Goal: Task Accomplishment & Management: Complete application form

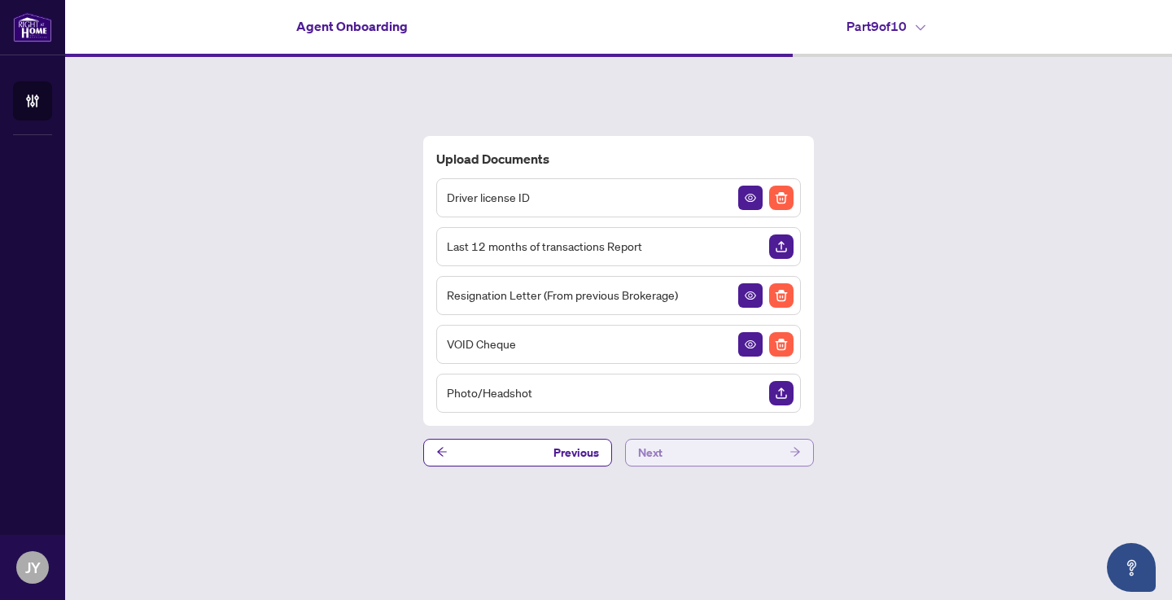
click at [684, 454] on button "Next" at bounding box center [719, 453] width 189 height 28
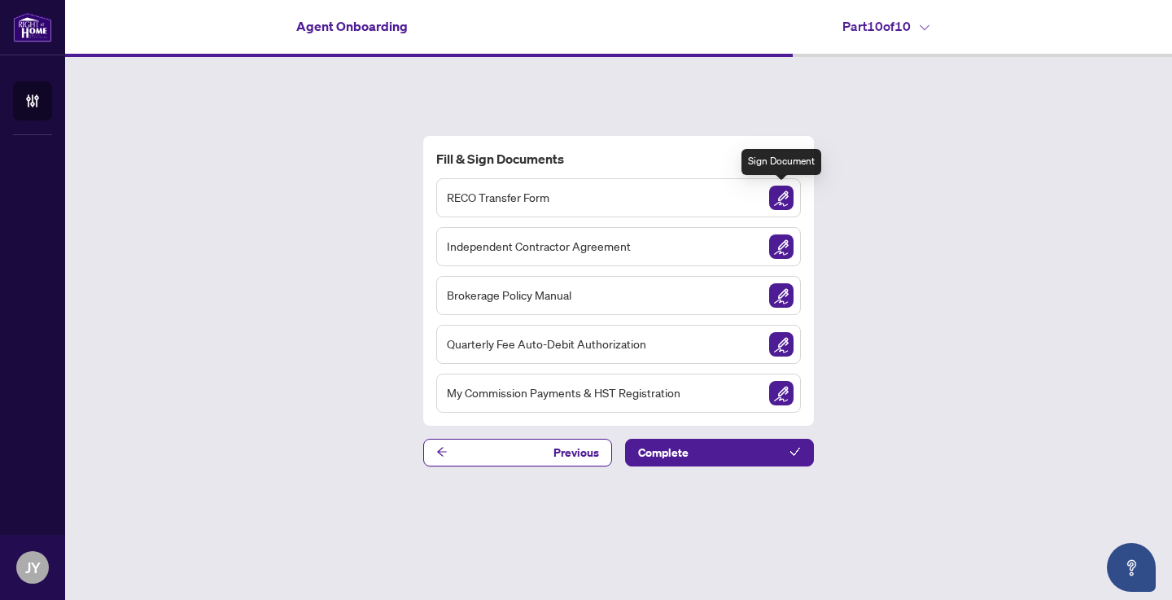
click at [780, 195] on img "Sign Document" at bounding box center [781, 198] width 24 height 24
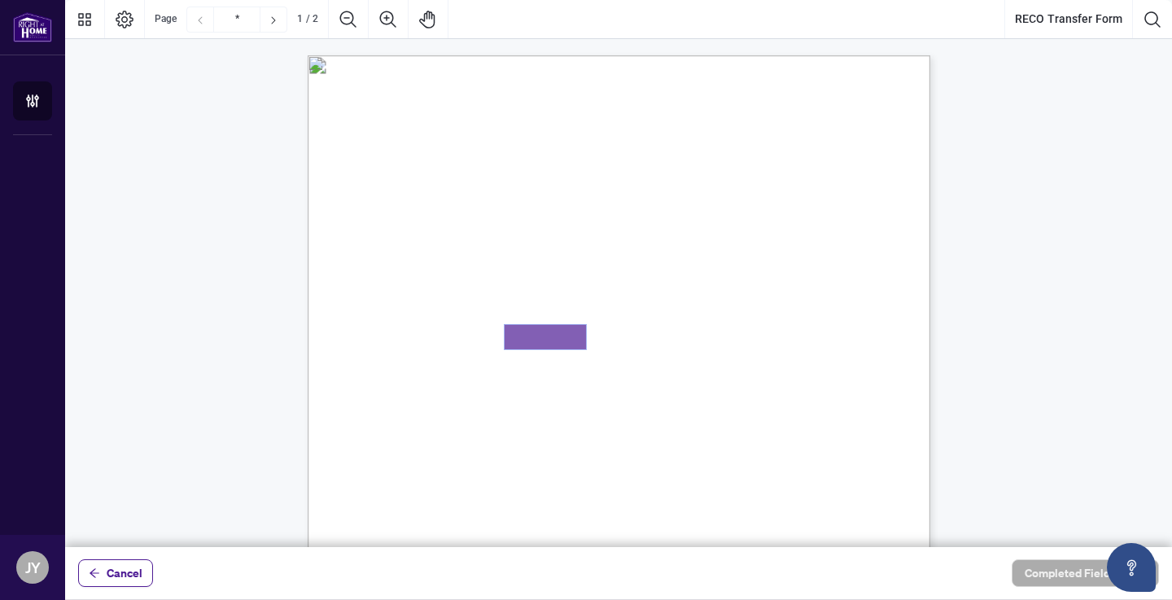
click at [546, 343] on textarea "01K375JNFG33C31YMHXJYEQ4CH" at bounding box center [545, 337] width 81 height 24
paste textarea "*******"
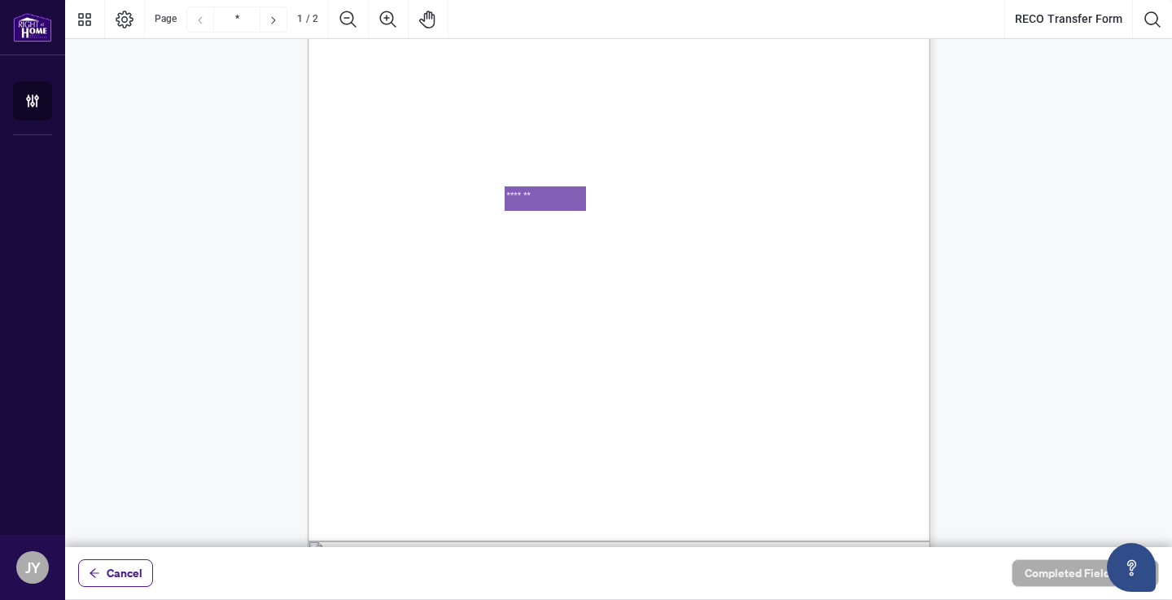
scroll to position [168, 0]
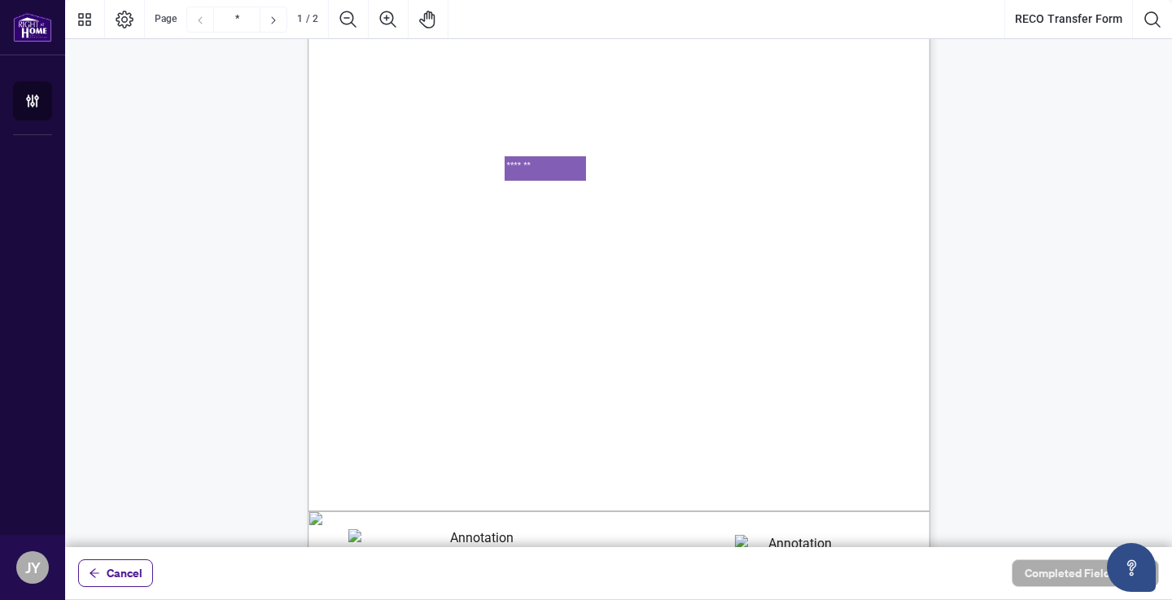
type textarea "*******"
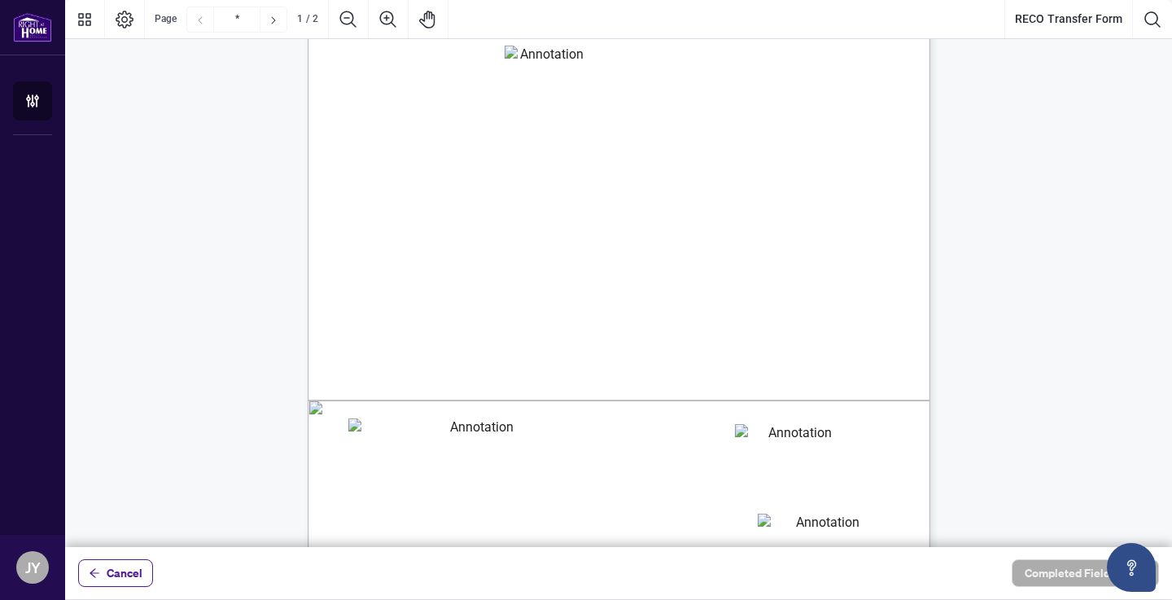
scroll to position [393, 0]
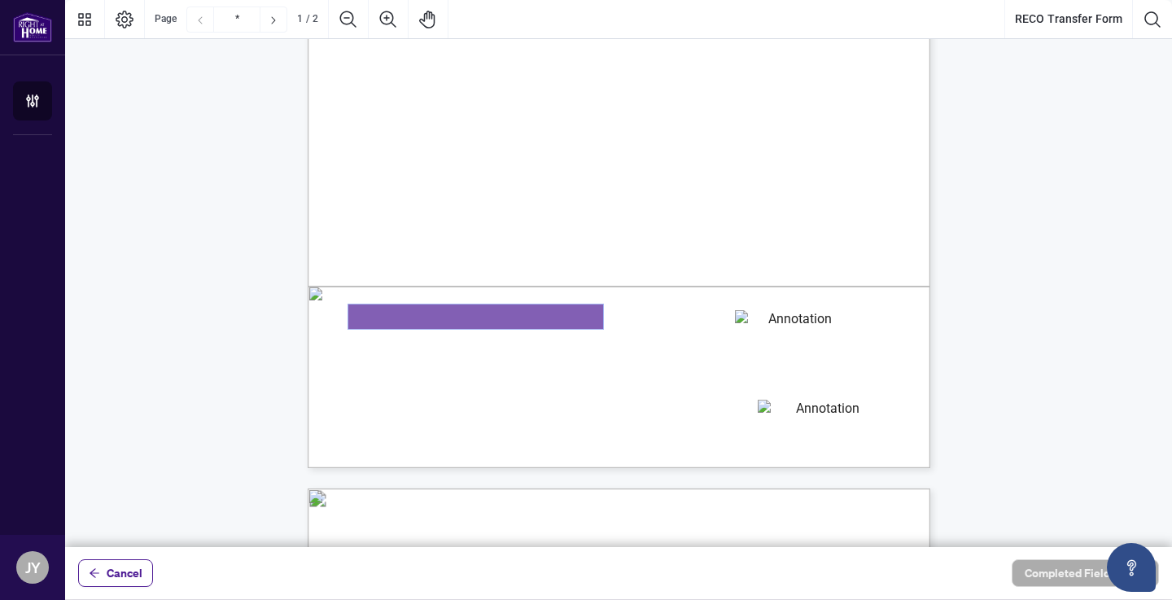
click at [436, 319] on textarea "01K375JX81QRAM7SWTPEHKJTHS" at bounding box center [475, 316] width 255 height 24
type textarea "**********"
click at [759, 319] on textarea "01K375K1SBX6HSADFX7RWAZ6W4" at bounding box center [793, 322] width 117 height 24
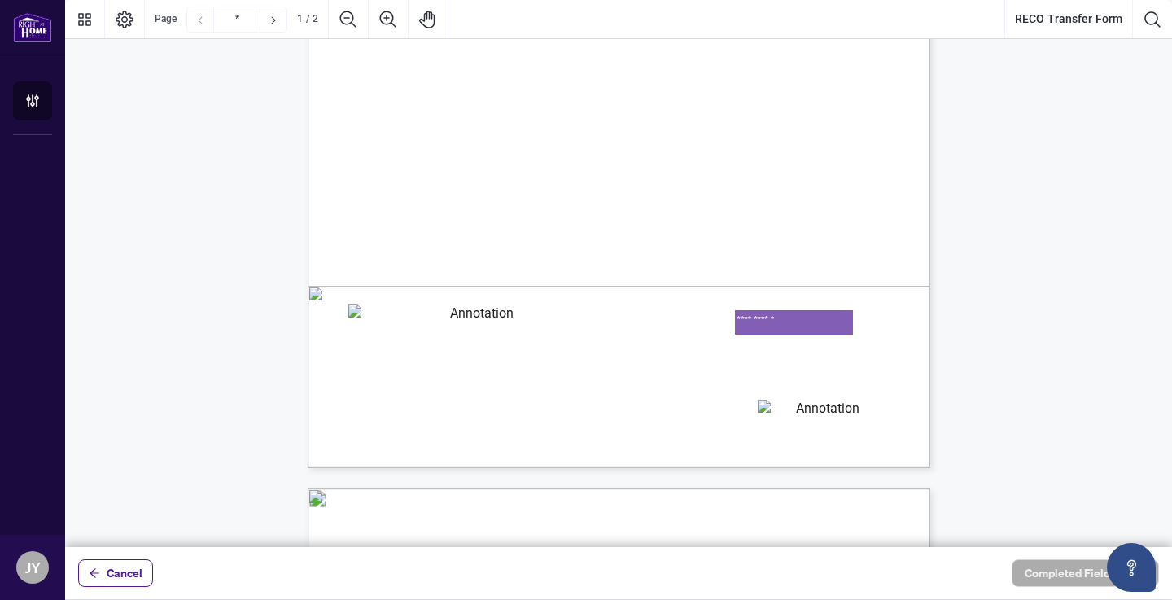
type textarea "**********"
click at [793, 417] on textarea "01K375JSWH499Z72Q5ZQ3D7YDQ" at bounding box center [821, 412] width 126 height 24
type textarea "**********"
click at [800, 318] on textarea "**********" at bounding box center [793, 322] width 117 height 24
click at [864, 353] on span "No" at bounding box center [859, 353] width 10 height 11
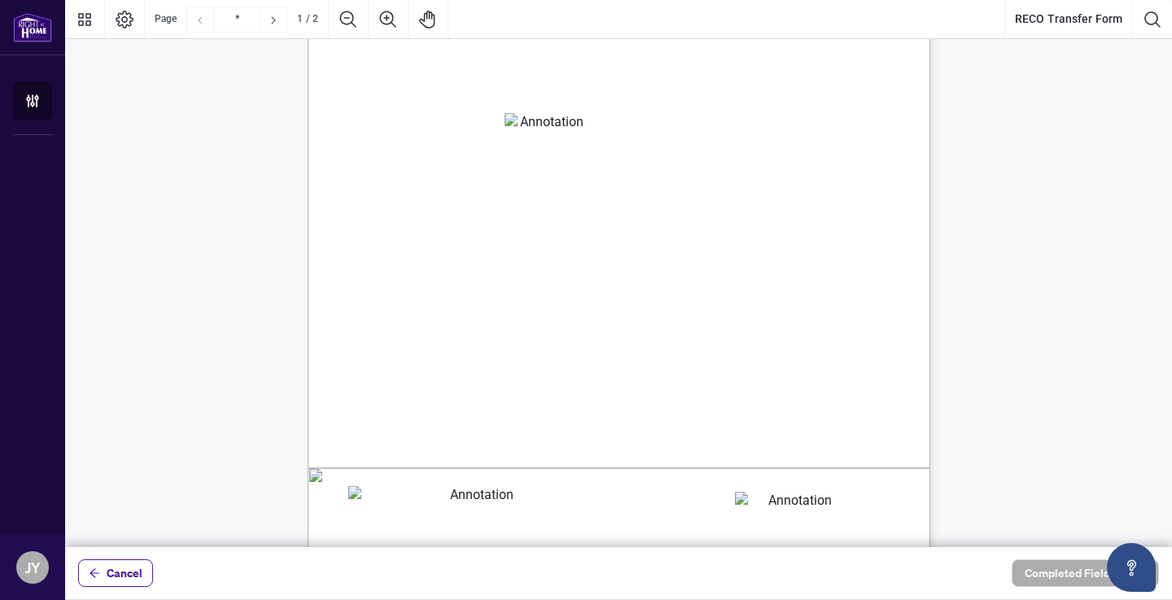
scroll to position [212, 0]
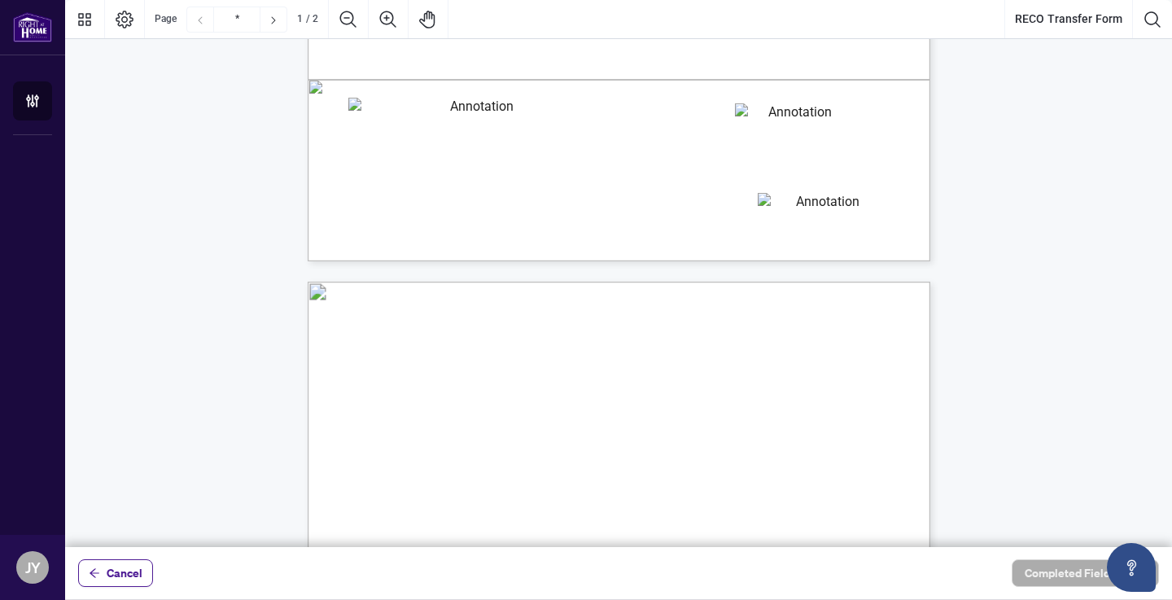
type input "*"
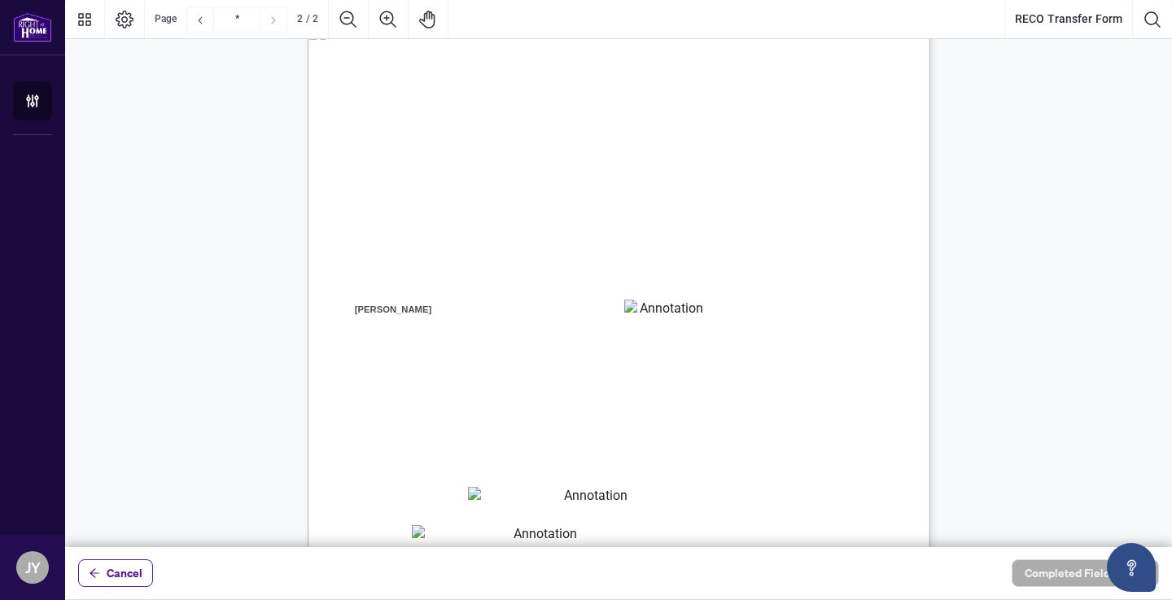
scroll to position [862, 0]
click at [649, 312] on textarea "01K375K6DJH8BCWJK1M8E9BDTC" at bounding box center [664, 310] width 81 height 25
type textarea "*******"
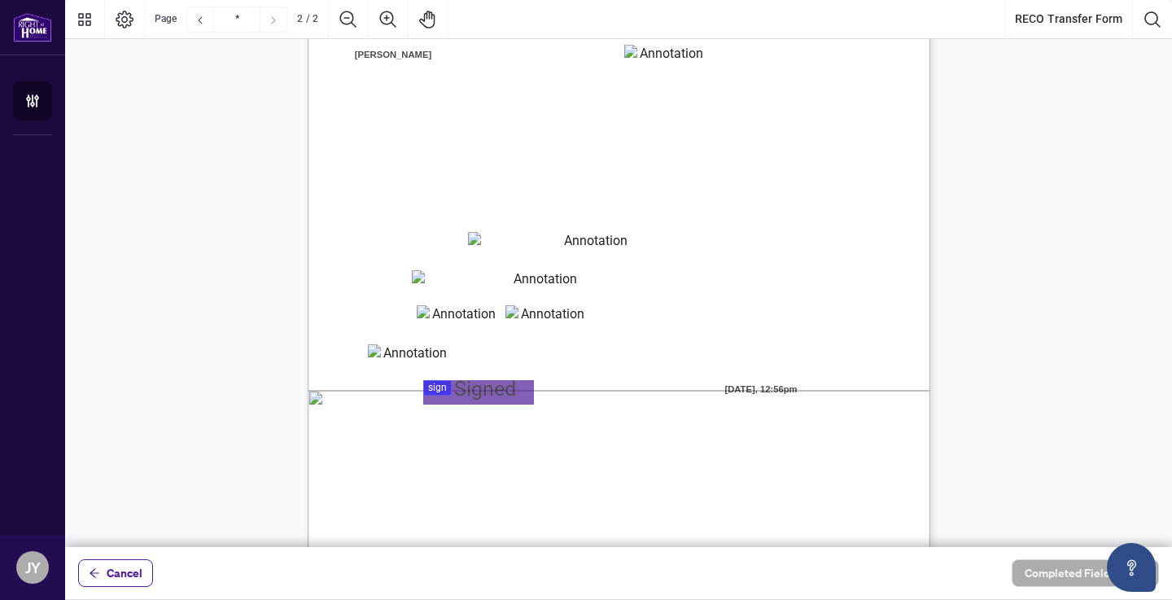
scroll to position [1117, 0]
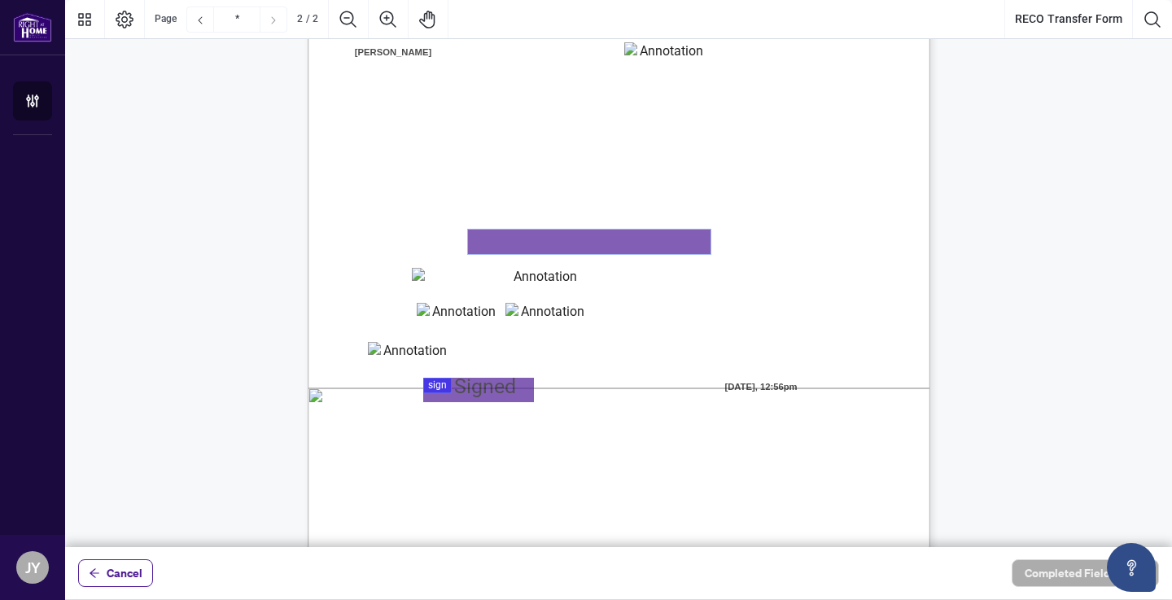
click at [504, 243] on textarea "01K375KDHAW6AM330NDSSRGZD8" at bounding box center [589, 241] width 243 height 24
type textarea "**********"
click at [551, 231] on textarea "**********" at bounding box center [589, 241] width 243 height 24
type textarea "**********"
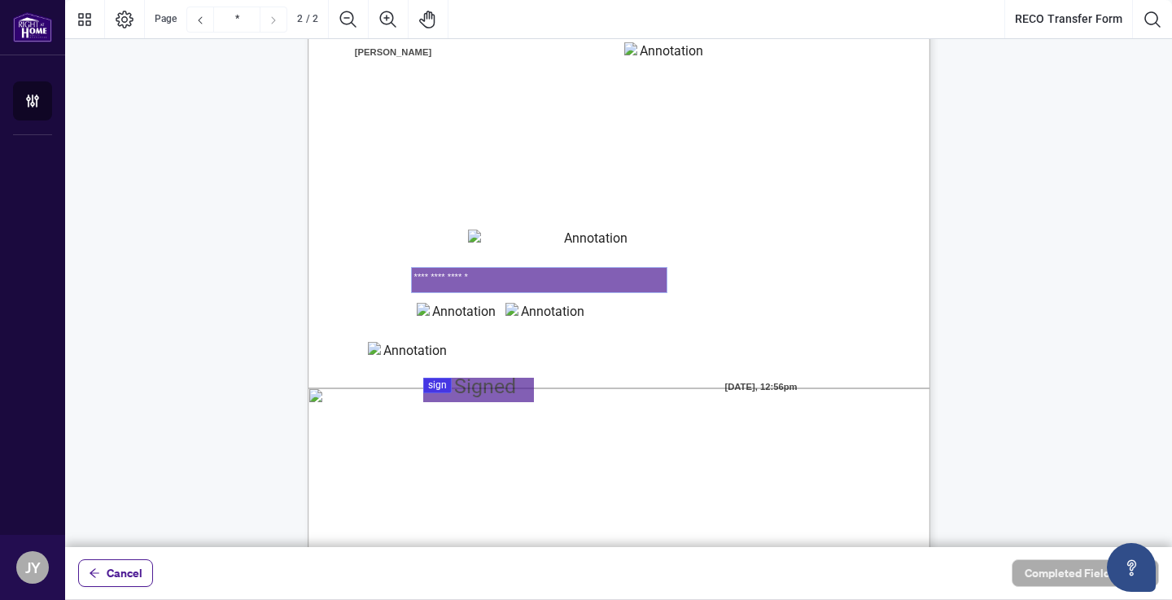
type textarea "**********"
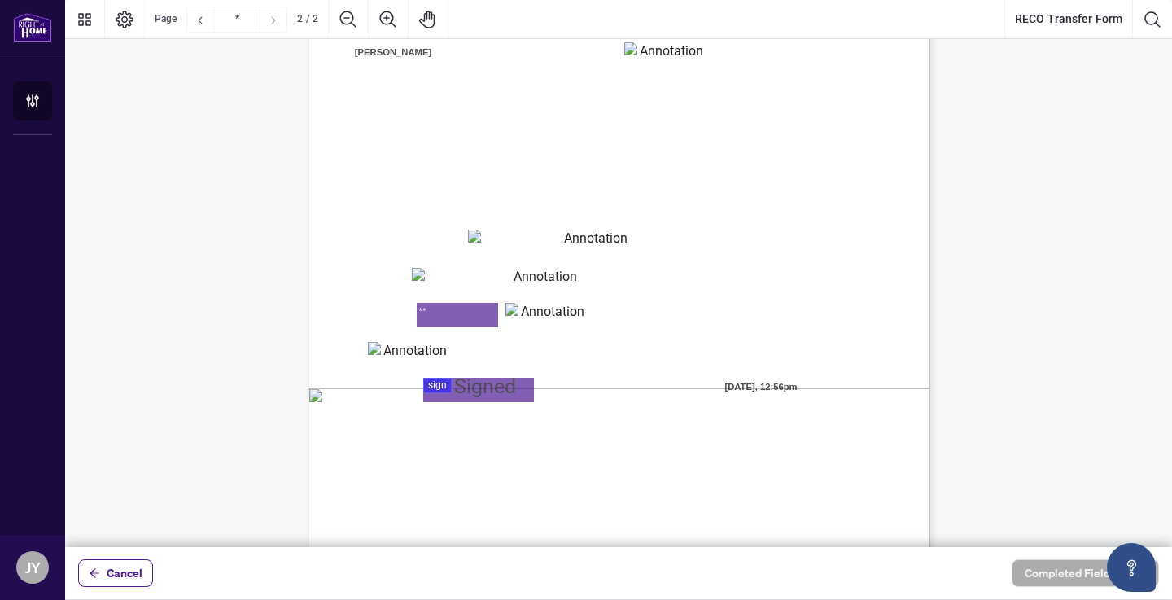
type textarea "**"
click at [526, 318] on textarea "01K375KQVF0ZSQACWXTBMQFCR7" at bounding box center [545, 315] width 81 height 24
type textarea "****"
type textarea "*"
type textarea "***"
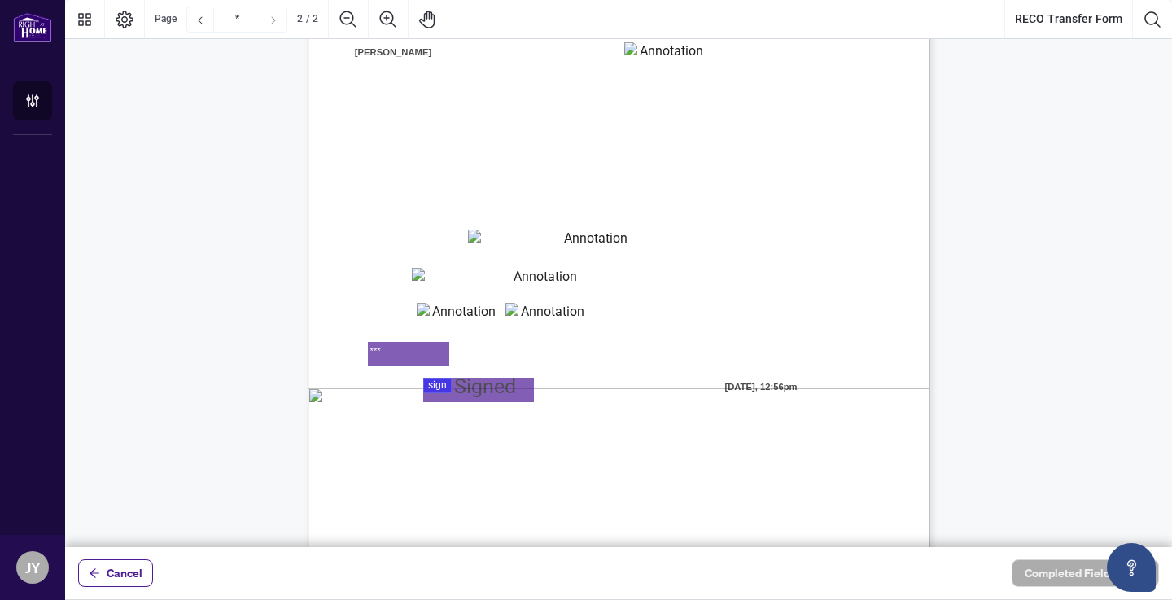
click at [442, 387] on div at bounding box center [618, 273] width 1107 height 547
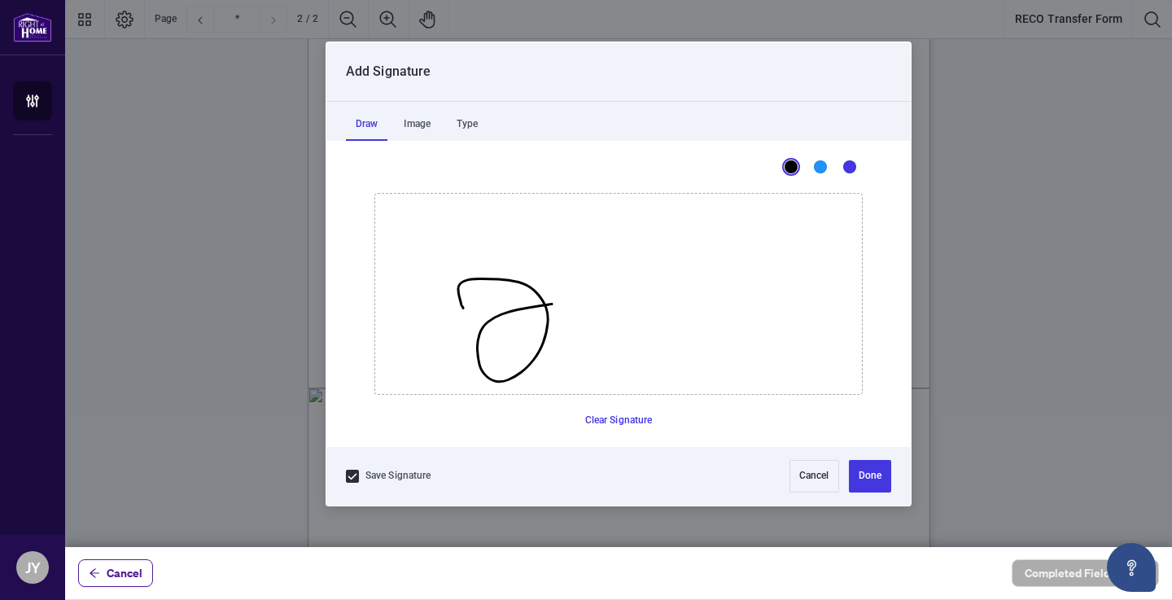
drag, startPoint x: 463, startPoint y: 308, endPoint x: 566, endPoint y: 300, distance: 102.8
drag, startPoint x: 562, startPoint y: 278, endPoint x: 767, endPoint y: 295, distance: 205.7
click at [872, 464] on button "Done" at bounding box center [870, 476] width 42 height 33
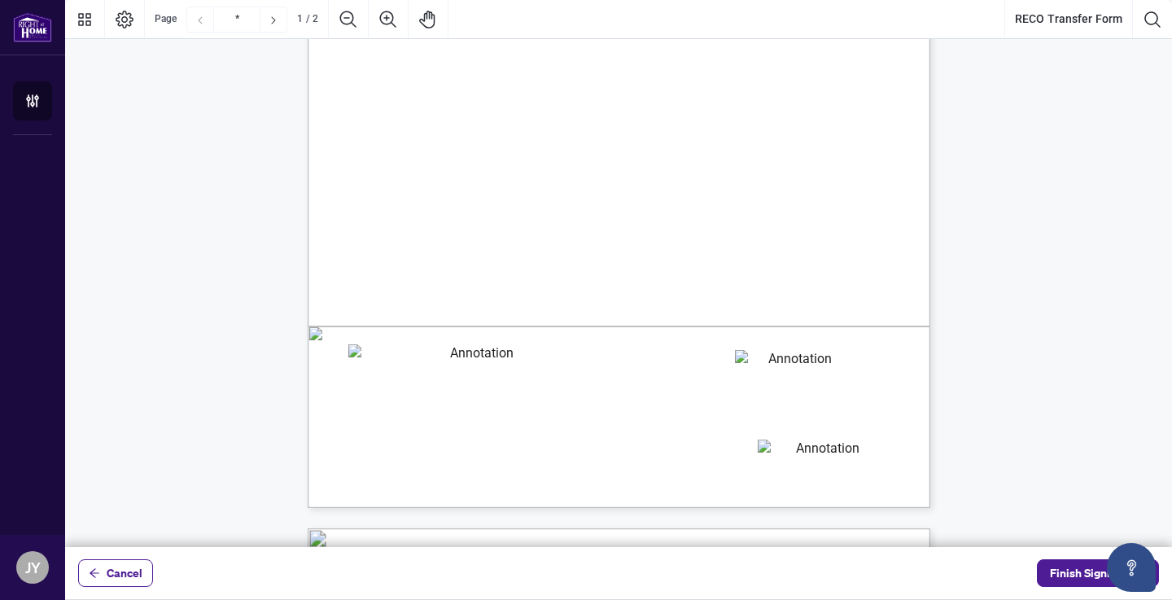
scroll to position [454, 0]
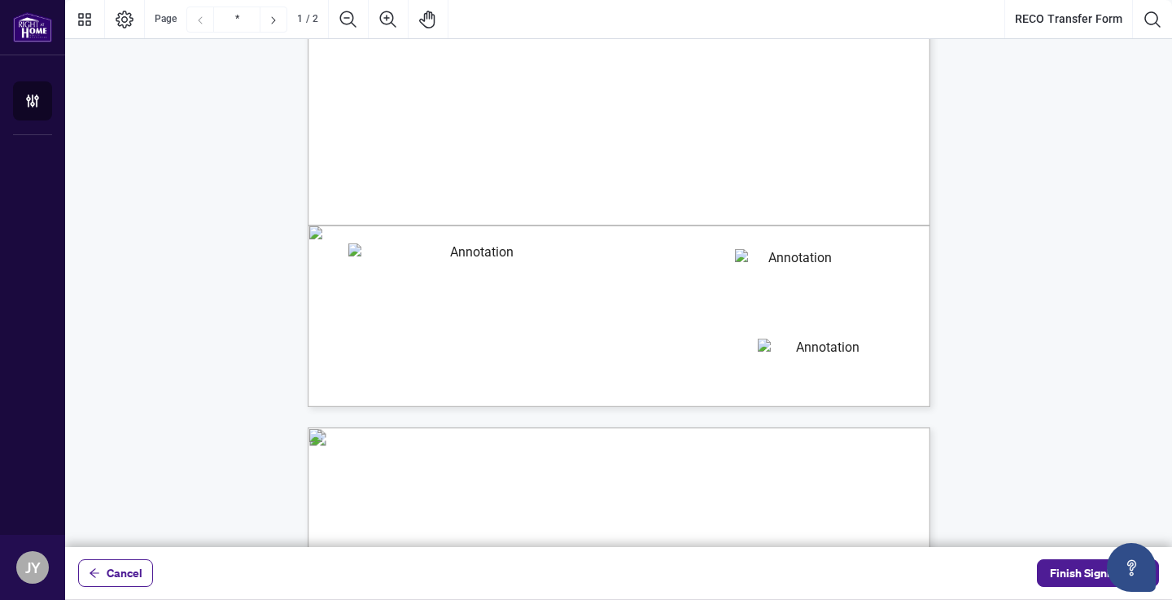
drag, startPoint x: 1056, startPoint y: 572, endPoint x: 813, endPoint y: 401, distance: 297.3
click at [813, 401] on div "Cancel Finish Signing" at bounding box center [618, 299] width 1107 height 599
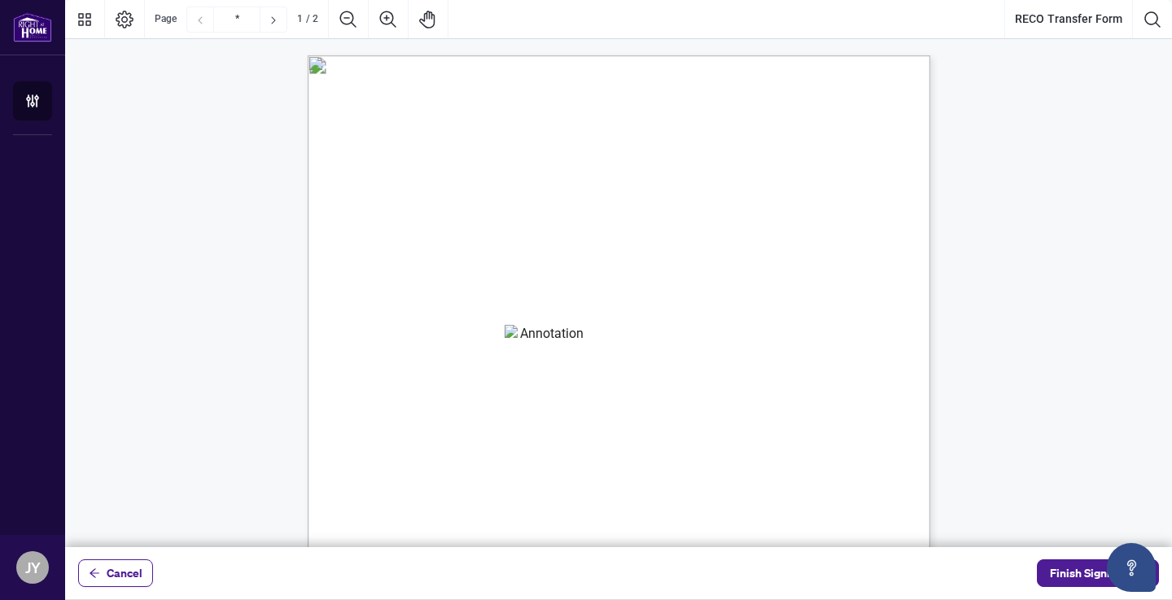
scroll to position [0, 0]
click at [132, 20] on icon "Page Layout" at bounding box center [125, 20] width 18 height 18
click at [1079, 573] on span "Finish Signing" at bounding box center [1086, 573] width 73 height 26
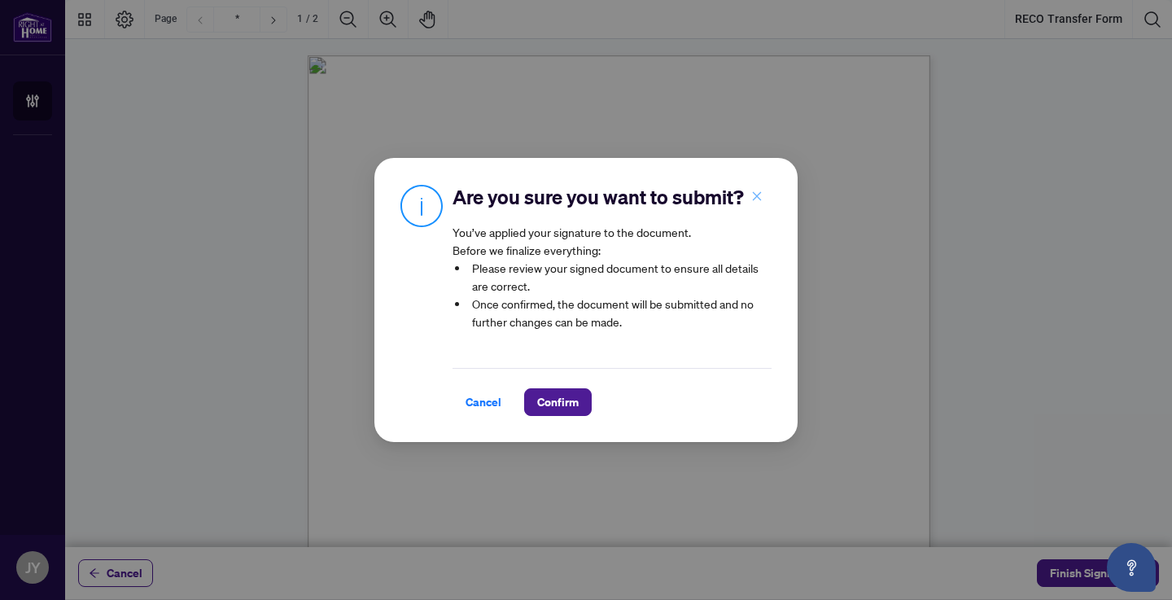
click at [753, 192] on icon "close" at bounding box center [756, 195] width 11 height 11
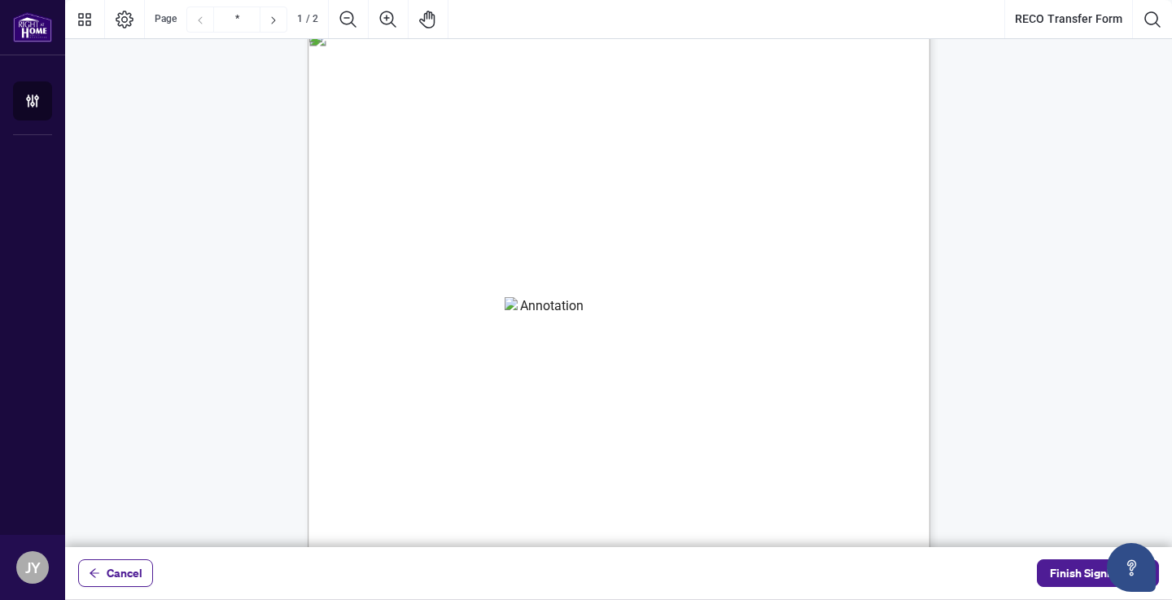
scroll to position [34, 0]
click at [531, 252] on span "(Please Print)" at bounding box center [509, 250] width 44 height 11
click at [404, 121] on span "Page 1" at bounding box center [1055, 460] width 1465 height 750
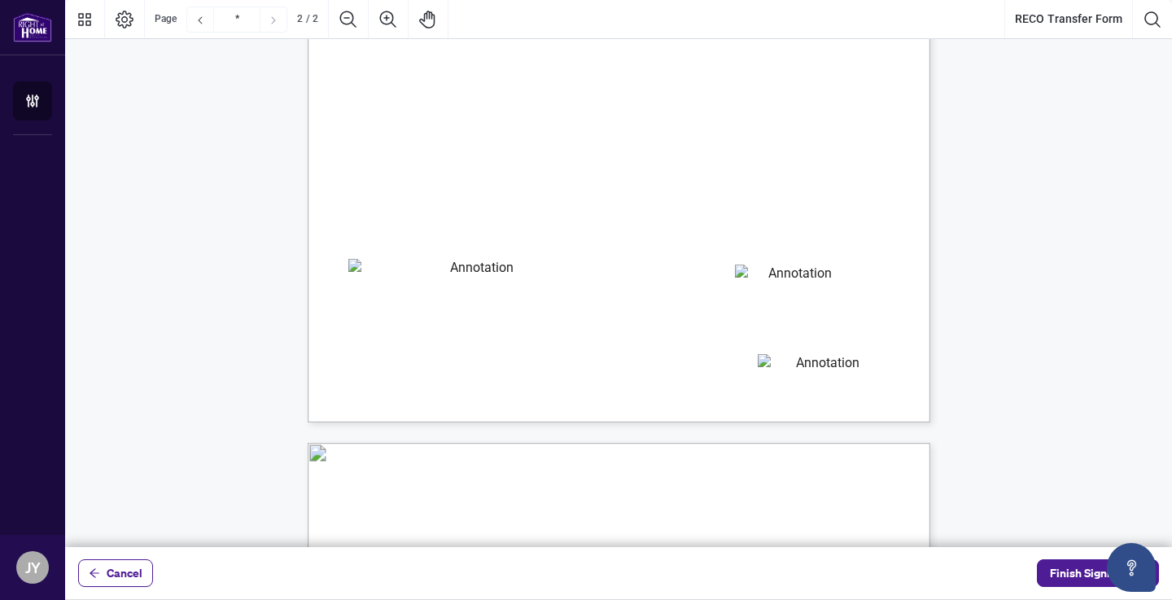
type input "*"
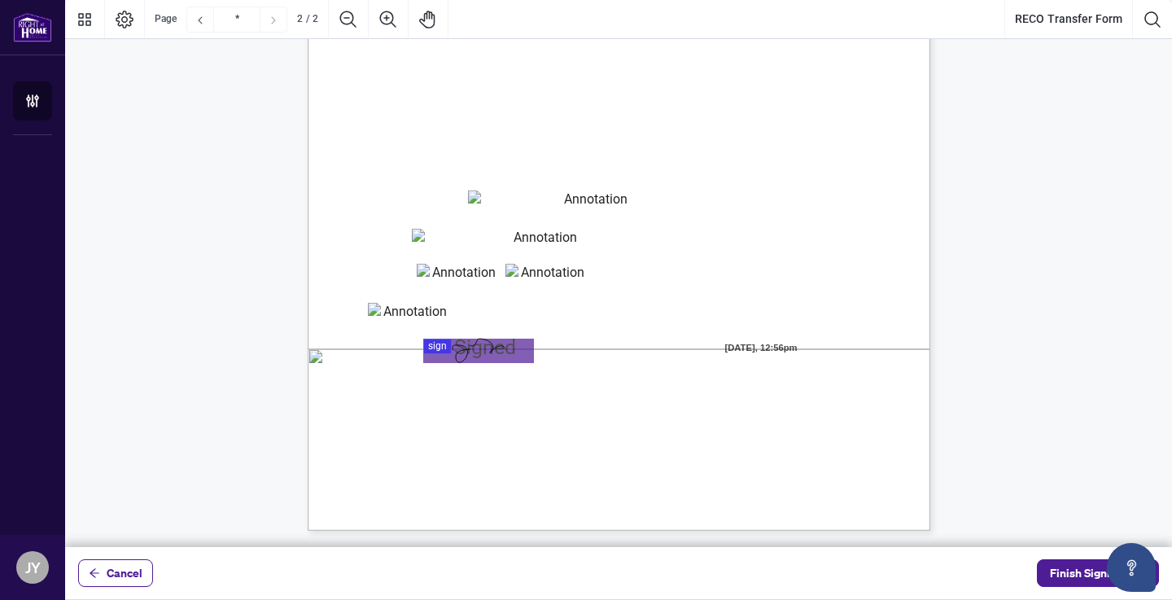
scroll to position [1156, 0]
click at [1067, 569] on span "Finish Signing" at bounding box center [1086, 573] width 73 height 26
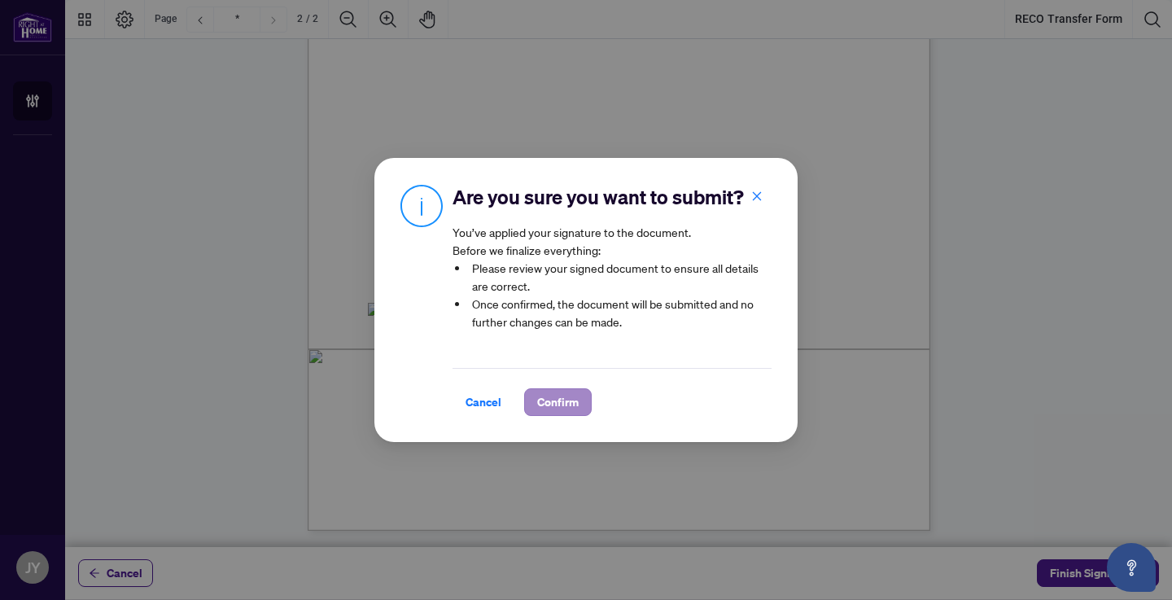
click at [547, 391] on span "Confirm" at bounding box center [558, 402] width 42 height 26
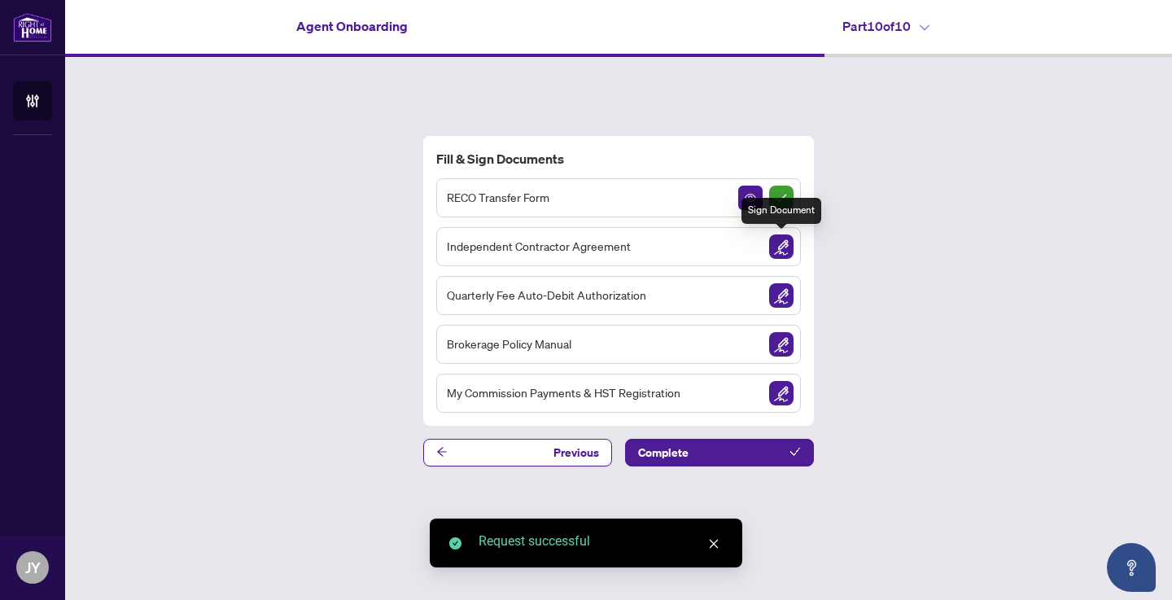
click at [780, 243] on img "Sign Document" at bounding box center [781, 246] width 24 height 24
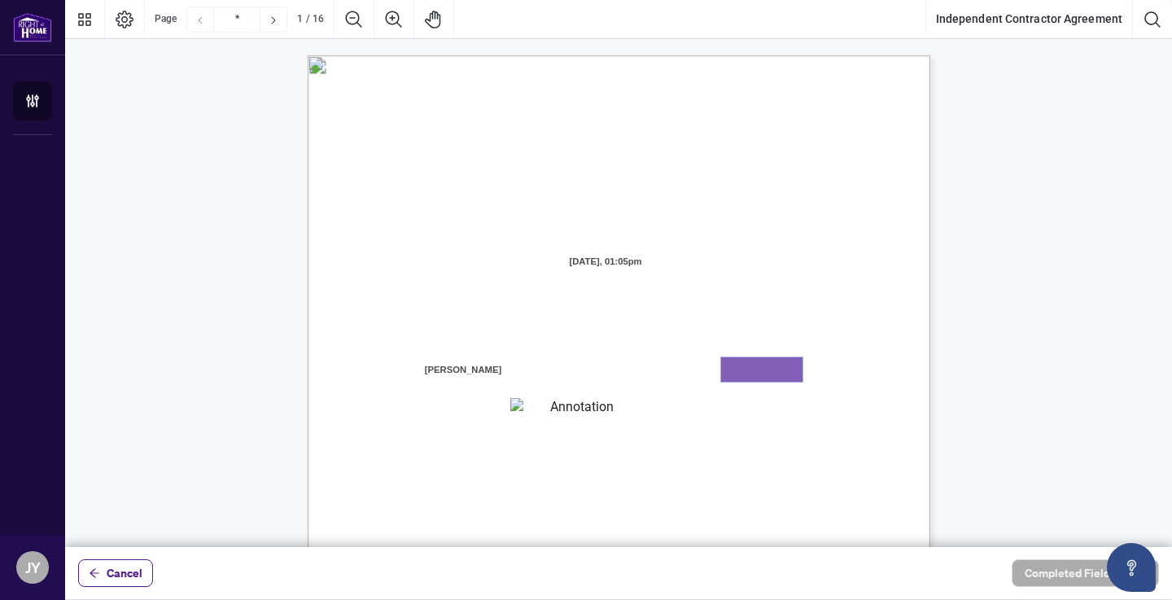
click at [743, 368] on textarea "01K375CQ6K5SPMCKNR40N4A06T" at bounding box center [761, 369] width 81 height 24
type textarea "*******"
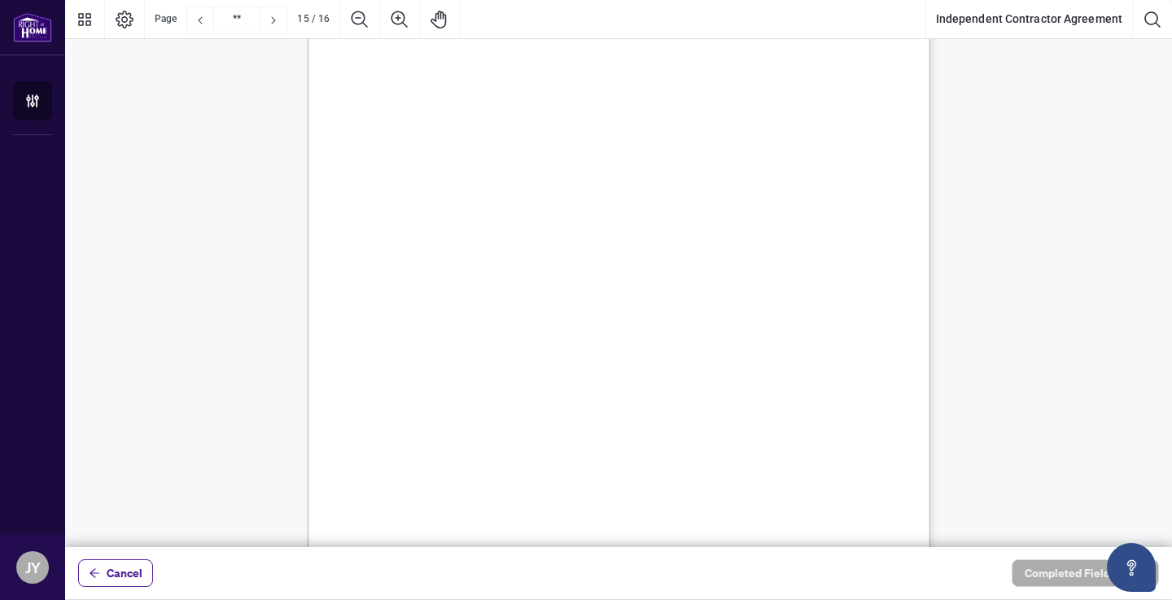
type input "**"
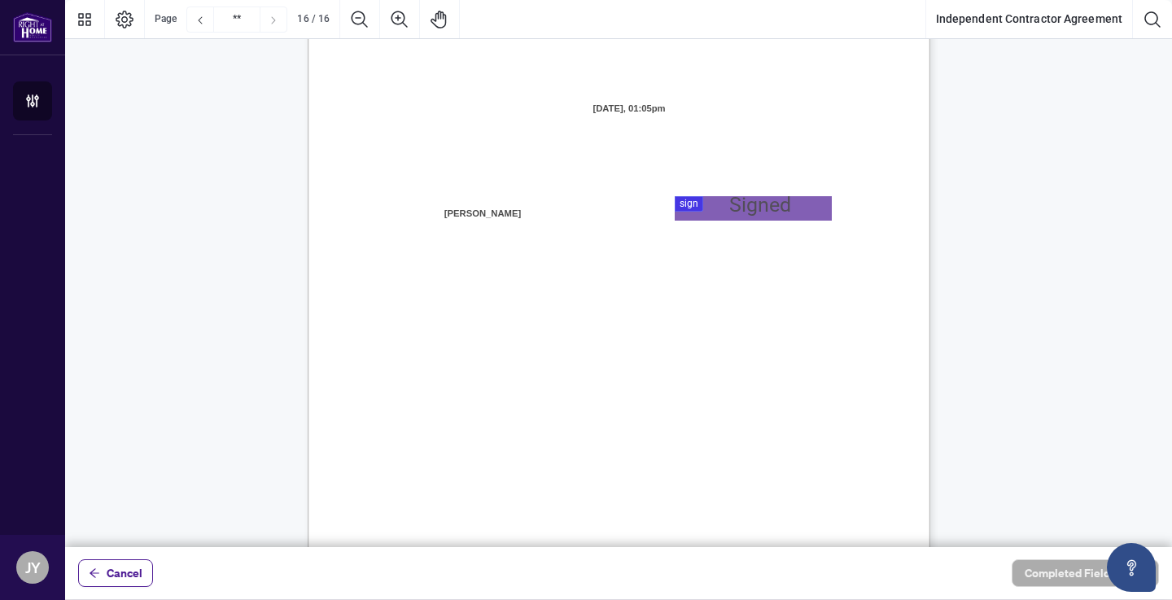
scroll to position [12411, 0]
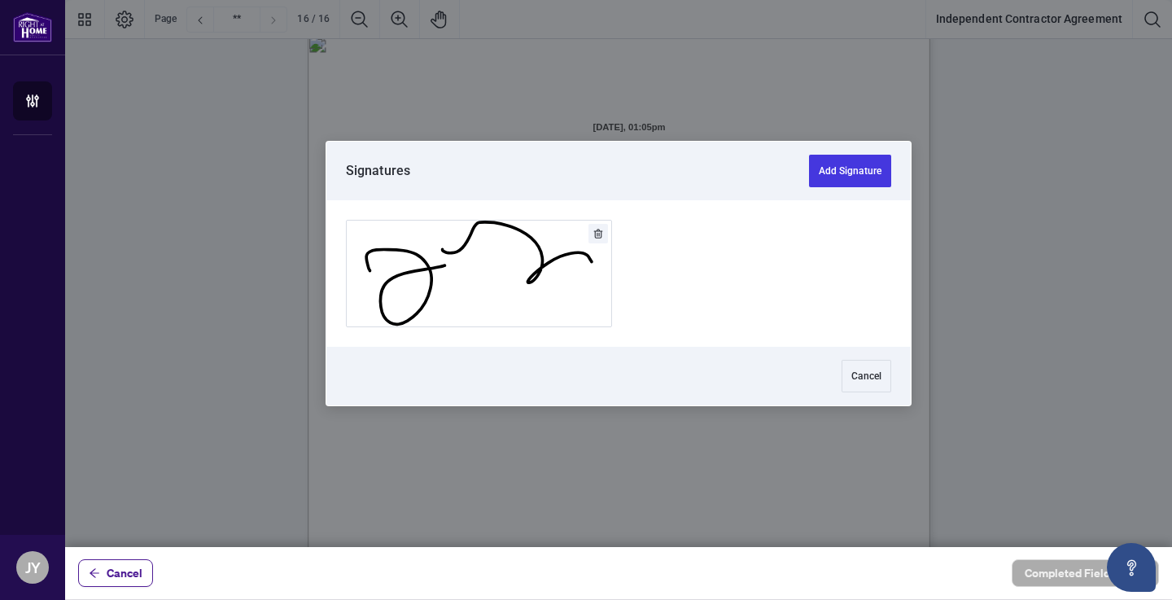
click at [746, 221] on div at bounding box center [618, 273] width 1107 height 547
drag, startPoint x: 855, startPoint y: 175, endPoint x: 830, endPoint y: 243, distance: 72.9
click at [830, 243] on div "Signatures Add Signature Cancel" at bounding box center [618, 274] width 584 height 264
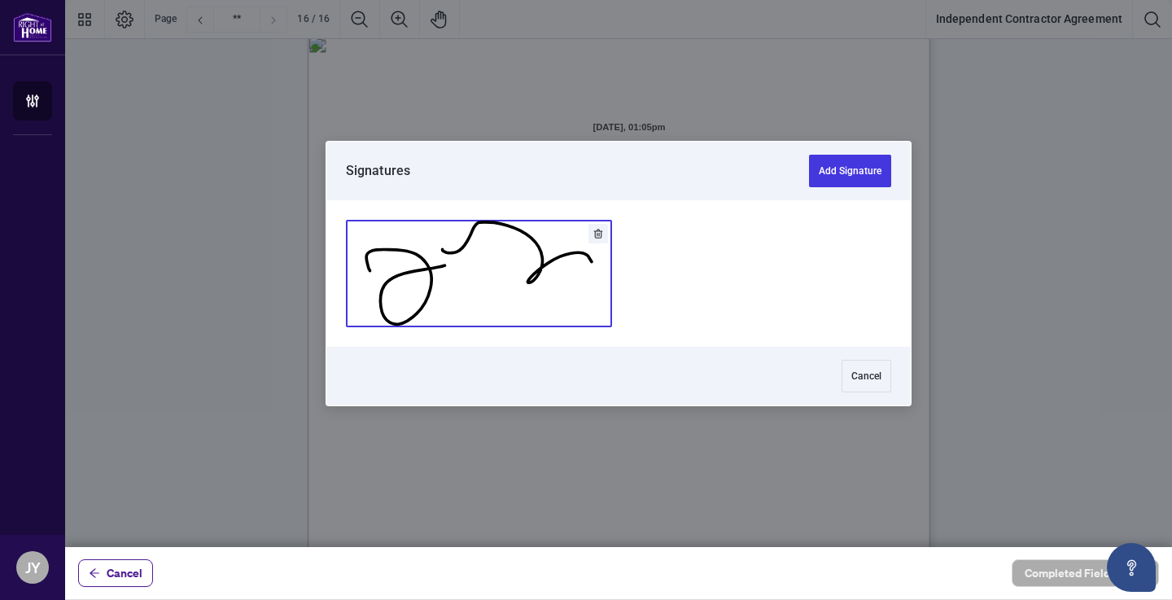
click at [521, 313] on button "Add Signature" at bounding box center [479, 274] width 264 height 106
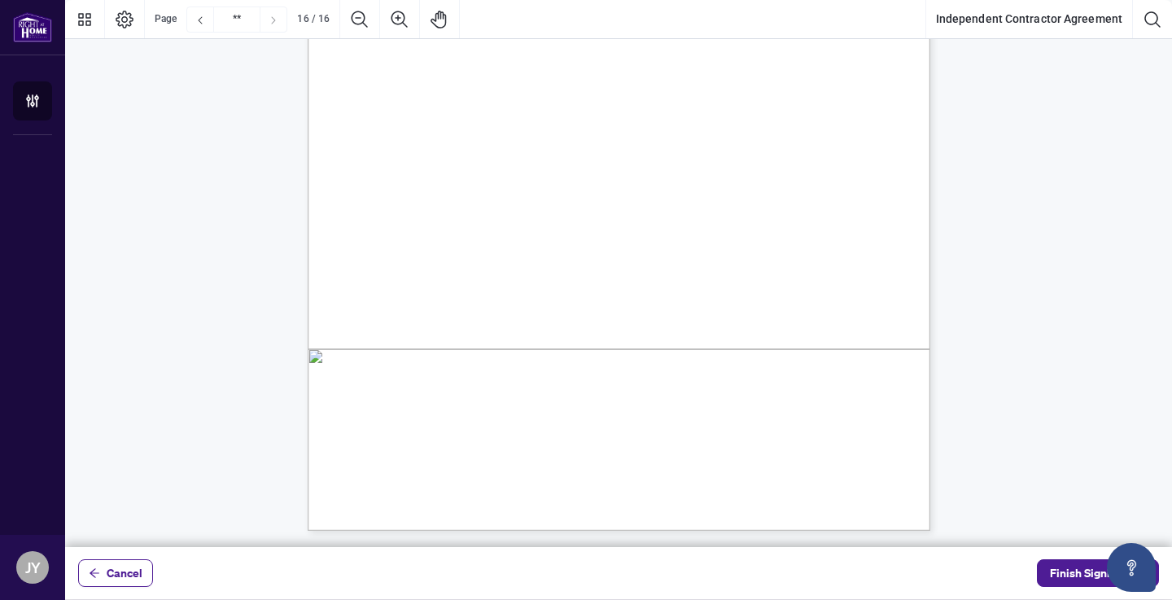
scroll to position [12721, 0]
click at [1066, 572] on span "Finish Signing" at bounding box center [1086, 573] width 73 height 26
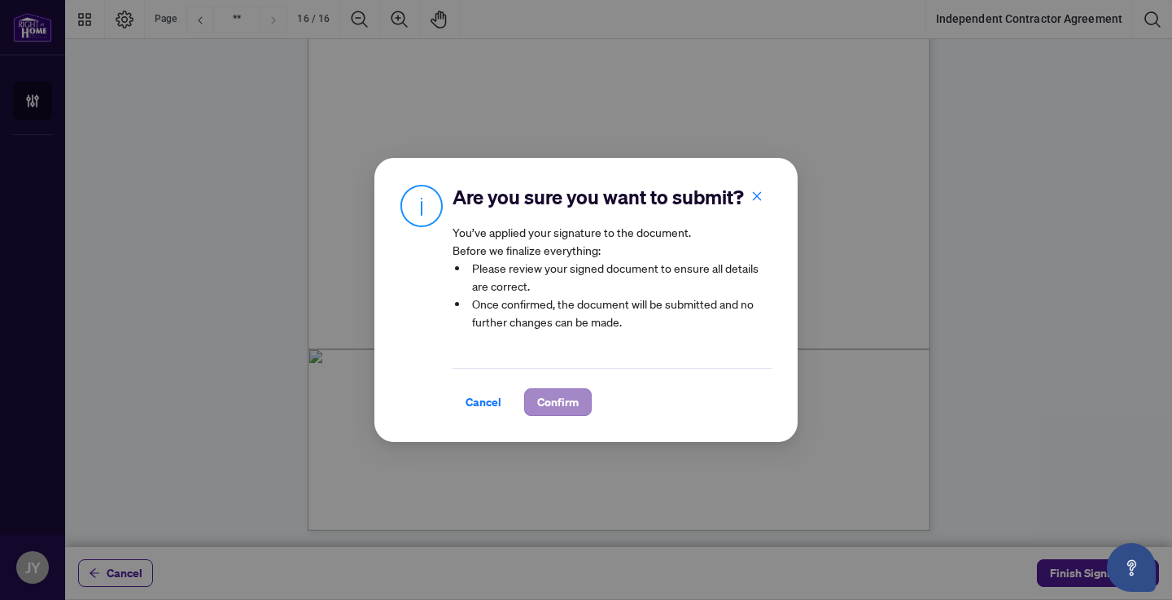
click at [560, 397] on span "Confirm" at bounding box center [558, 402] width 42 height 26
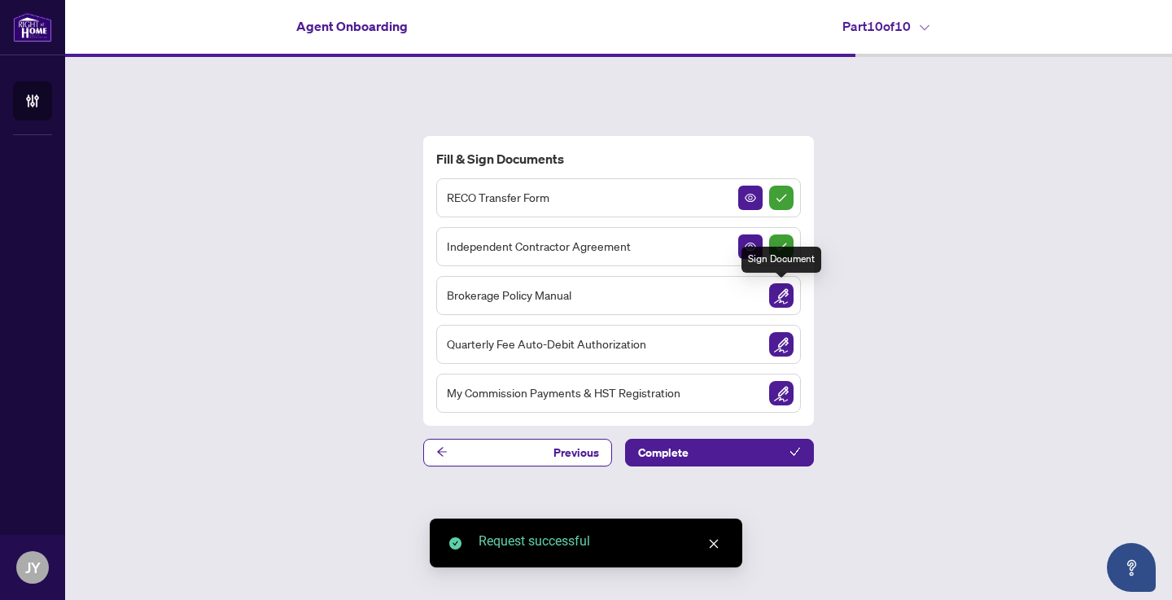
click at [785, 291] on img "Sign Document" at bounding box center [781, 295] width 24 height 24
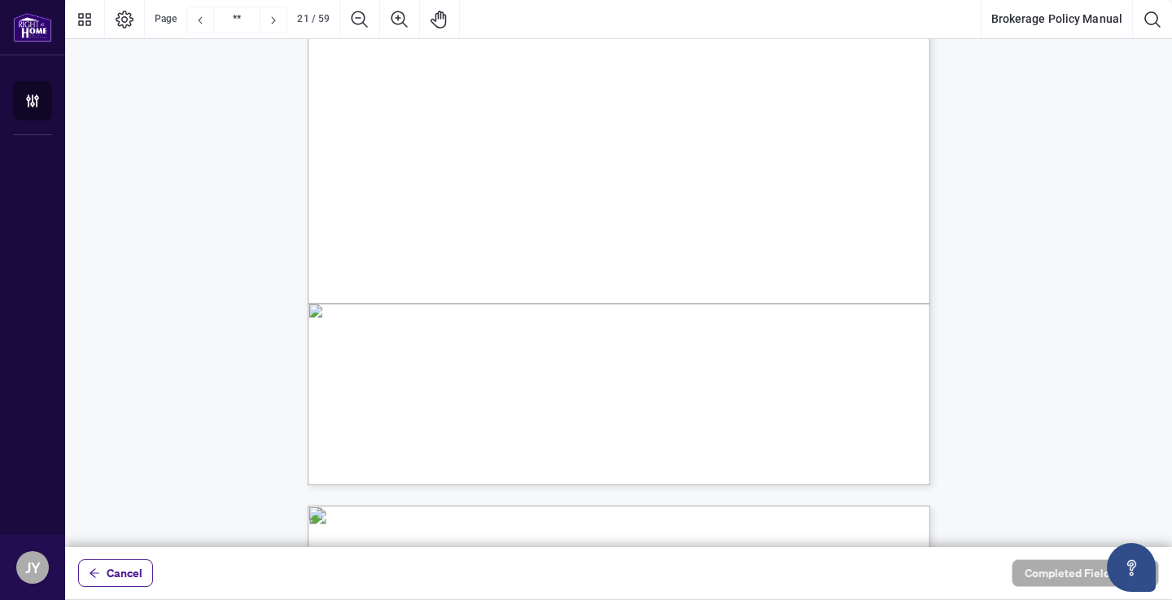
scroll to position [48239, 0]
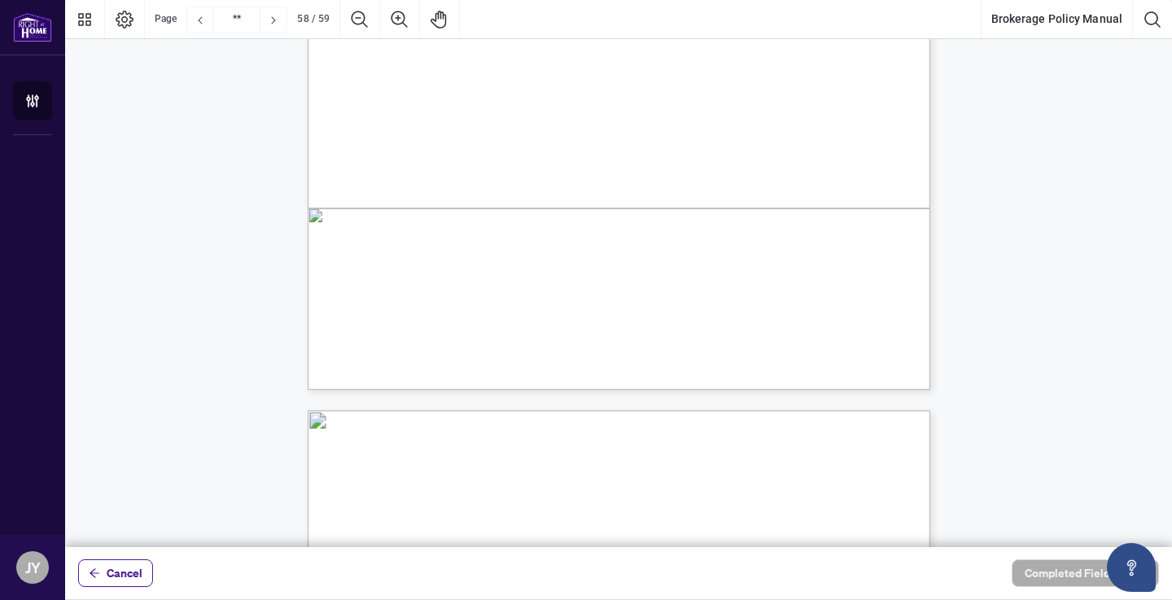
type input "**"
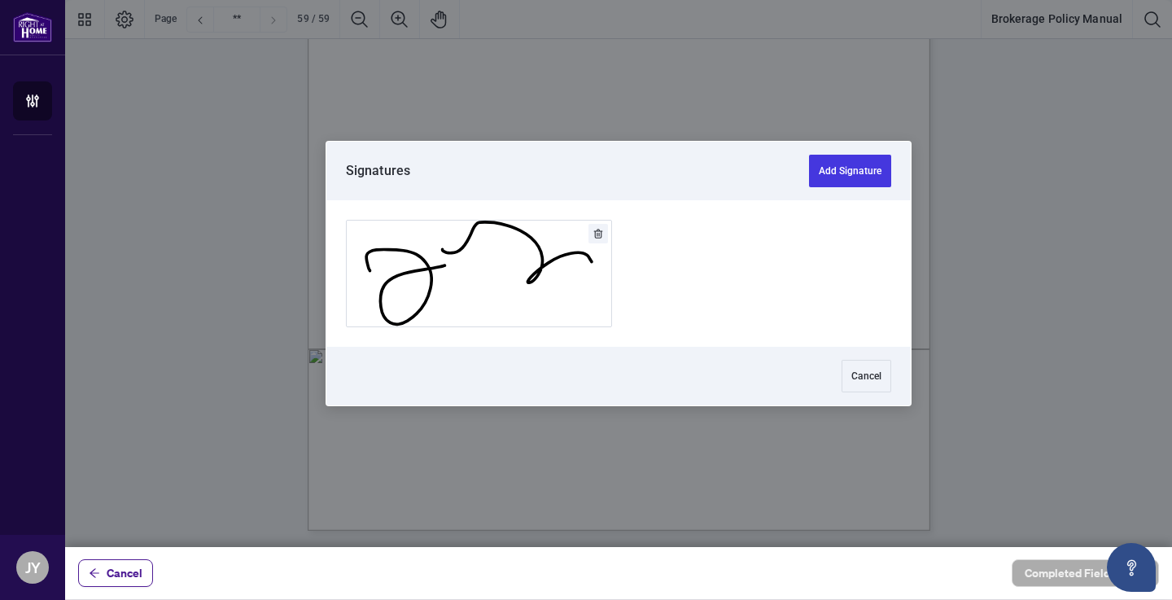
click at [650, 173] on div at bounding box center [618, 273] width 1107 height 547
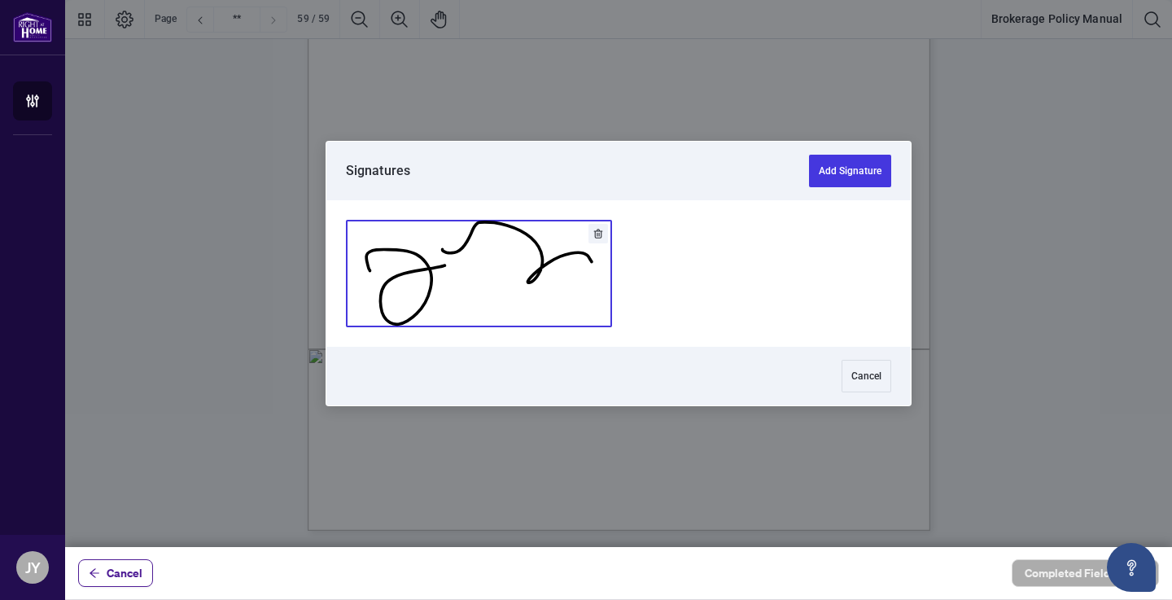
click at [476, 291] on button "Add Signature" at bounding box center [479, 274] width 264 height 106
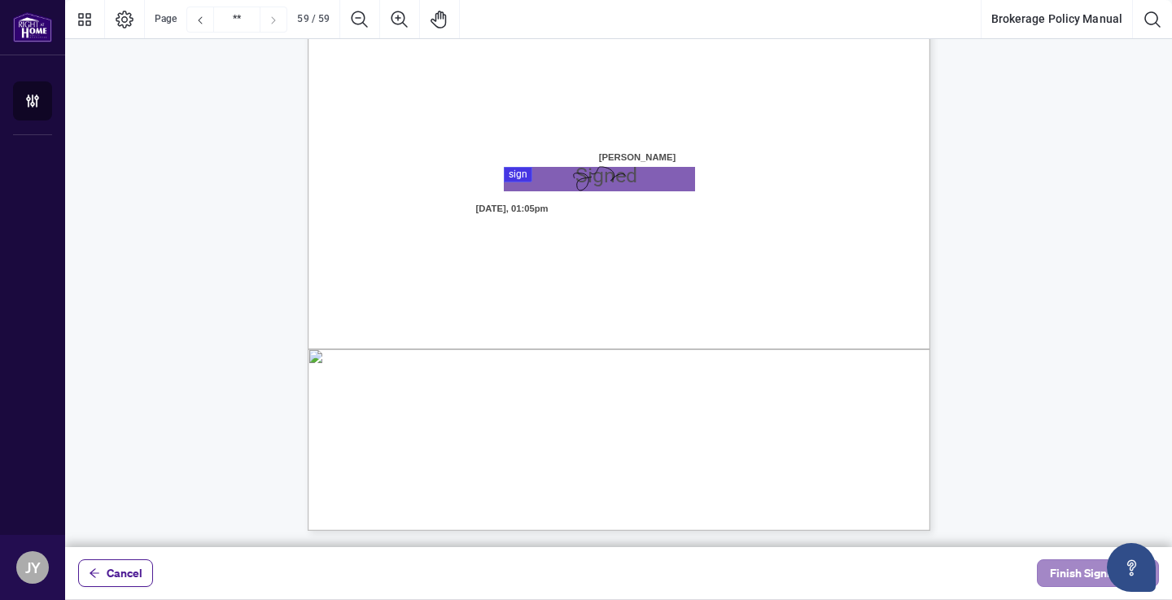
click at [1056, 578] on span "Finish Signing" at bounding box center [1086, 573] width 73 height 26
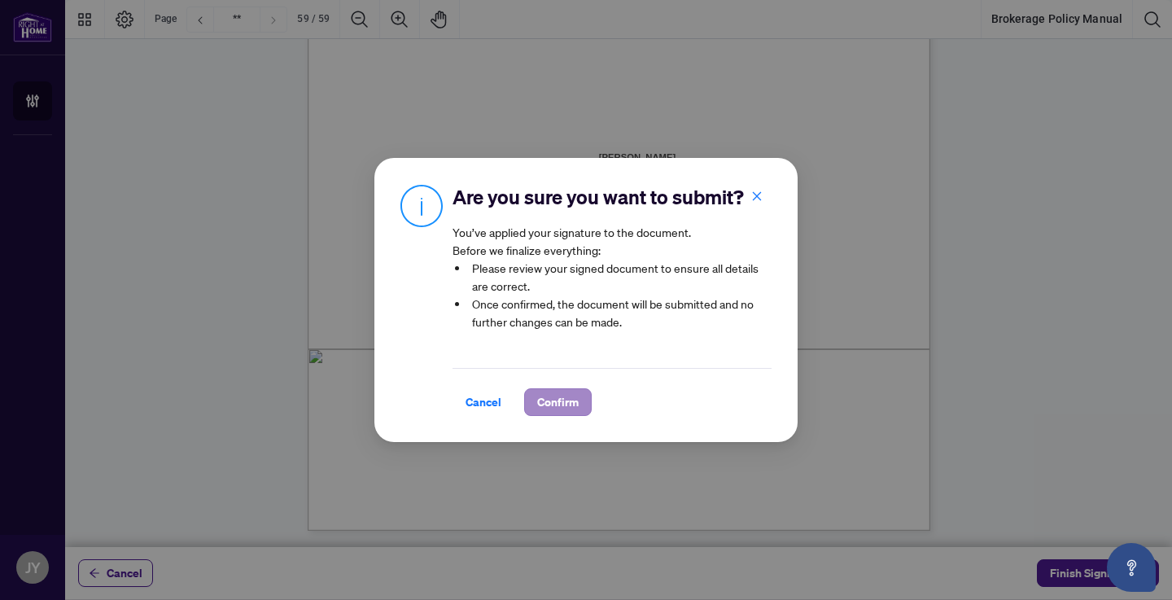
click at [549, 408] on span "Confirm" at bounding box center [558, 402] width 42 height 26
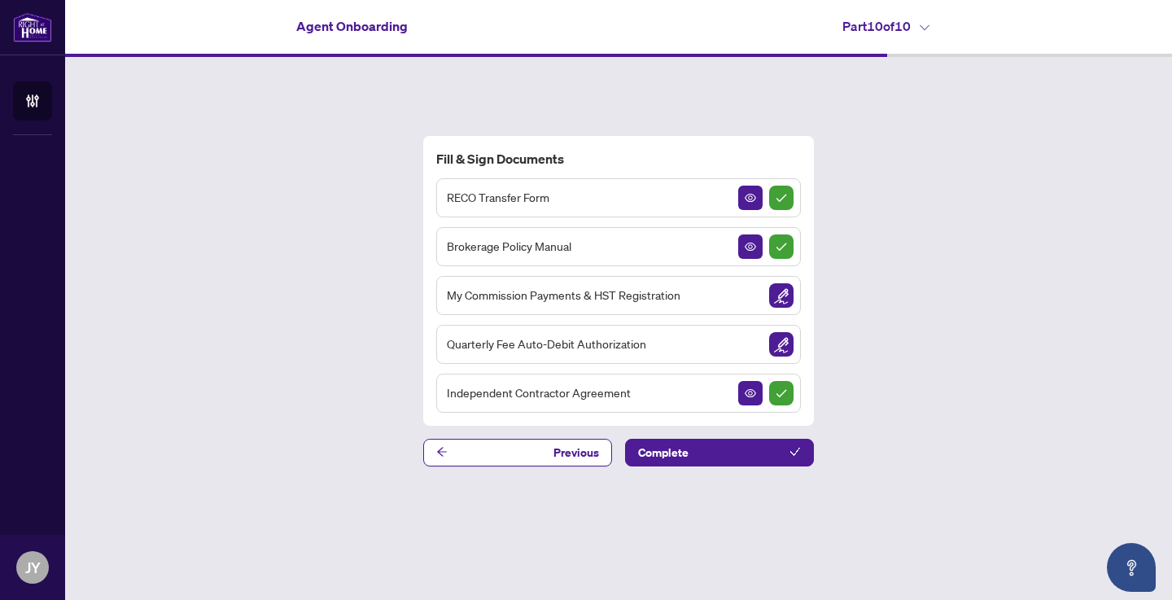
click at [780, 295] on img "Sign Document" at bounding box center [781, 295] width 24 height 24
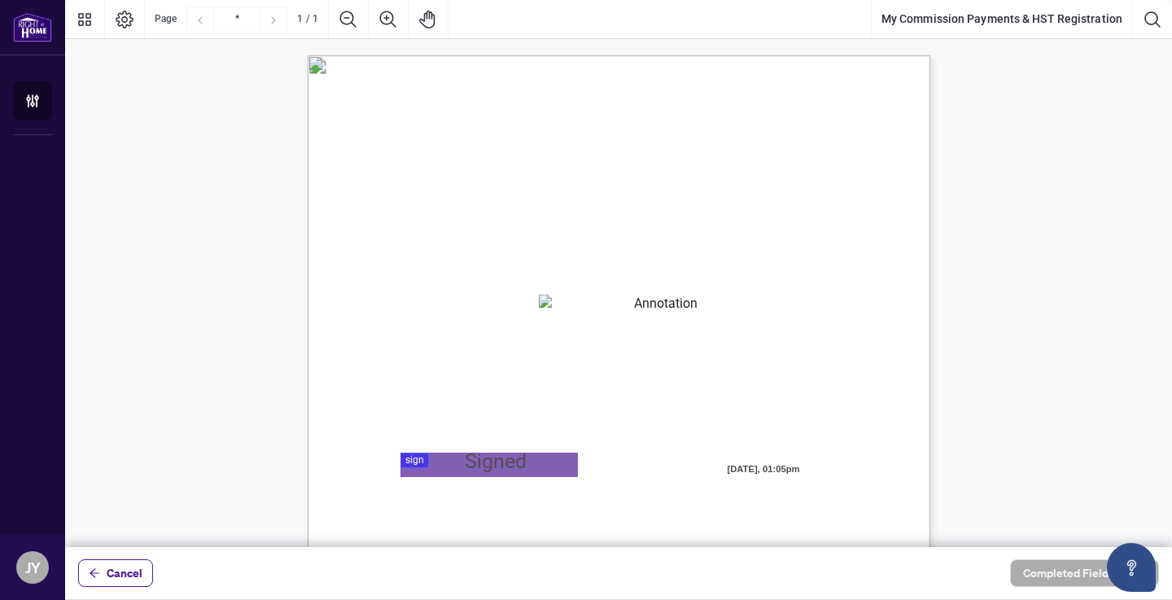
click at [702, 305] on textarea "01K375GG4JYACR89NXPGN3DZMY" at bounding box center [659, 307] width 241 height 24
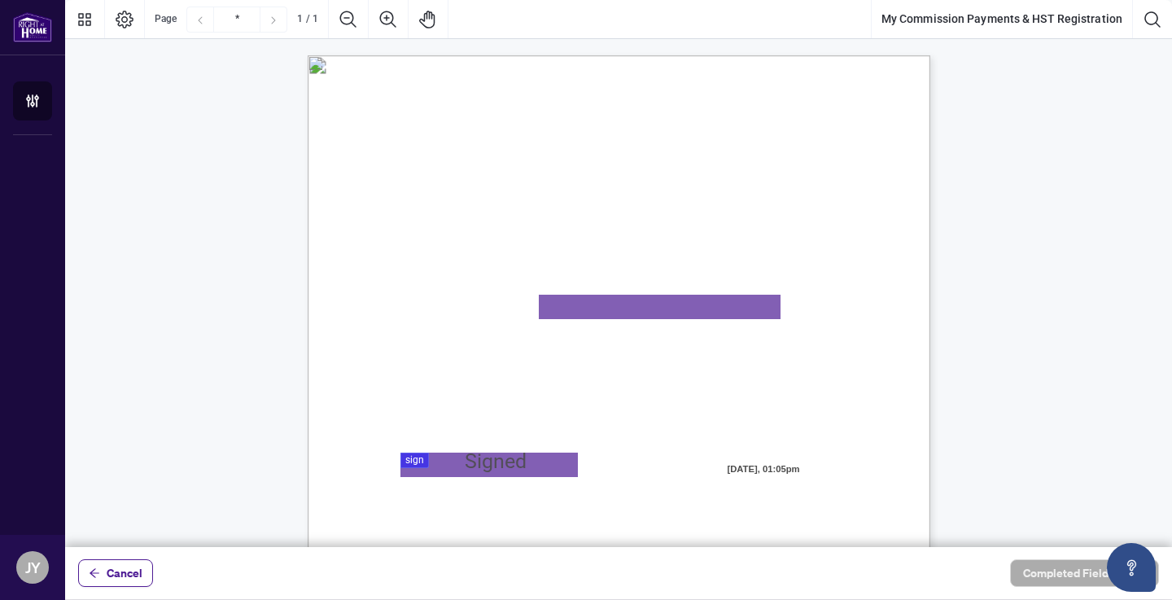
paste textarea "*********"
type textarea "**********"
click at [424, 454] on div at bounding box center [618, 273] width 1107 height 547
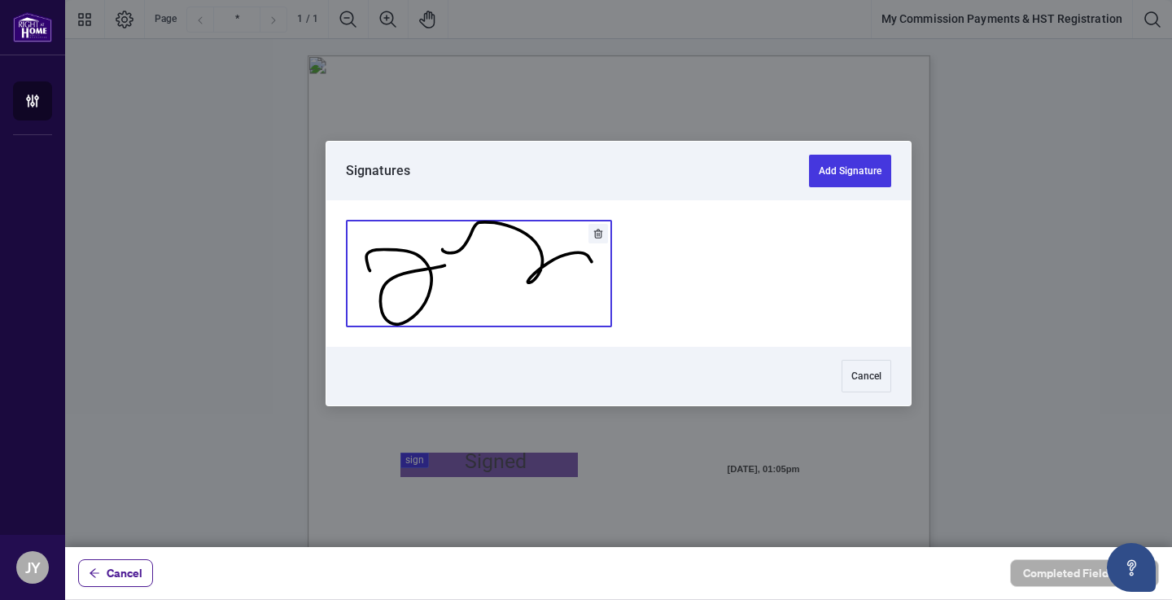
click at [484, 262] on button "Add Signature" at bounding box center [479, 274] width 264 height 106
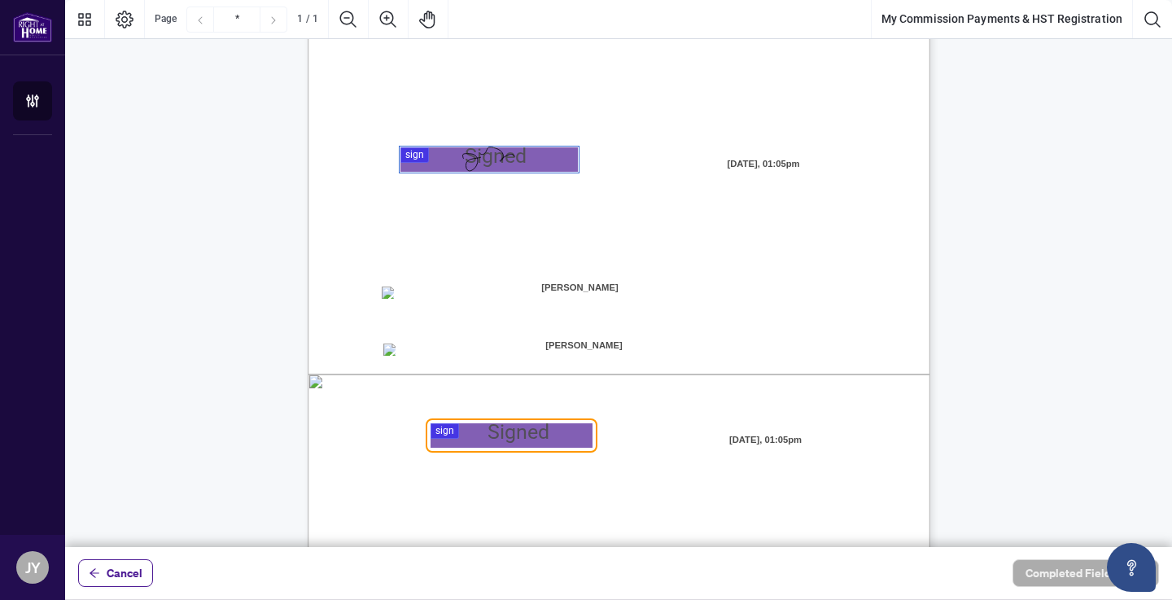
scroll to position [330, 0]
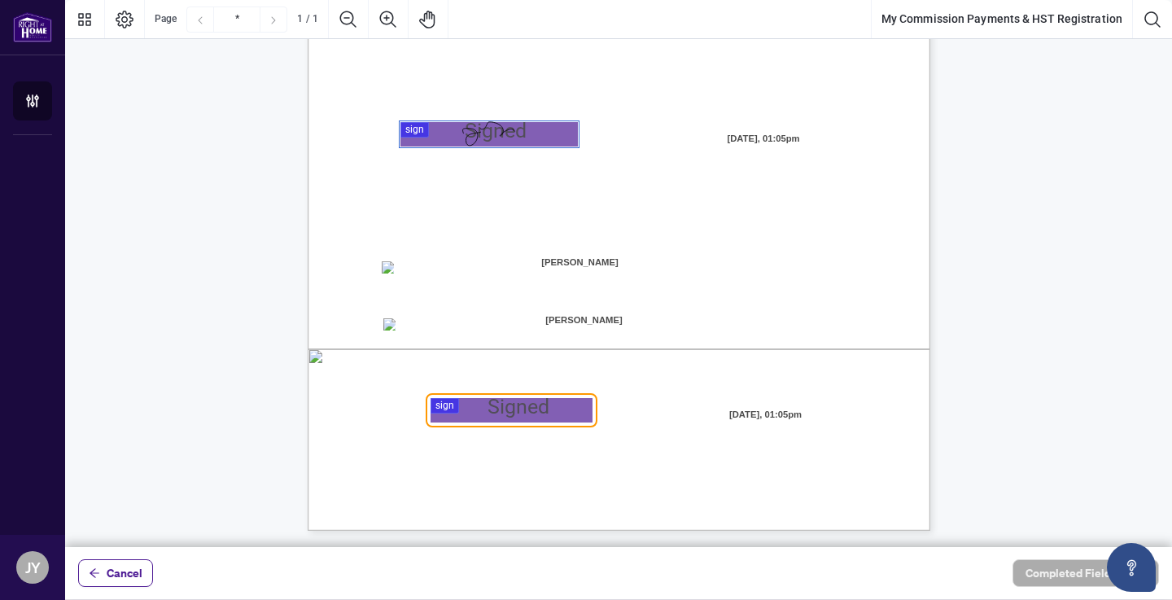
click at [388, 334] on span "Deposit method for my commission payments and hereby authorize Right at Home Re…" at bounding box center [590, 341] width 417 height 15
click at [441, 245] on span "Select how you would like to receive your commission payments below." at bounding box center [553, 236] width 342 height 15
click at [392, 277] on span "Home Realty for Electronic Transfer (Direct Deposit) of my commission cheques." at bounding box center [557, 284] width 350 height 15
click at [387, 272] on span "☐" at bounding box center [386, 265] width 8 height 14
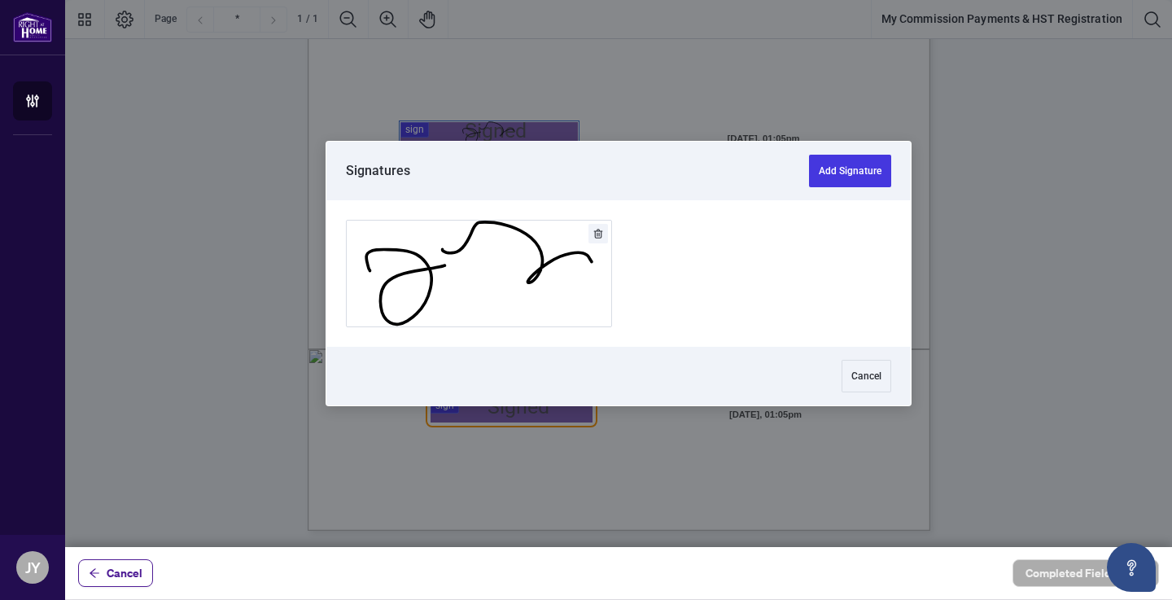
click at [450, 412] on div at bounding box center [618, 273] width 1107 height 547
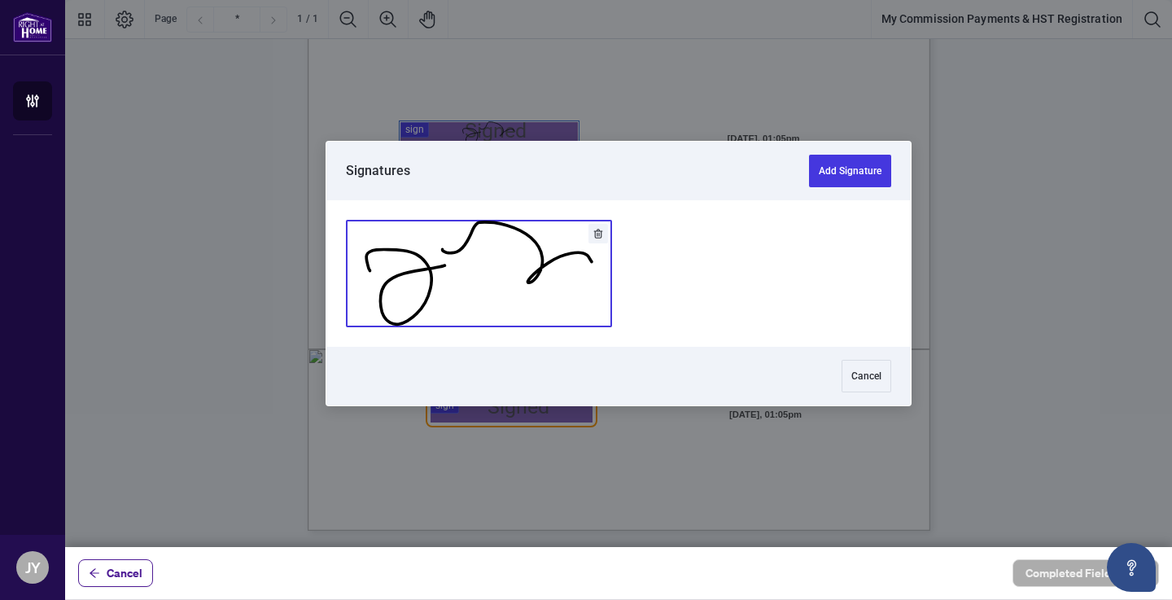
click at [502, 269] on button "Add Signature" at bounding box center [479, 274] width 264 height 106
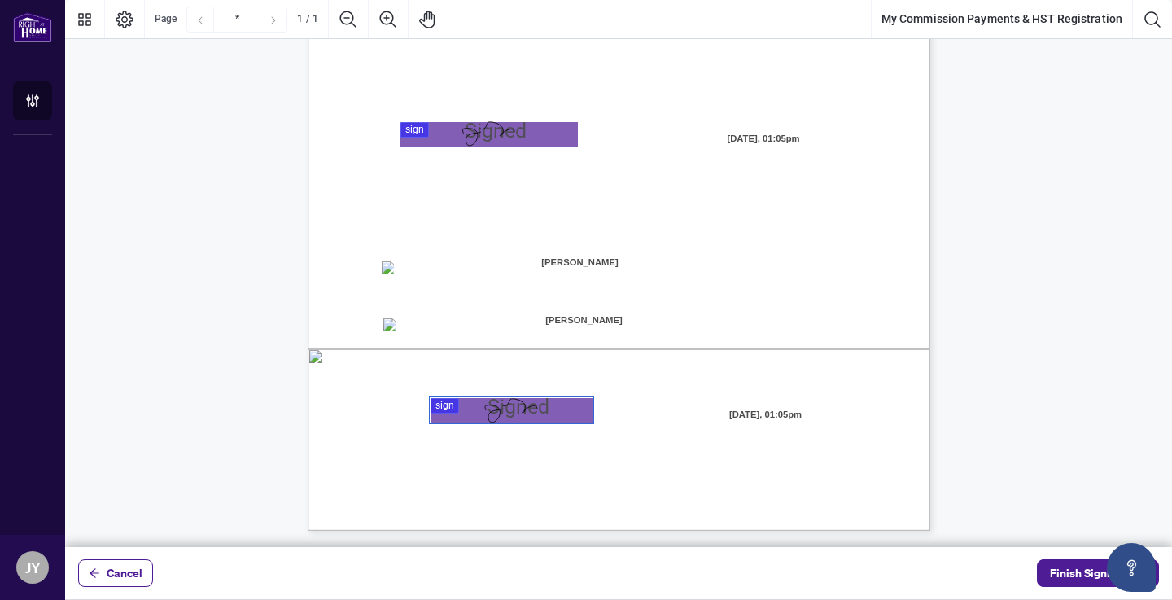
click at [425, 260] on div "MY COMMISSION PAYMENTS AND HST REGISTRATION For Right at Home Realty to pay out…" at bounding box center [619, 128] width 623 height 806
click at [83, 14] on icon "Thumbnails" at bounding box center [84, 19] width 13 height 13
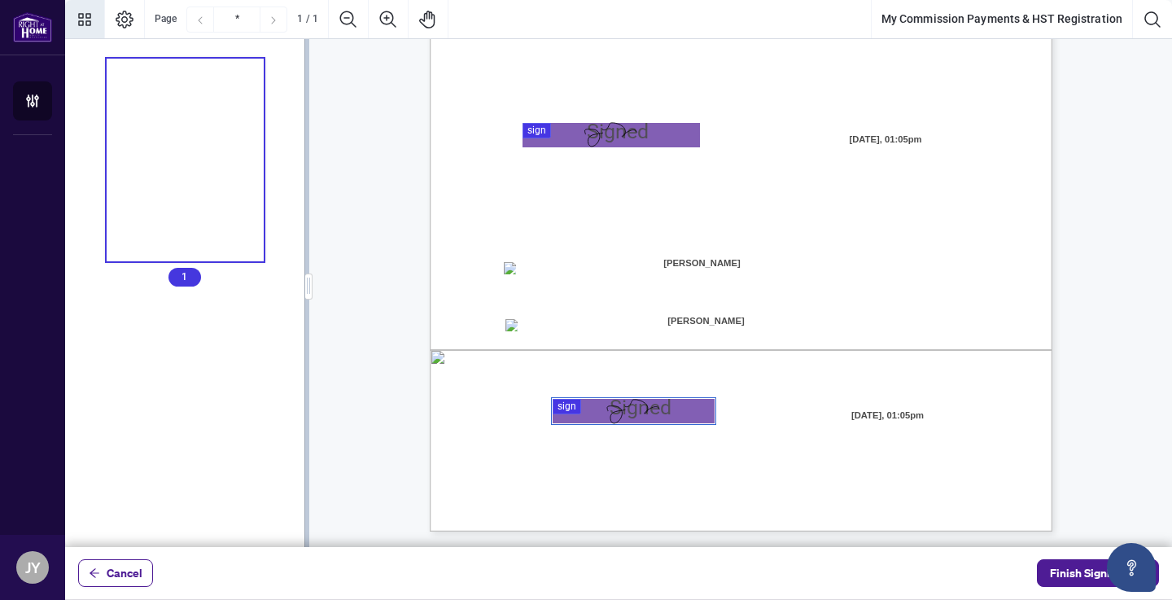
click at [85, 16] on icon "Thumbnails" at bounding box center [85, 20] width 20 height 20
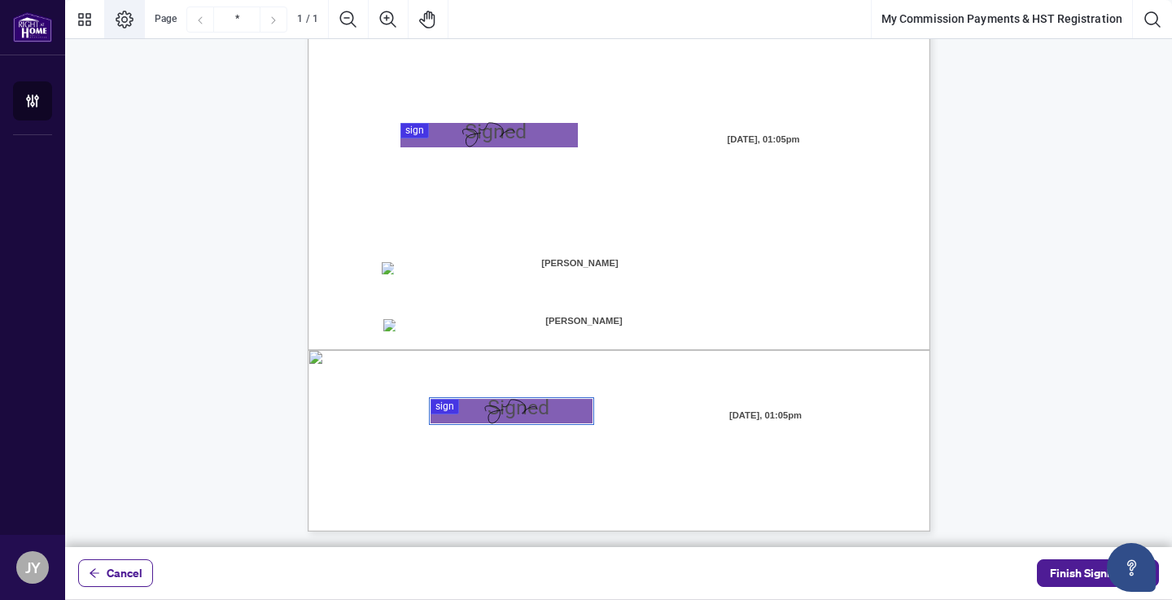
click at [116, 16] on icon "Page Layout" at bounding box center [125, 20] width 20 height 20
click at [420, 262] on span "Direct Deposit:" at bounding box center [432, 266] width 67 height 15
click at [1065, 577] on span "Finish Signing" at bounding box center [1086, 573] width 73 height 26
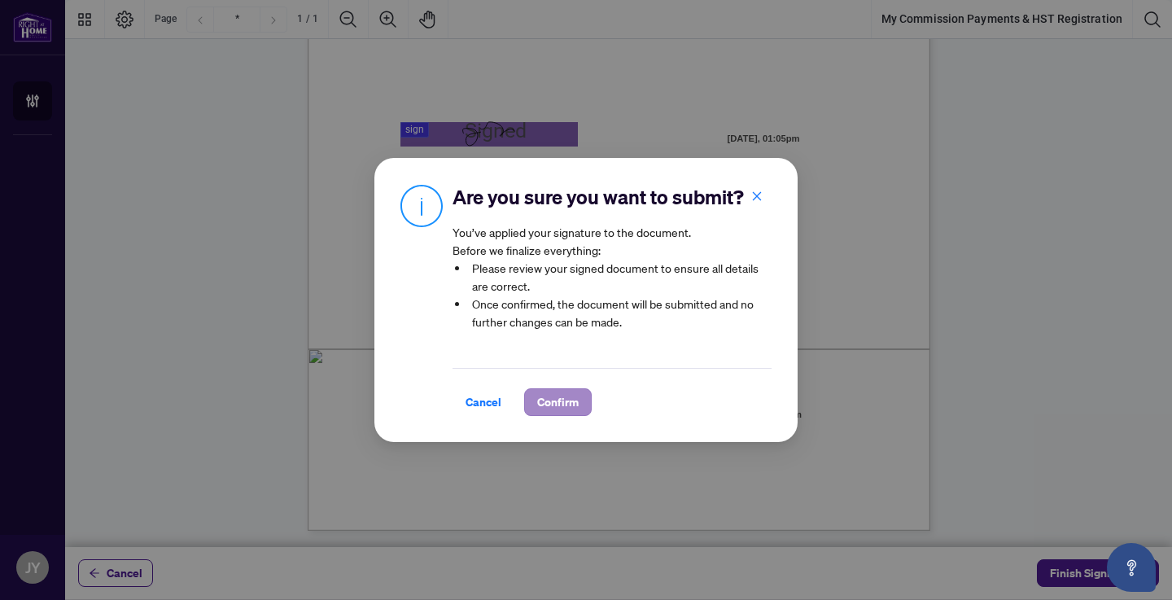
click at [561, 404] on span "Confirm" at bounding box center [558, 402] width 42 height 26
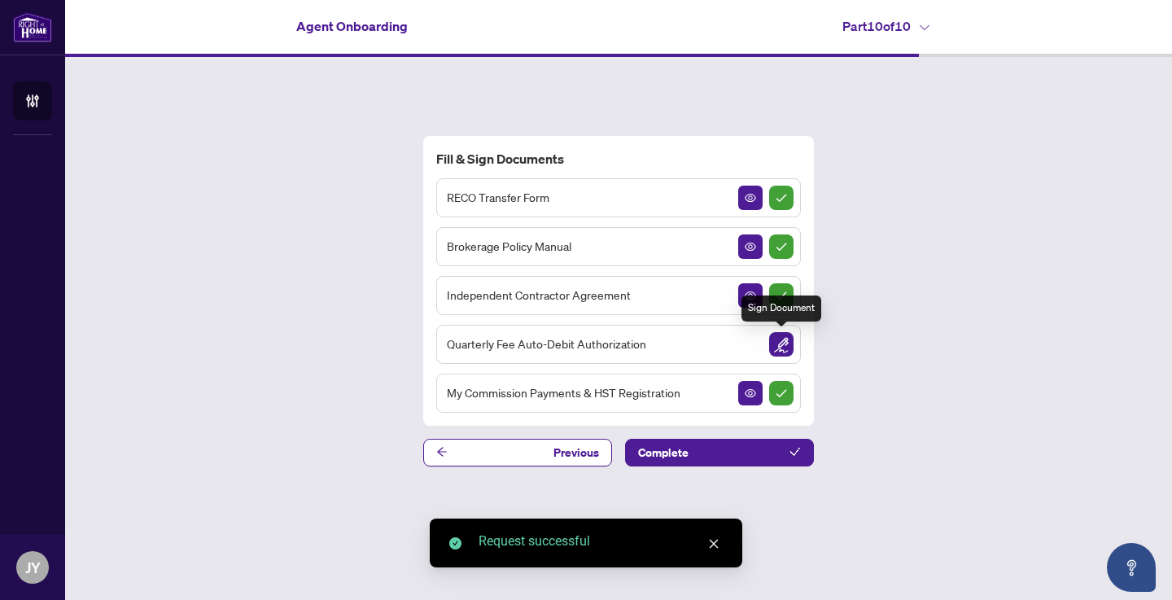
click at [780, 339] on img "Sign Document" at bounding box center [781, 344] width 24 height 24
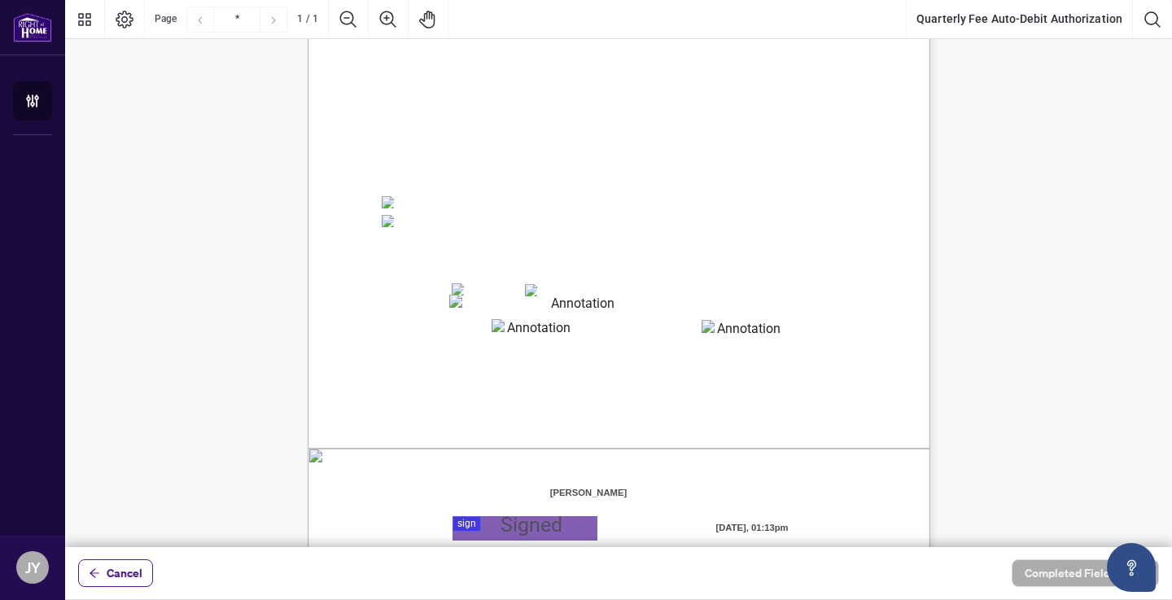
scroll to position [232, 0]
click at [408, 199] on span "Pre-Authorized Debit" at bounding box center [440, 200] width 87 height 20
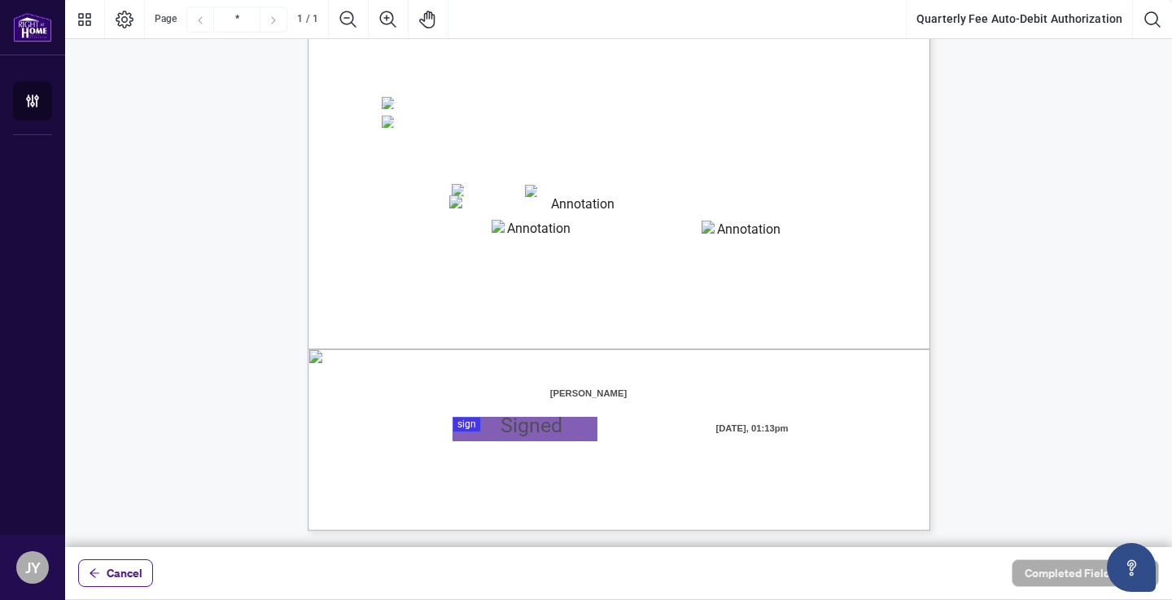
scroll to position [330, 0]
click at [421, 103] on span "Pre-Authorized Debit" at bounding box center [440, 101] width 87 height 20
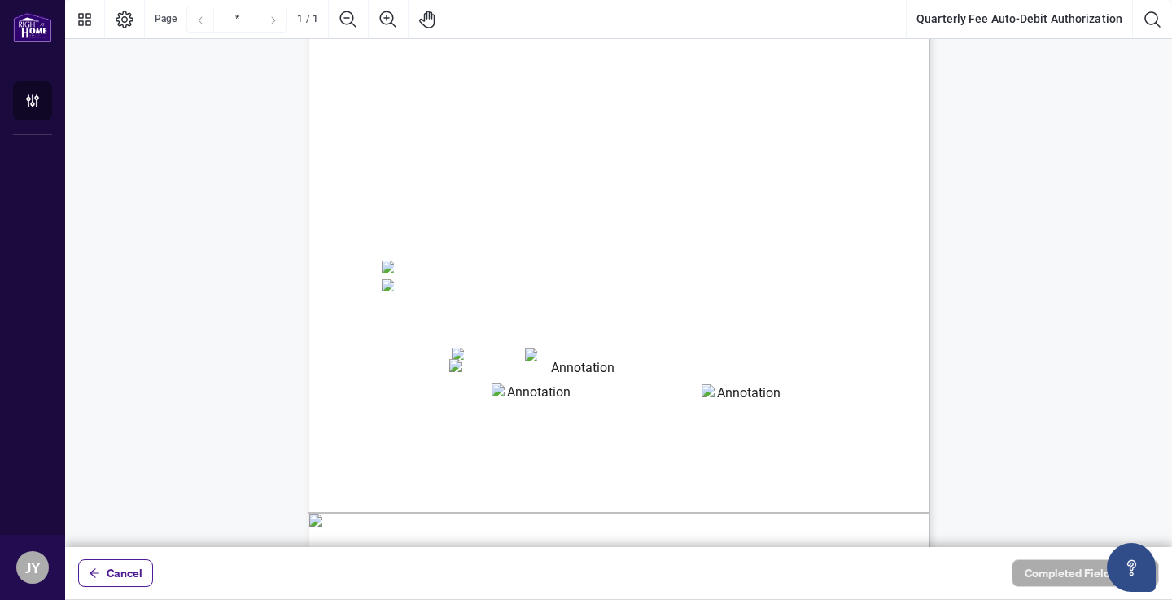
scroll to position [196, 0]
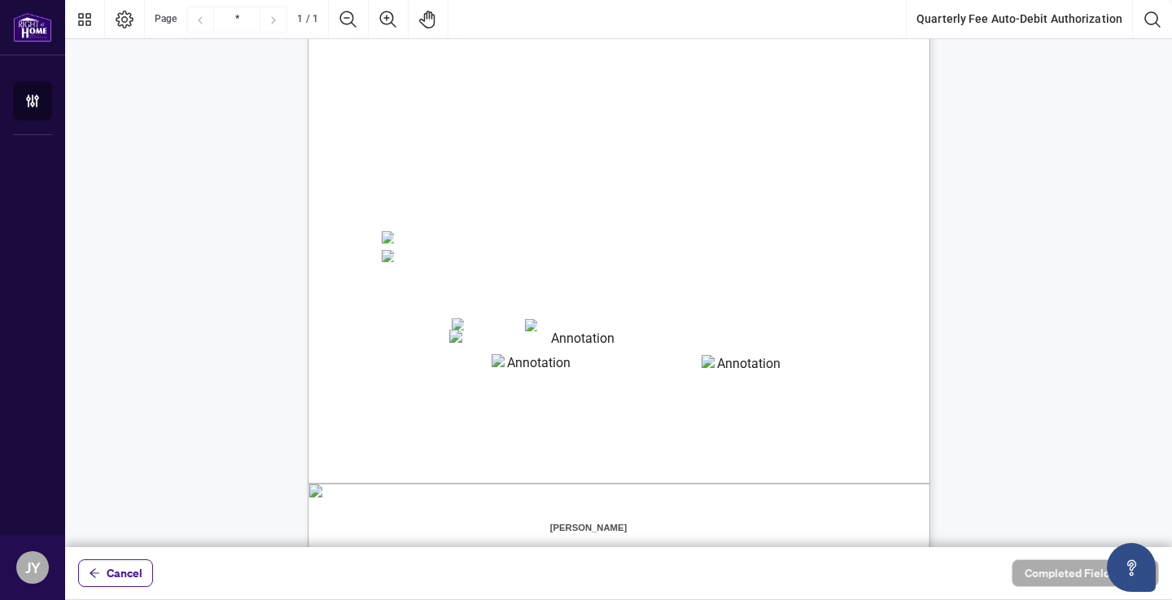
drag, startPoint x: 494, startPoint y: 258, endPoint x: 632, endPoint y: 260, distance: 138.4
click at [596, 260] on span "(A $10+HST merchant fee per transaction will apply)" at bounding box center [524, 255] width 144 height 20
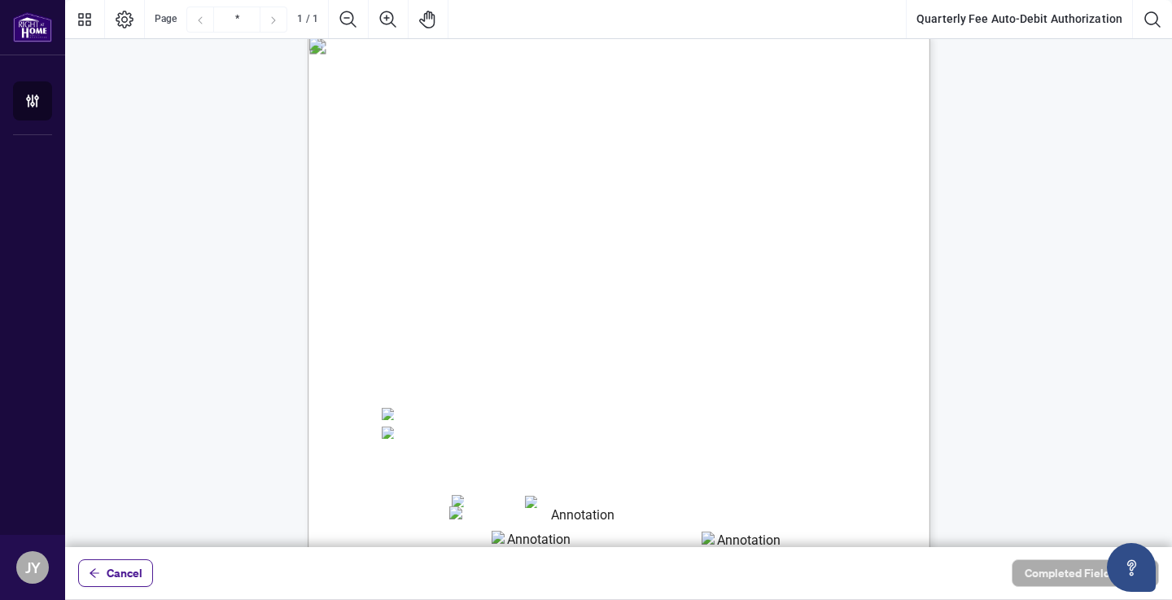
scroll to position [40, 0]
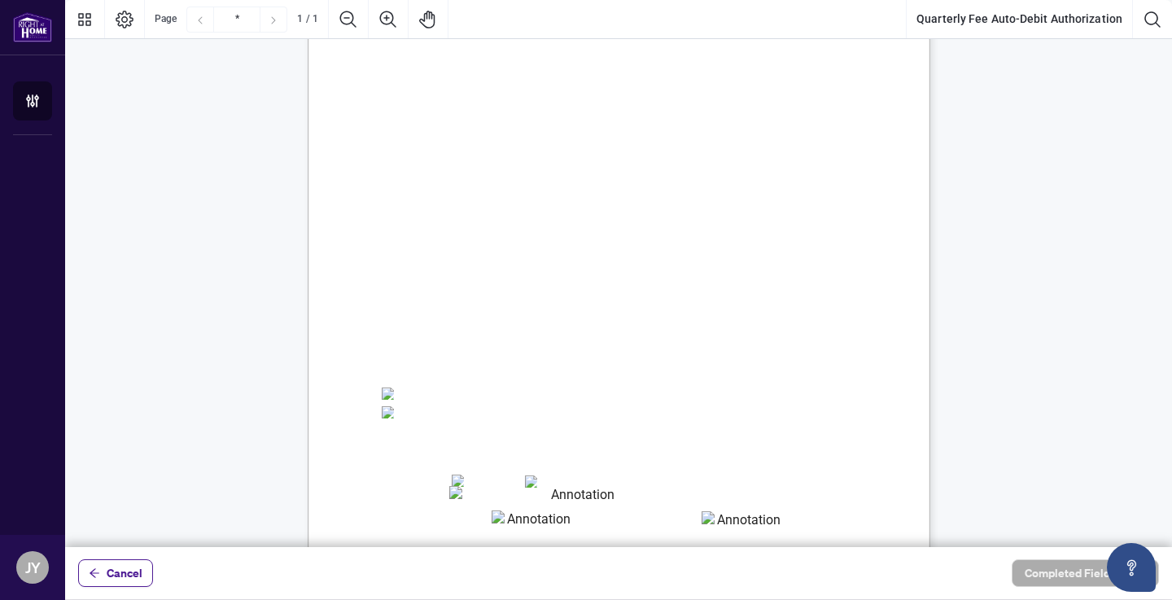
click at [408, 270] on span "minimum of 10 days prior to the billing date." at bounding box center [486, 263] width 209 height 14
click at [123, 574] on span "Cancel" at bounding box center [125, 573] width 36 height 26
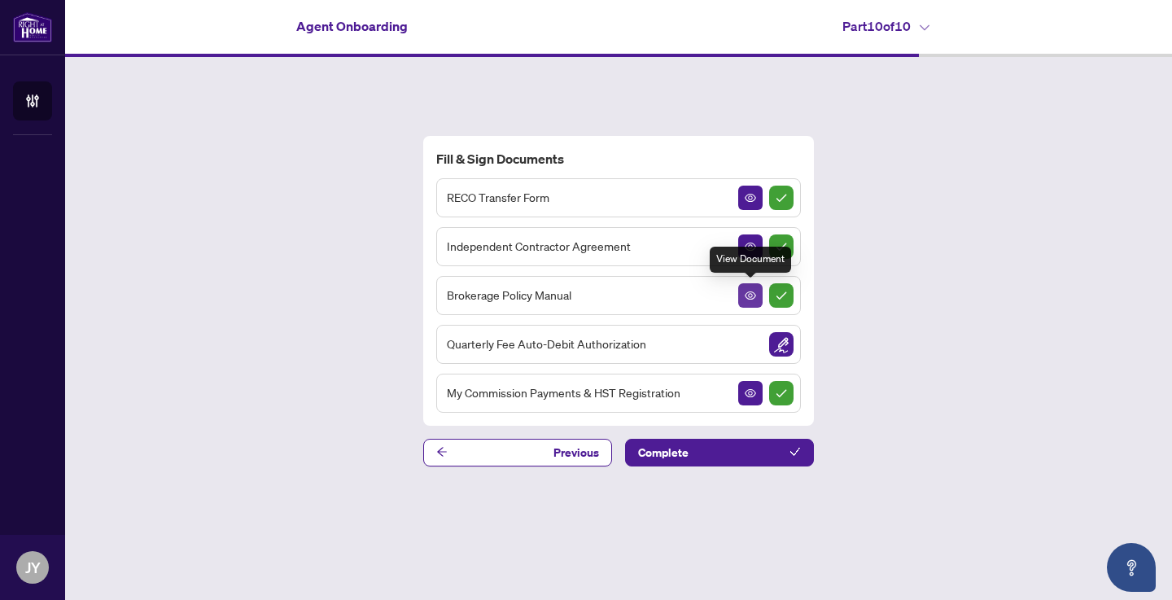
click at [750, 294] on icon "View Document" at bounding box center [750, 295] width 11 height 8
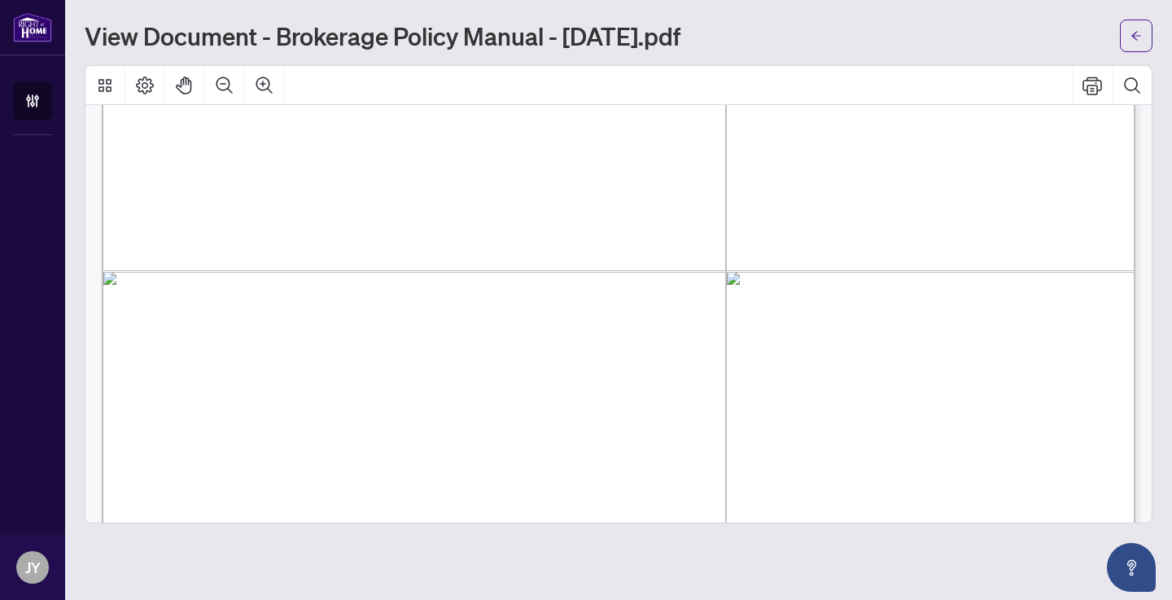
scroll to position [78392, 0]
click at [1143, 24] on button "button" at bounding box center [1136, 36] width 33 height 33
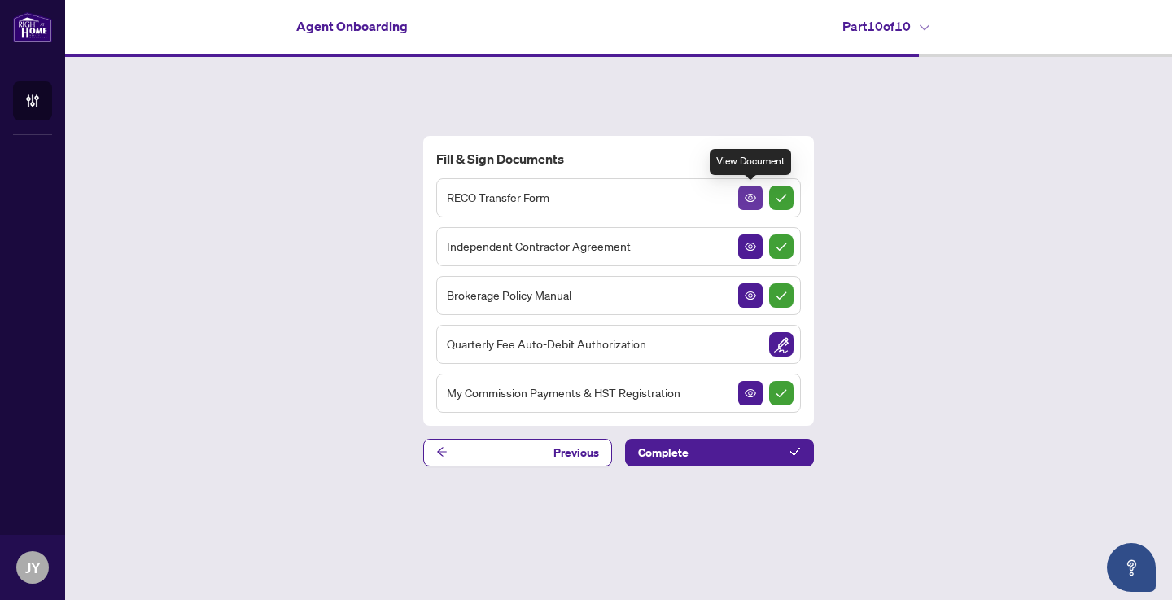
click at [750, 192] on icon "View Document" at bounding box center [750, 197] width 11 height 11
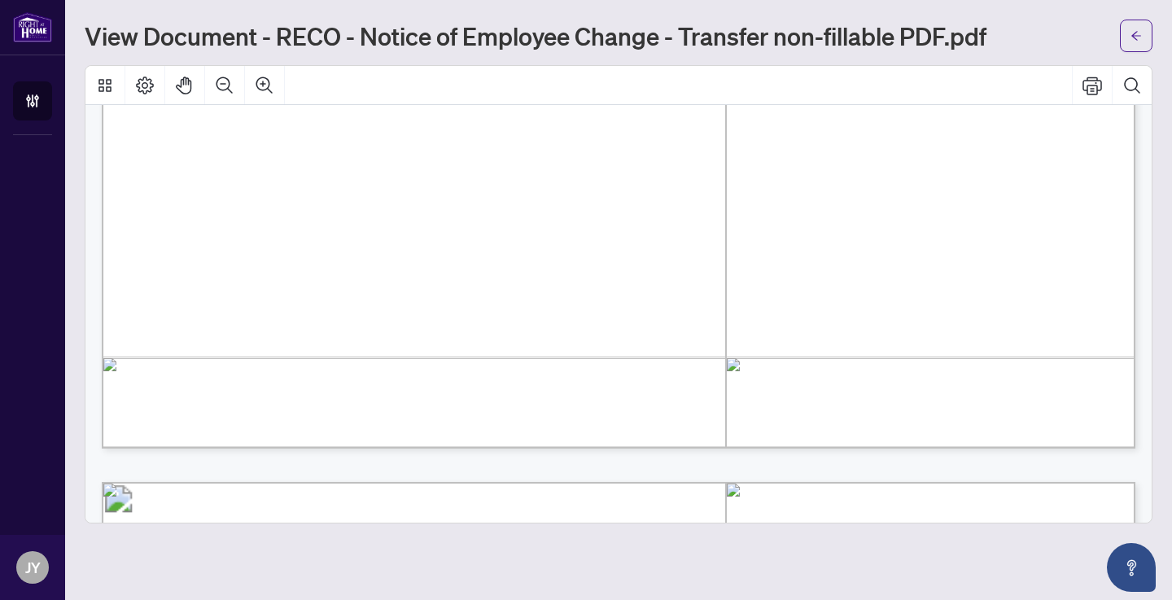
scroll to position [1012, 0]
click at [1133, 36] on icon "arrow-left" at bounding box center [1136, 35] width 10 height 9
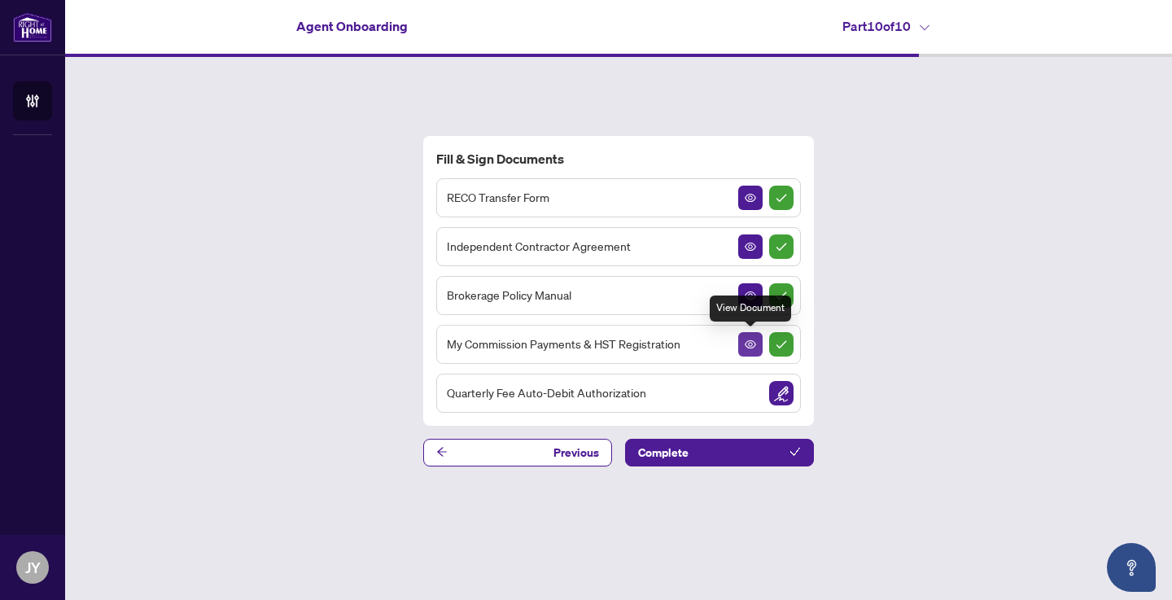
click at [745, 348] on icon "View Document" at bounding box center [750, 344] width 11 height 11
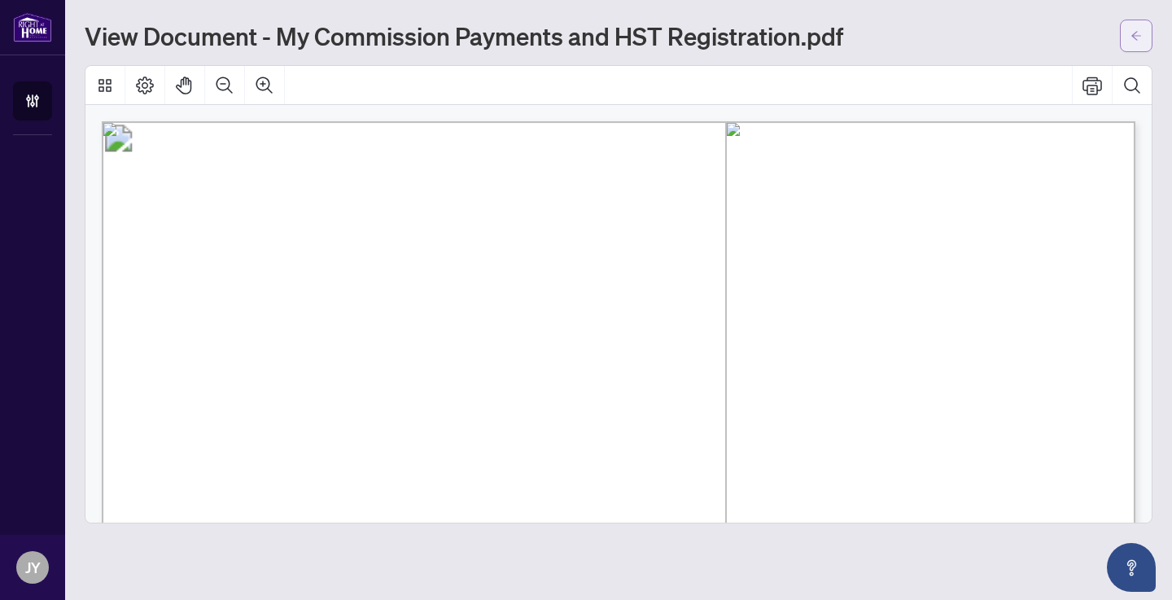
click at [1130, 35] on icon "arrow-left" at bounding box center [1135, 35] width 11 height 11
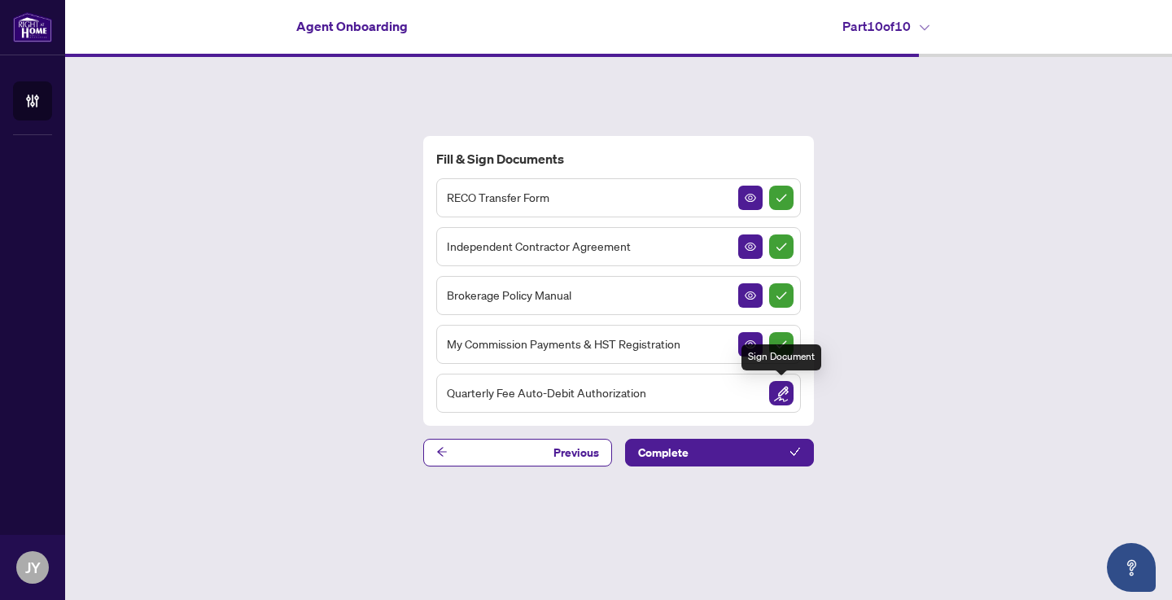
click at [771, 391] on img "Sign Document" at bounding box center [781, 393] width 24 height 24
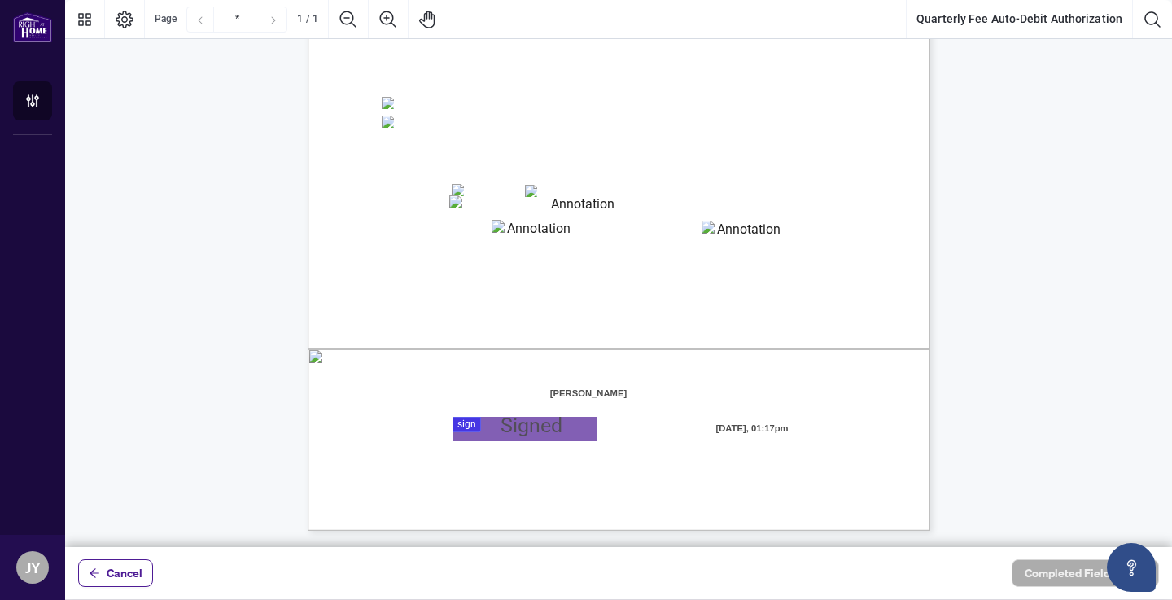
scroll to position [330, 0]
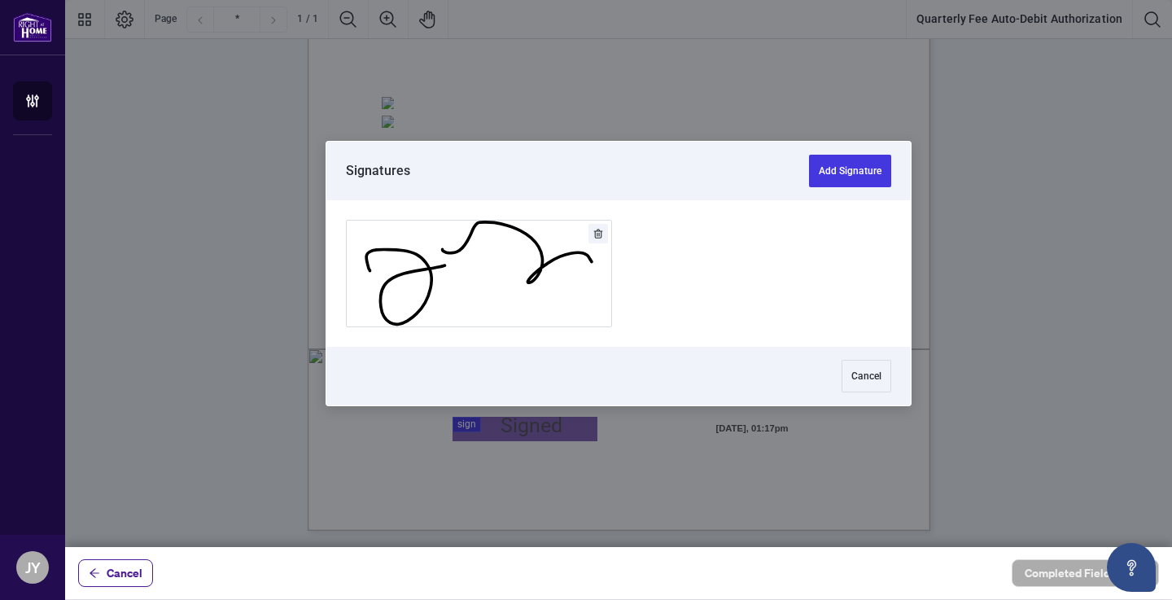
click at [465, 426] on div at bounding box center [618, 273] width 1107 height 547
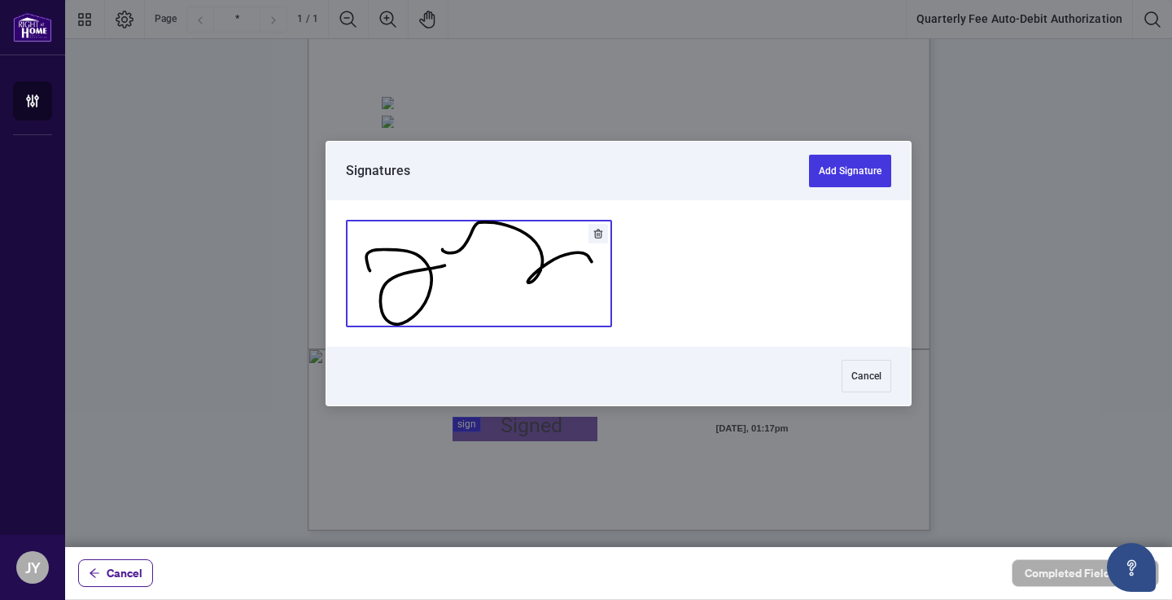
click at [482, 268] on button "Add Signature" at bounding box center [479, 274] width 264 height 106
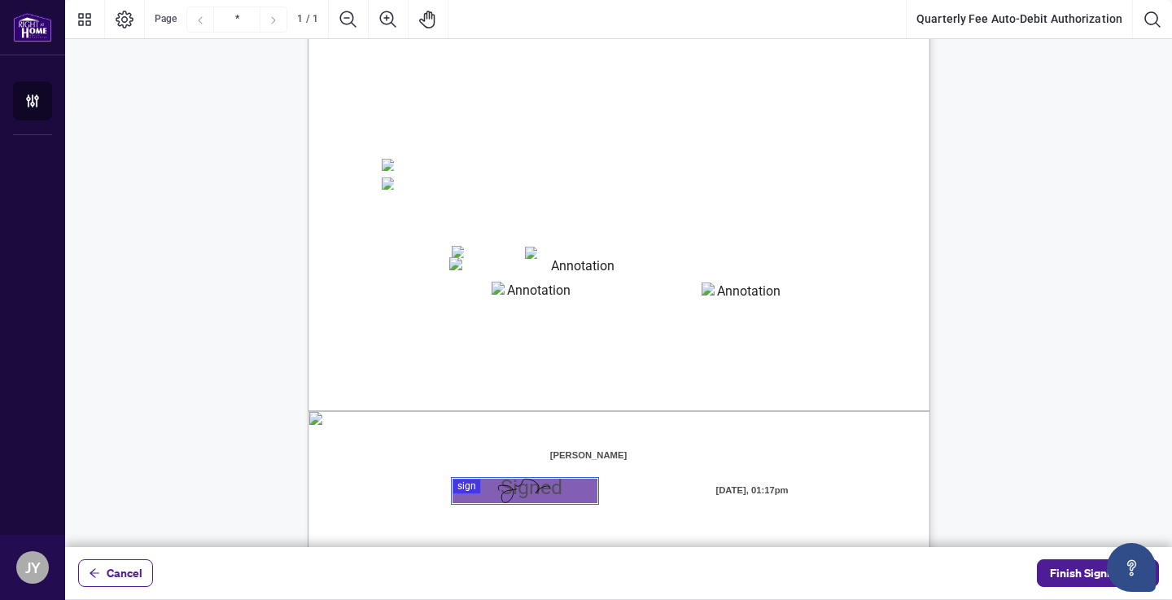
scroll to position [291, 0]
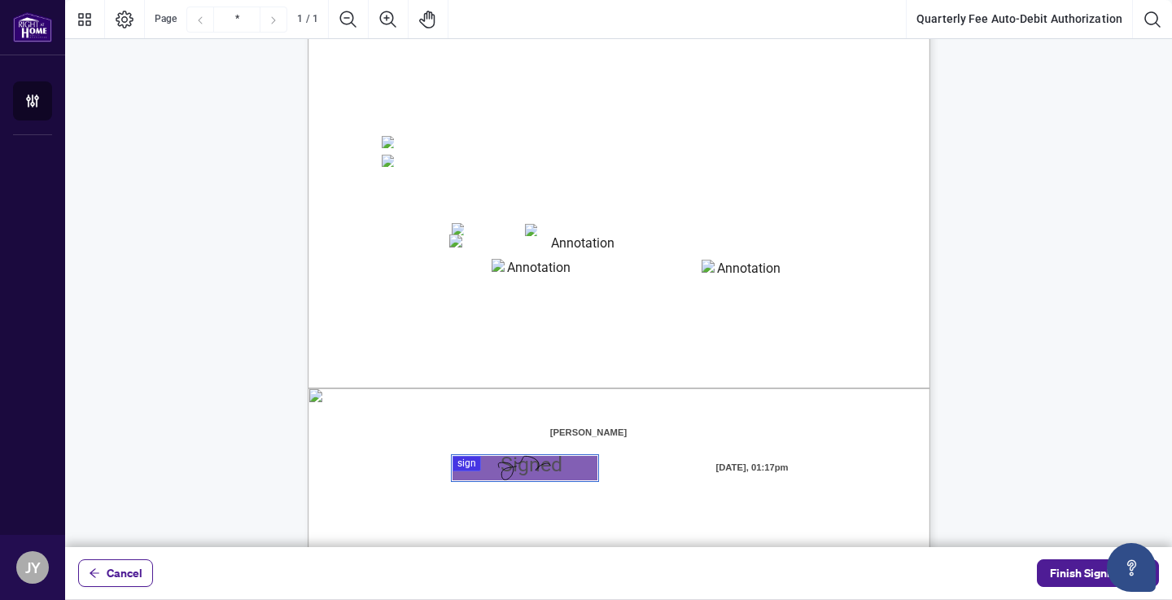
click at [454, 120] on span "Please select your preferred payment method." at bounding box center [452, 114] width 142 height 11
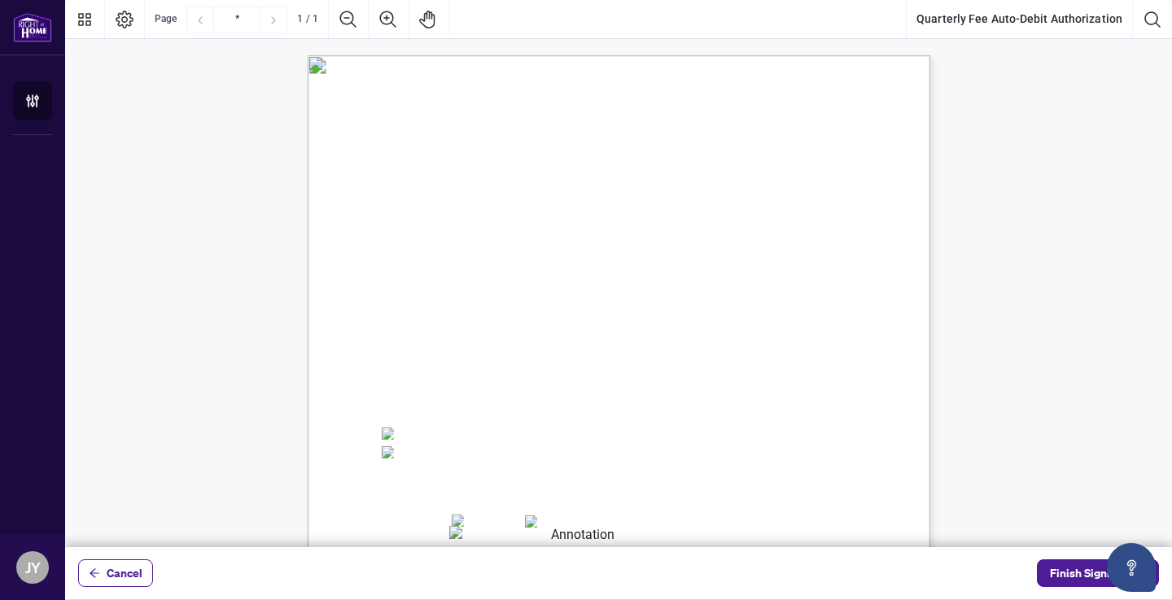
scroll to position [0, 0]
click at [132, 560] on span "Cancel" at bounding box center [125, 573] width 36 height 26
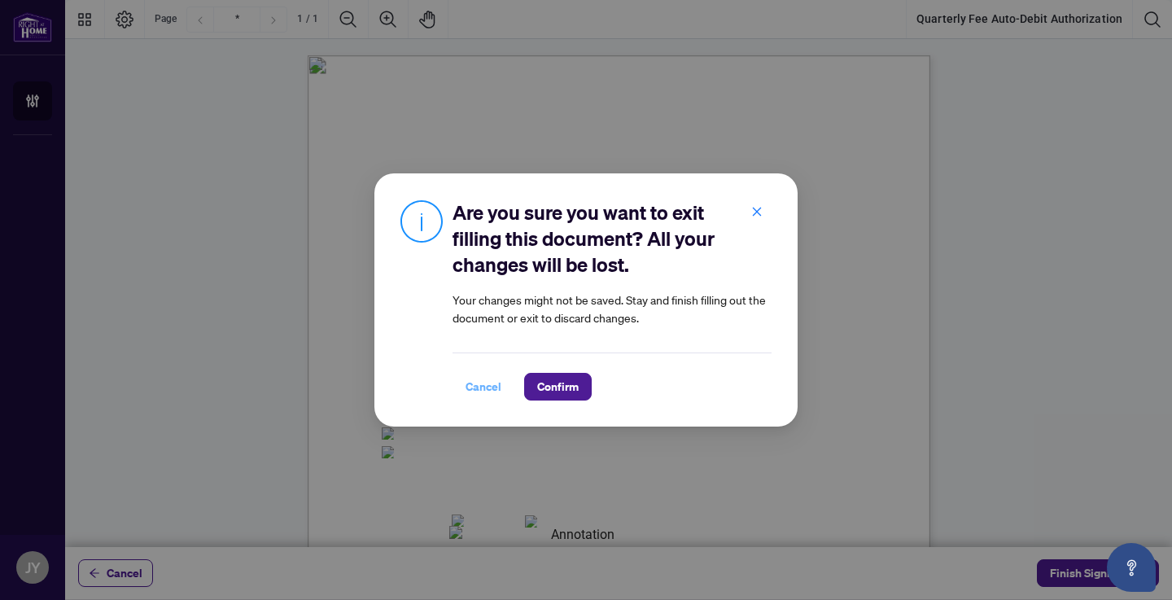
click at [487, 390] on span "Cancel" at bounding box center [483, 387] width 36 height 26
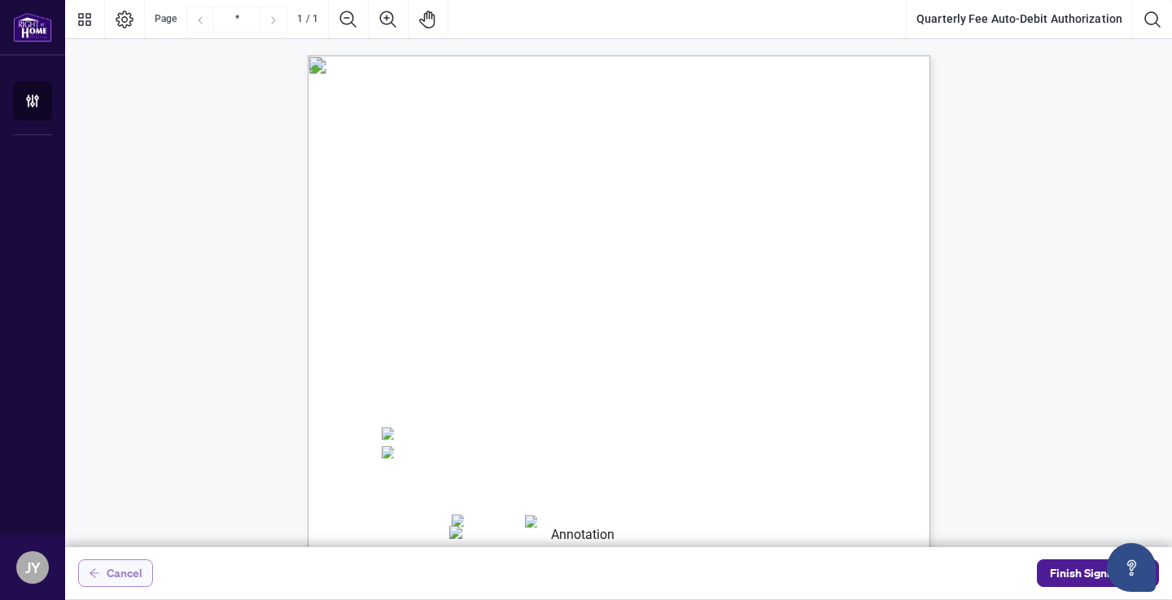
click at [143, 560] on button "Cancel" at bounding box center [115, 573] width 75 height 28
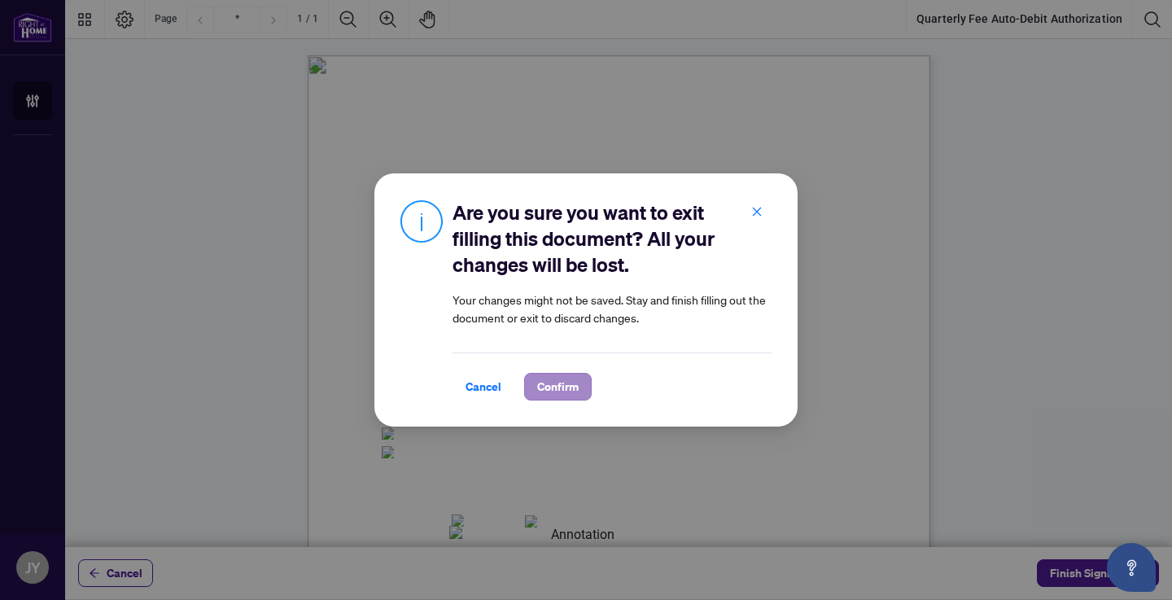
click at [560, 391] on span "Confirm" at bounding box center [558, 387] width 42 height 26
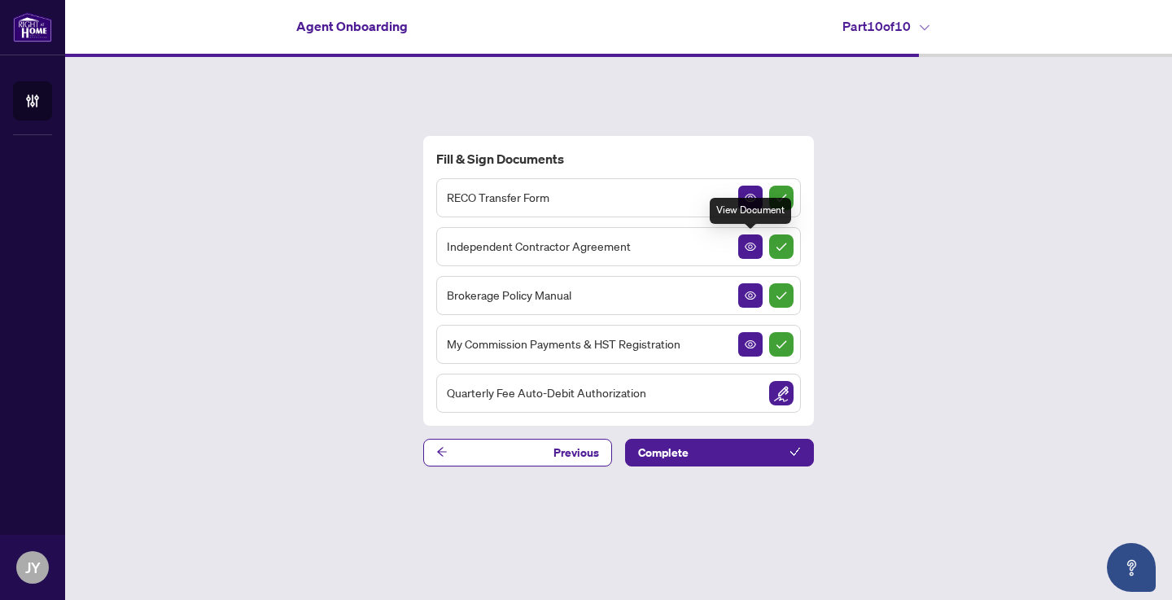
click at [742, 203] on div "View Document" at bounding box center [750, 211] width 81 height 26
click at [745, 199] on div "View Document" at bounding box center [750, 211] width 81 height 26
click at [643, 238] on div "Independent Contractor Agreement" at bounding box center [618, 246] width 365 height 39
click at [748, 200] on icon "View Document" at bounding box center [750, 197] width 11 height 11
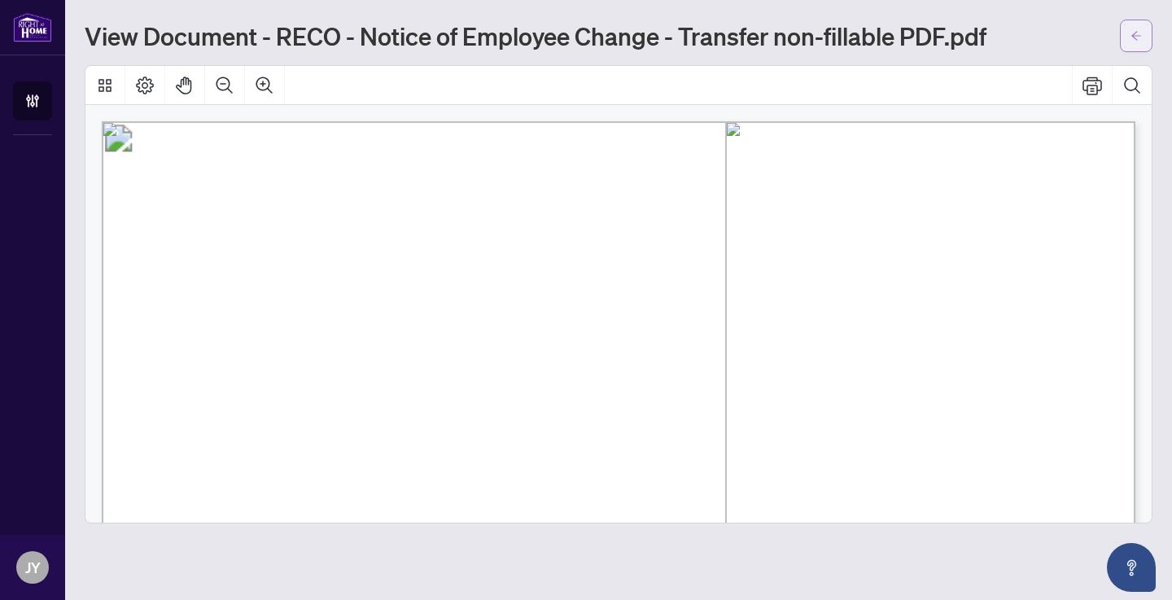
click at [1134, 30] on icon "arrow-left" at bounding box center [1135, 35] width 11 height 11
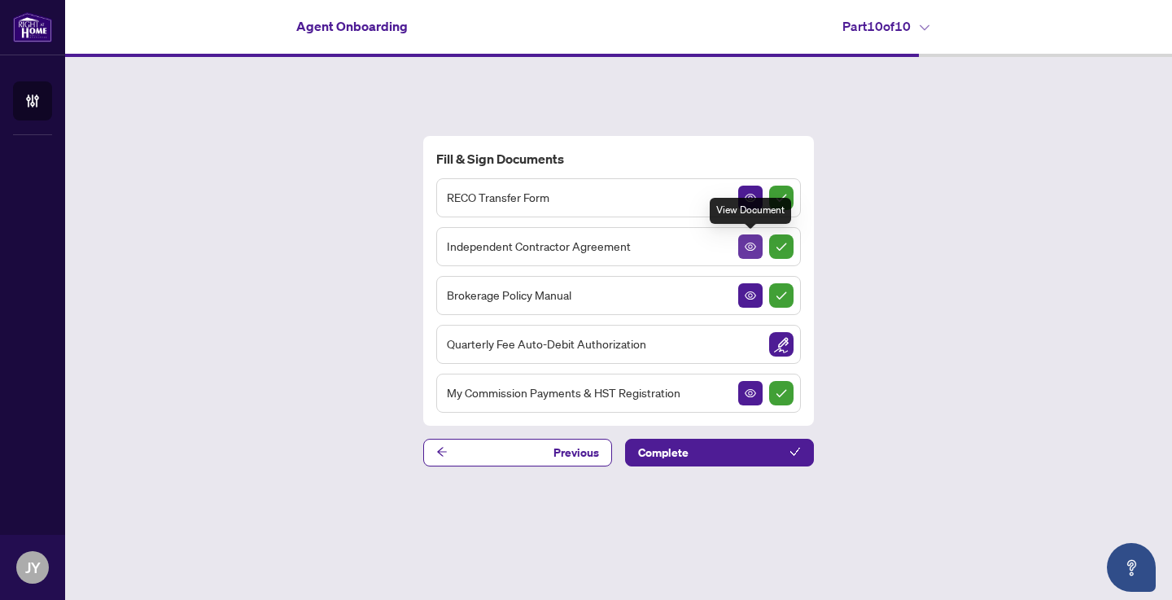
click at [752, 248] on icon "View Document" at bounding box center [750, 246] width 11 height 11
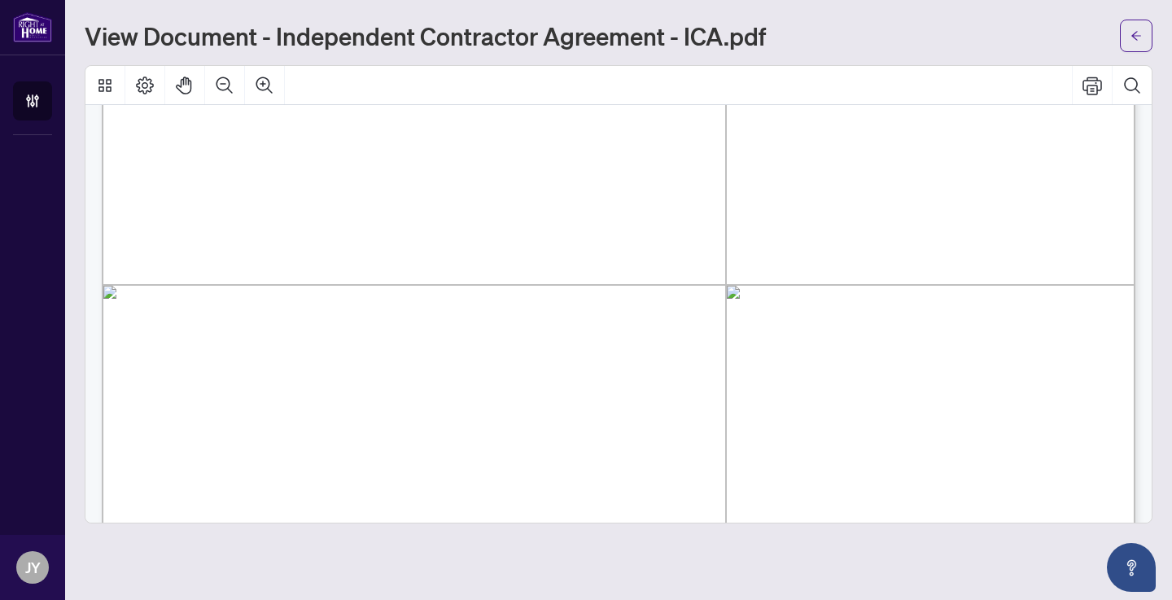
scroll to position [431, 0]
click at [1131, 32] on icon "arrow-left" at bounding box center [1135, 35] width 11 height 11
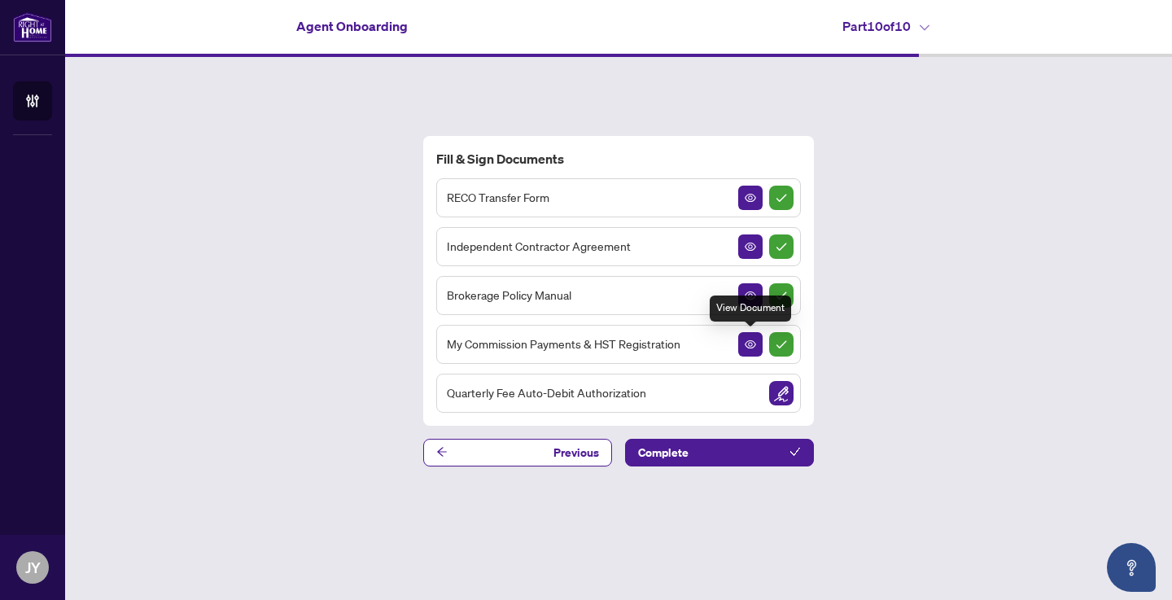
click at [748, 296] on div "View Document" at bounding box center [750, 308] width 81 height 26
click at [750, 295] on icon "View Document" at bounding box center [750, 295] width 11 height 11
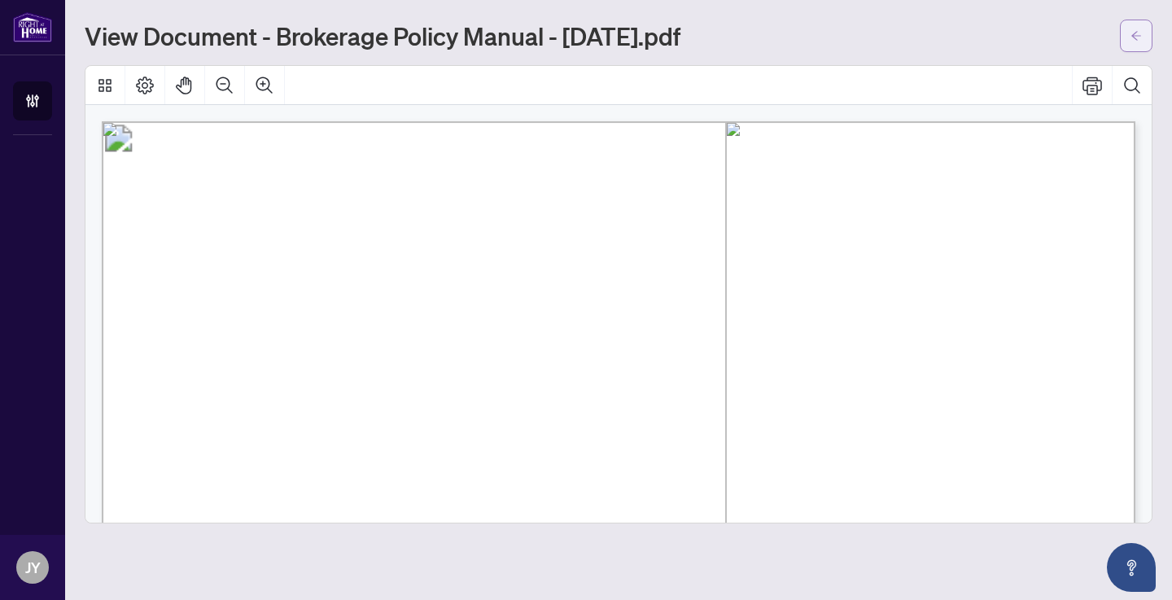
click at [1134, 37] on icon "arrow-left" at bounding box center [1136, 35] width 10 height 9
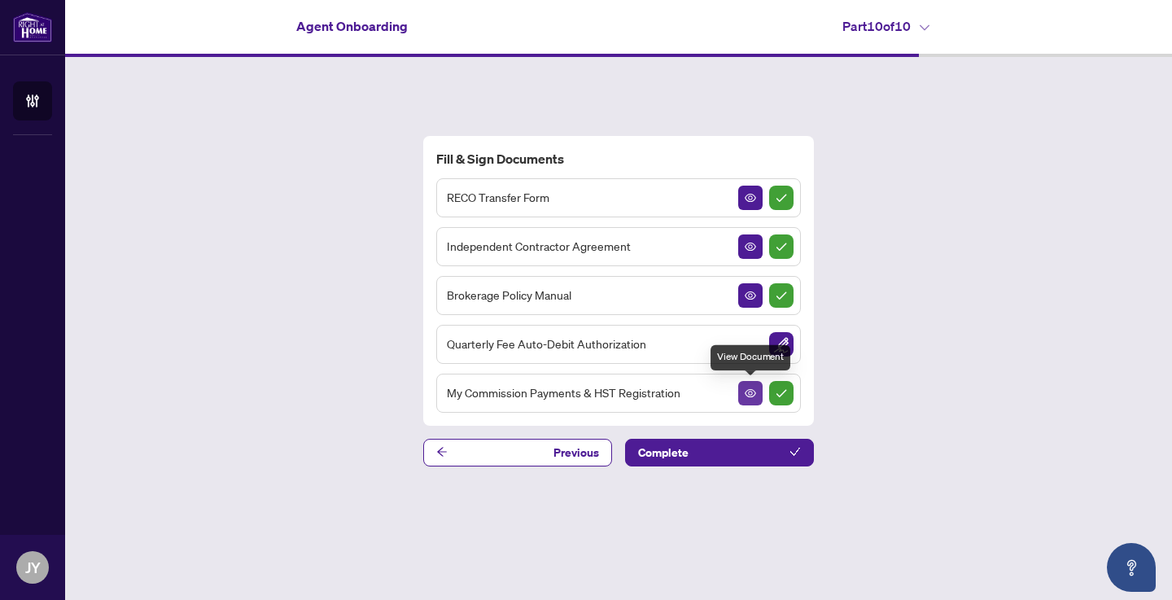
click at [744, 387] on button "button" at bounding box center [750, 393] width 24 height 24
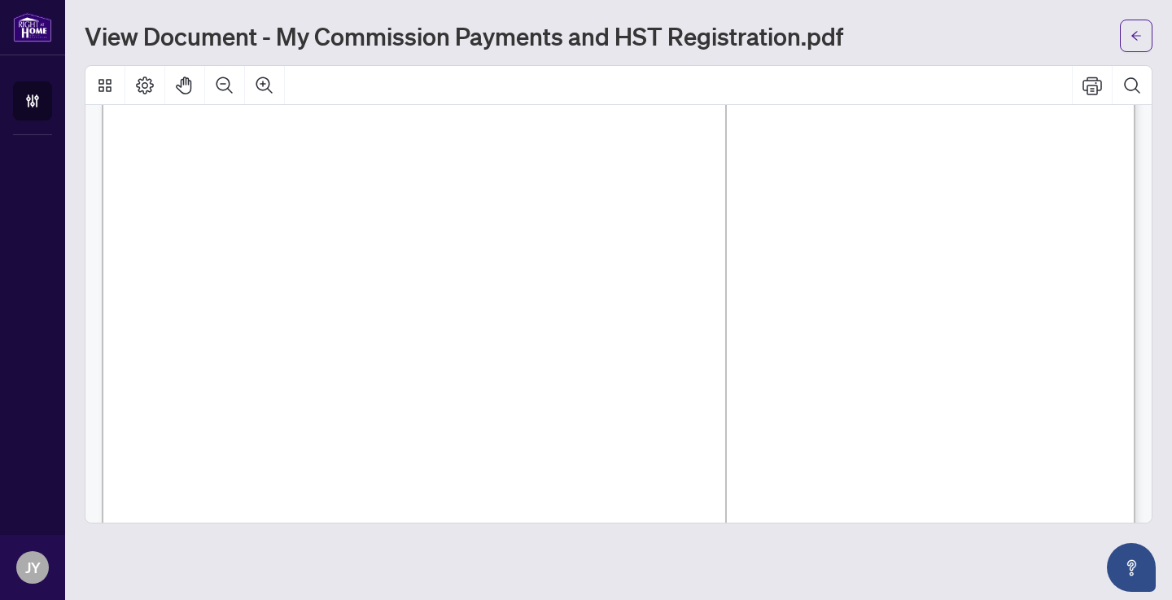
scroll to position [767, 0]
click at [238, 353] on span "☐" at bounding box center [233, 346] width 14 height 24
click at [238, 345] on span "☐" at bounding box center [233, 346] width 14 height 24
click at [234, 346] on span "☐" at bounding box center [233, 346] width 14 height 24
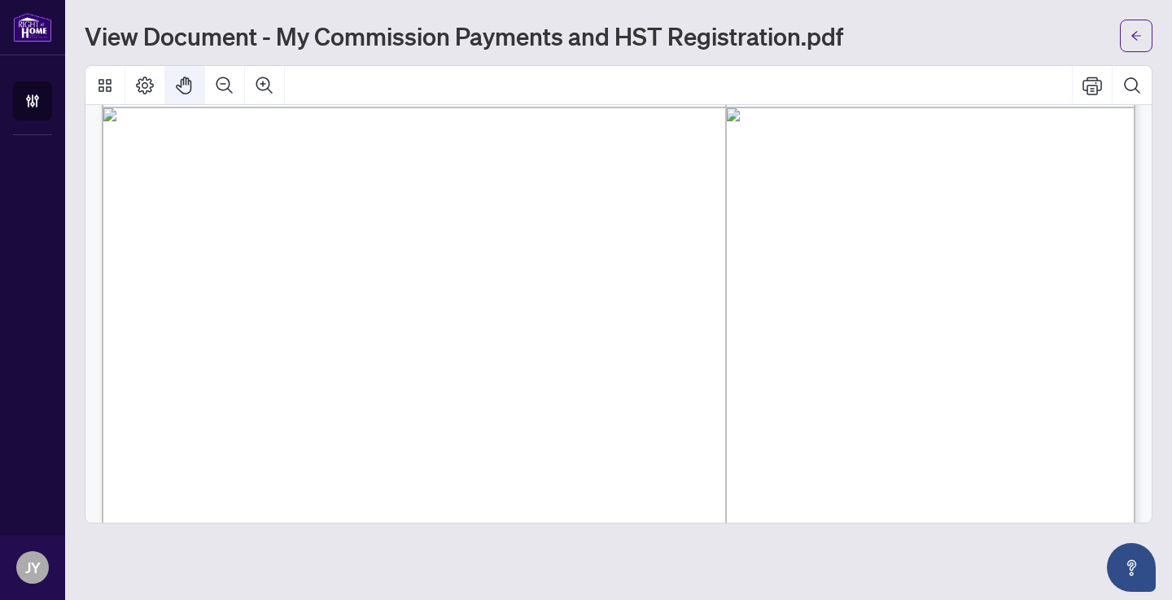
click at [184, 84] on icon "Pan Mode" at bounding box center [183, 85] width 15 height 18
click at [144, 86] on icon "Page Layout" at bounding box center [145, 86] width 20 height 20
click at [1131, 42] on span "button" at bounding box center [1135, 36] width 11 height 26
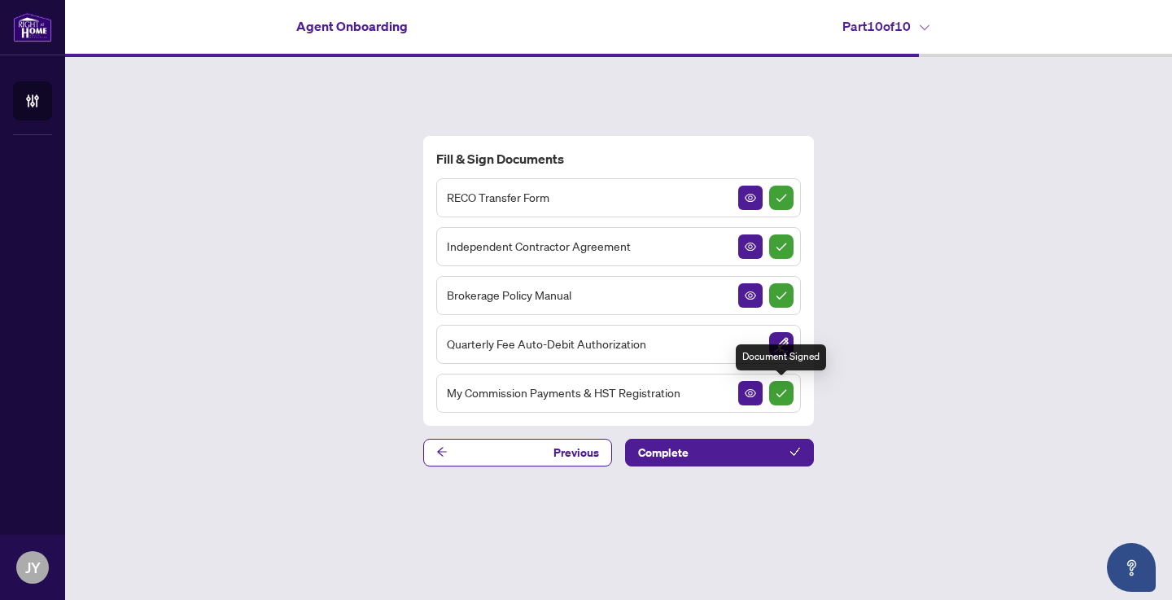
click at [781, 384] on img "Sign Completed" at bounding box center [781, 393] width 24 height 24
click at [750, 389] on icon "View Document" at bounding box center [750, 392] width 11 height 11
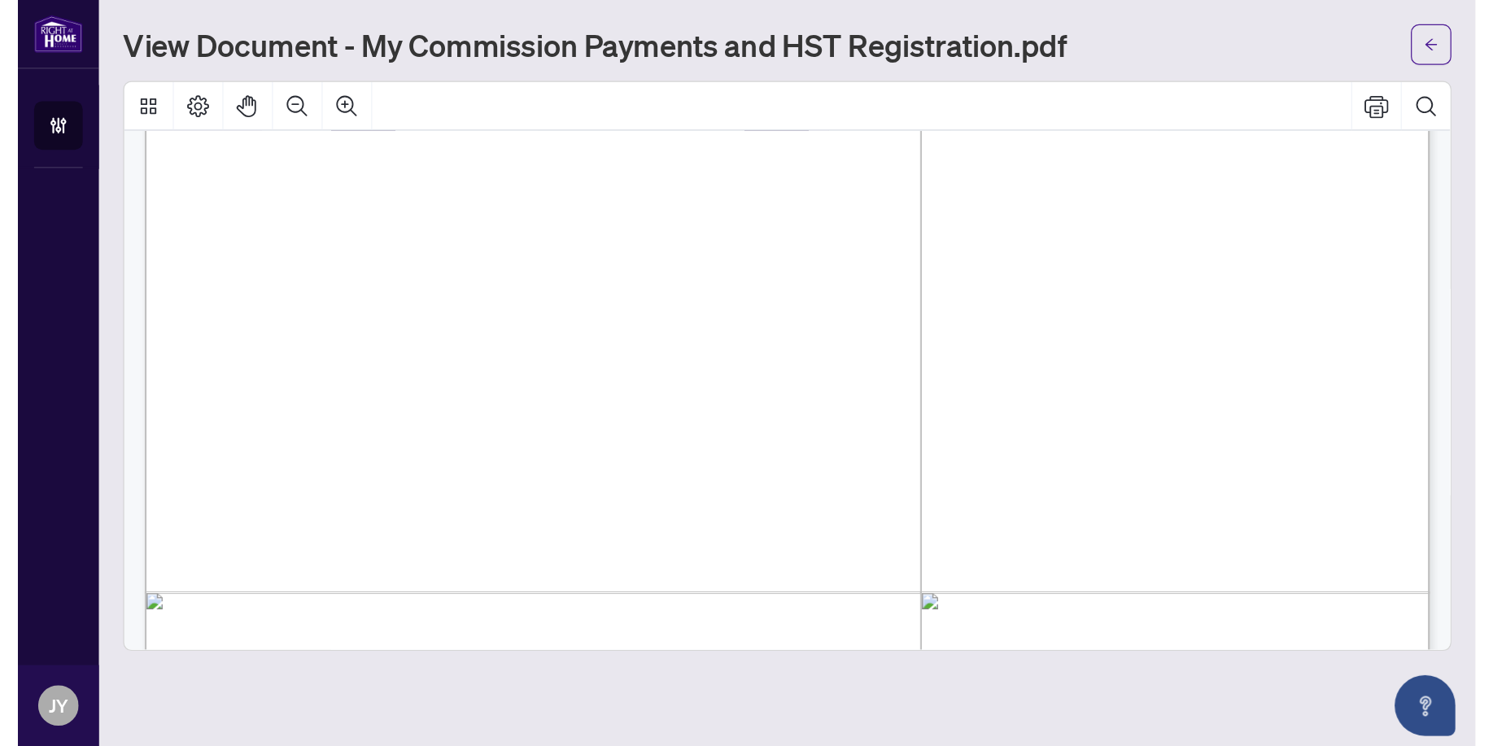
scroll to position [802, 0]
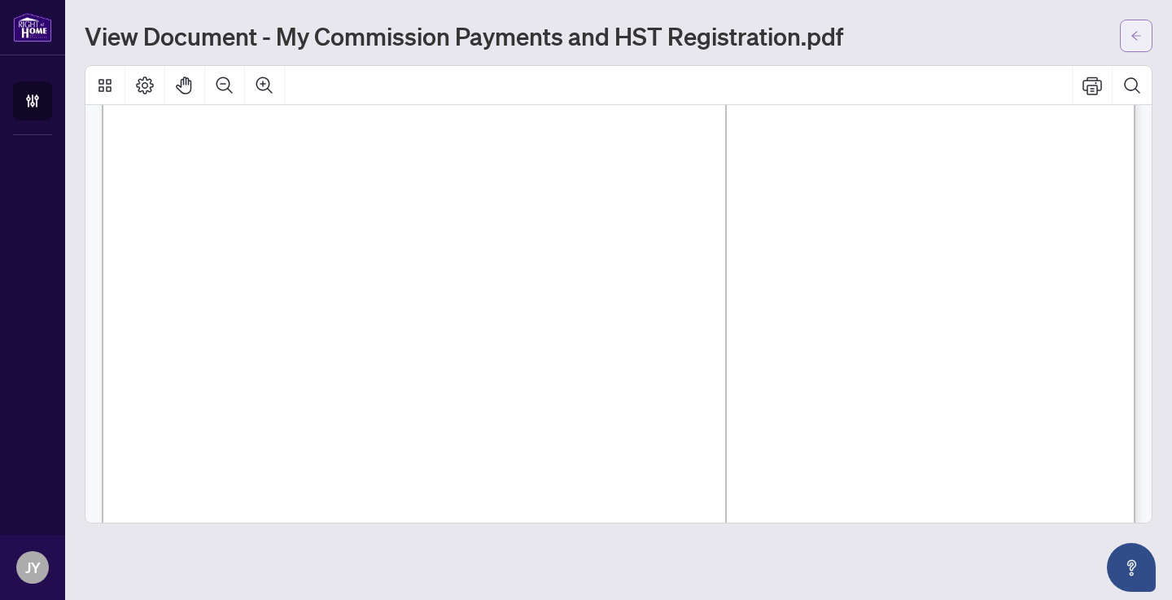
click at [1134, 48] on span "button" at bounding box center [1135, 36] width 11 height 26
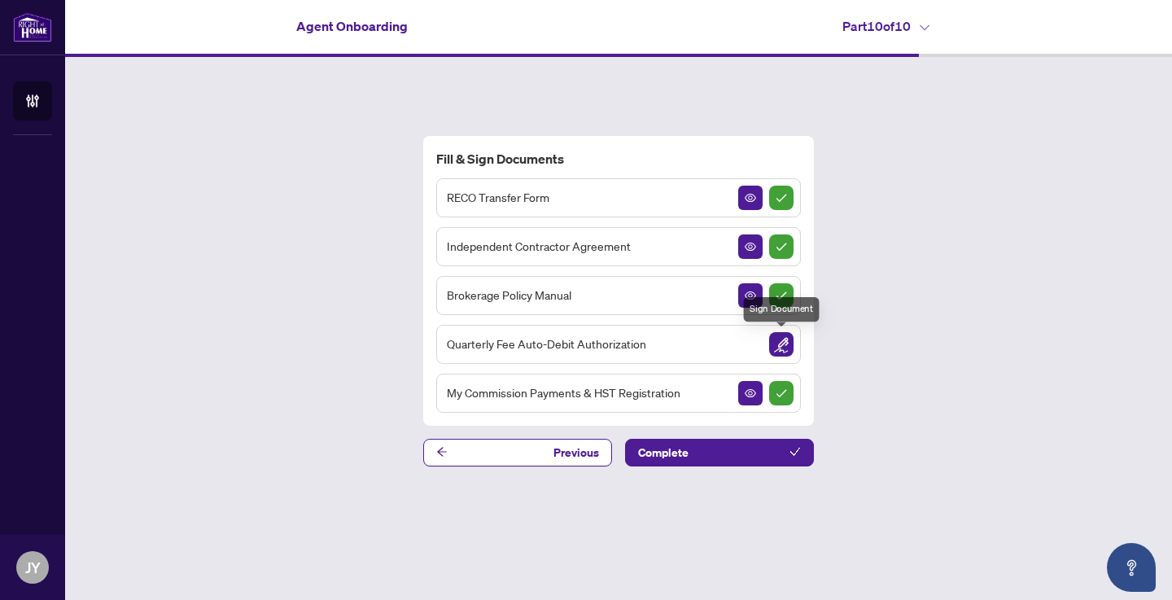
click at [779, 343] on img "Sign Document" at bounding box center [781, 344] width 24 height 24
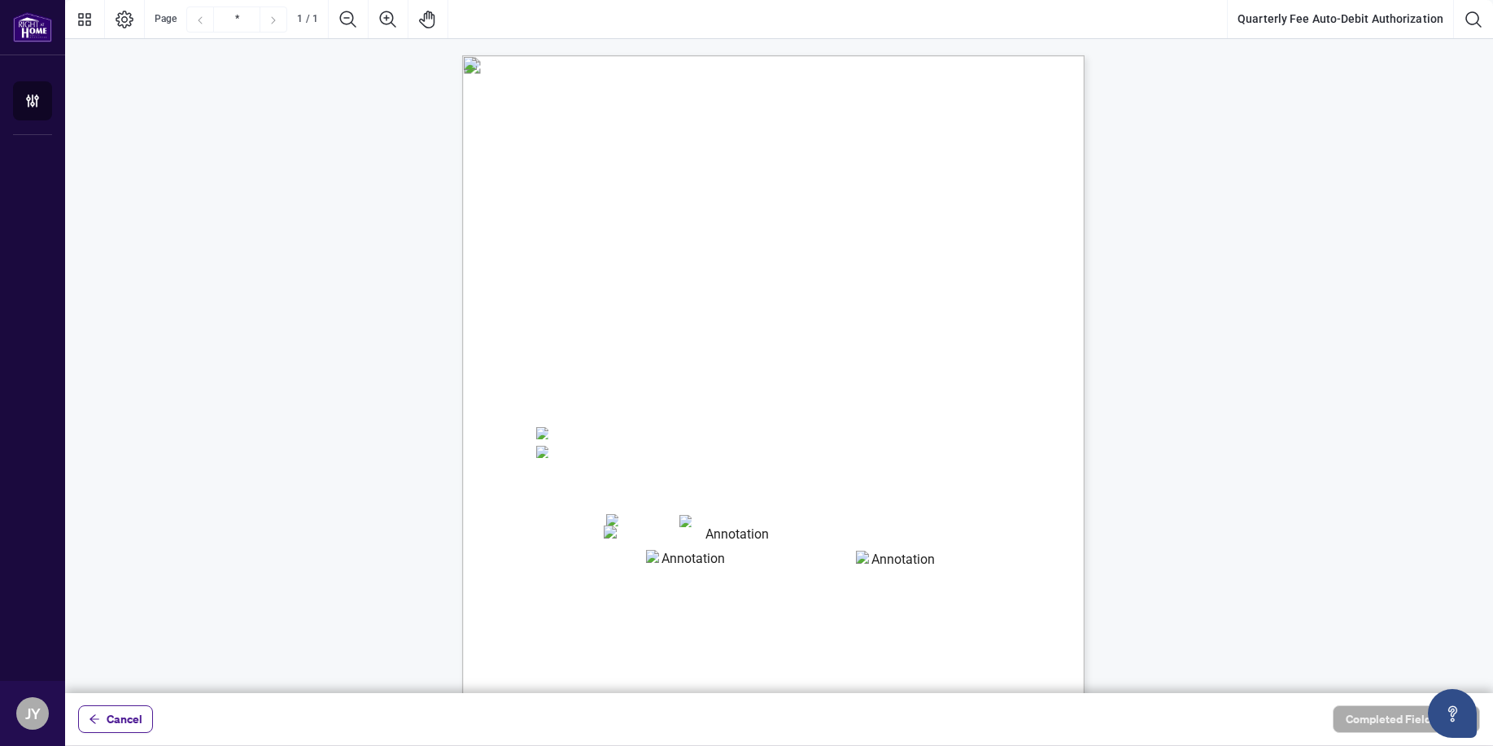
click at [626, 538] on textarea "01K375FHD4NY21E3FZTQKHVEKB" at bounding box center [731, 538] width 255 height 24
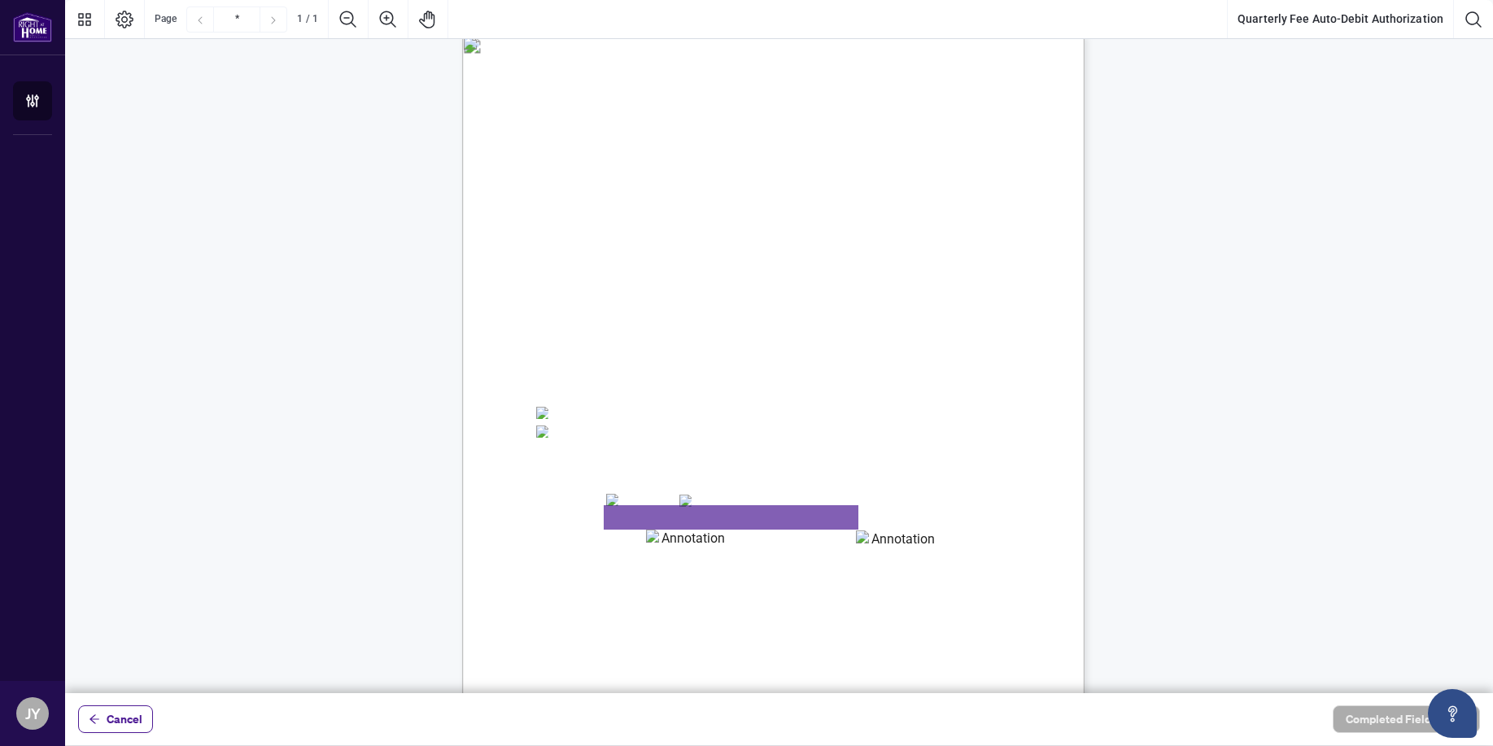
scroll to position [31, 0]
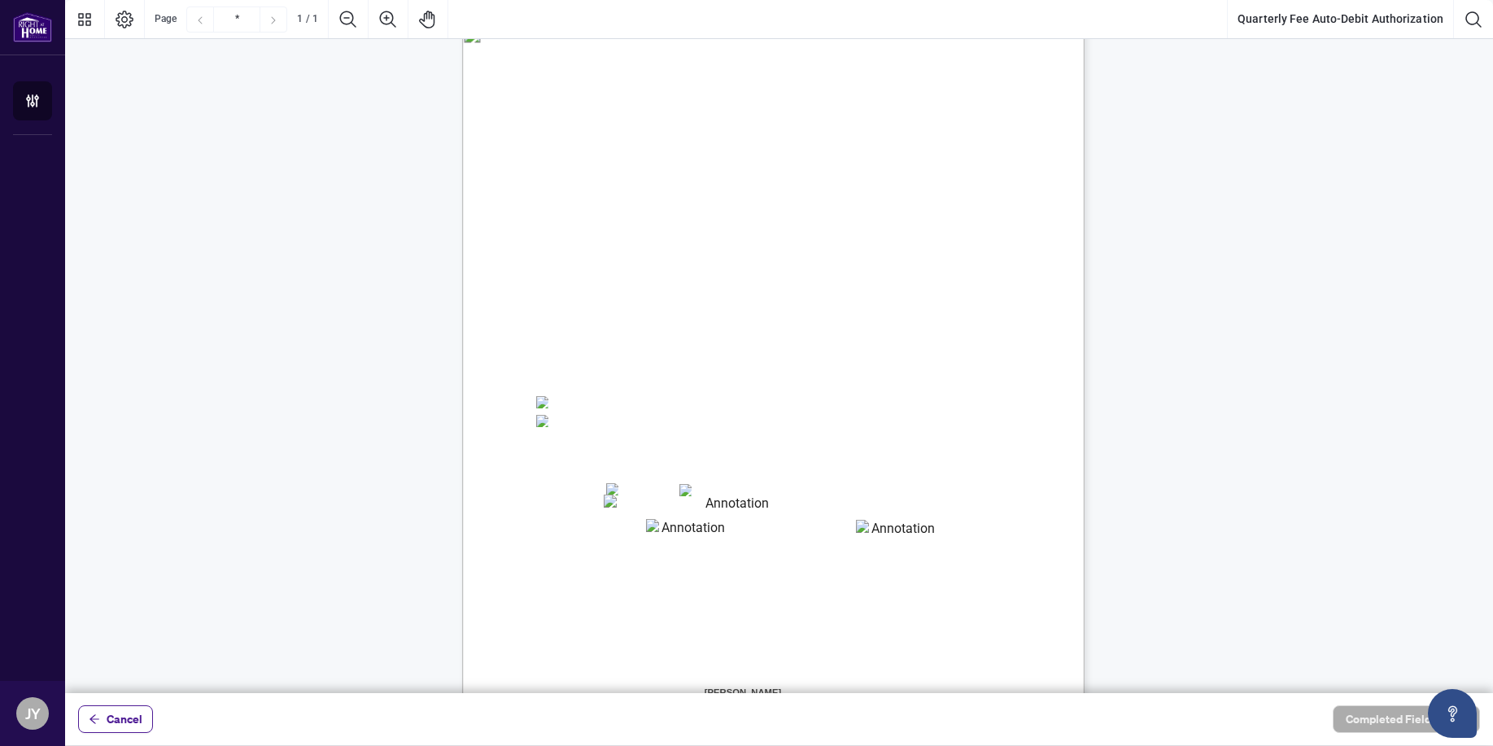
click at [609, 561] on span "Billing Authorization:" at bounding box center [591, 568] width 111 height 15
click at [613, 511] on textarea "01K375FHD4NY21E3FZTQKHVEKB" at bounding box center [731, 507] width 255 height 24
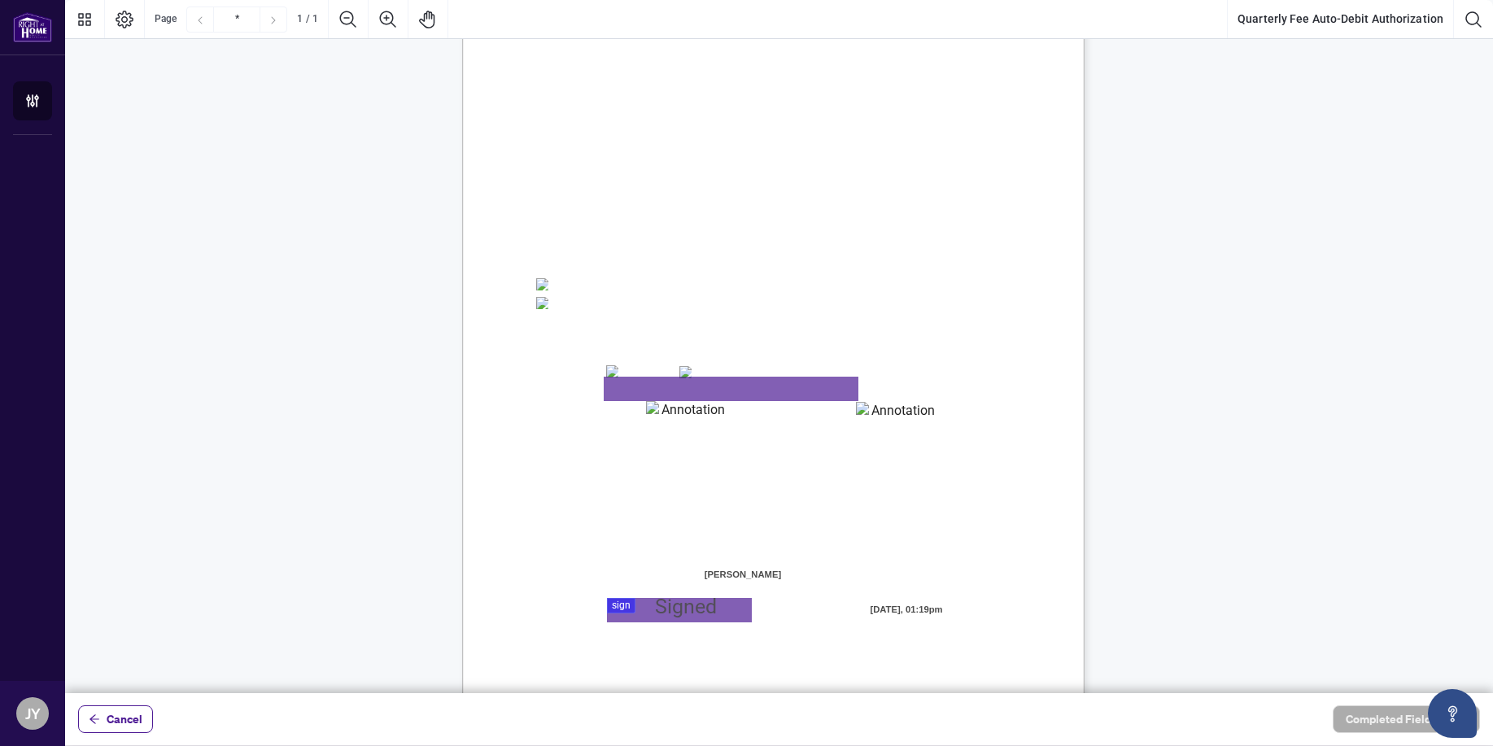
scroll to position [170, 0]
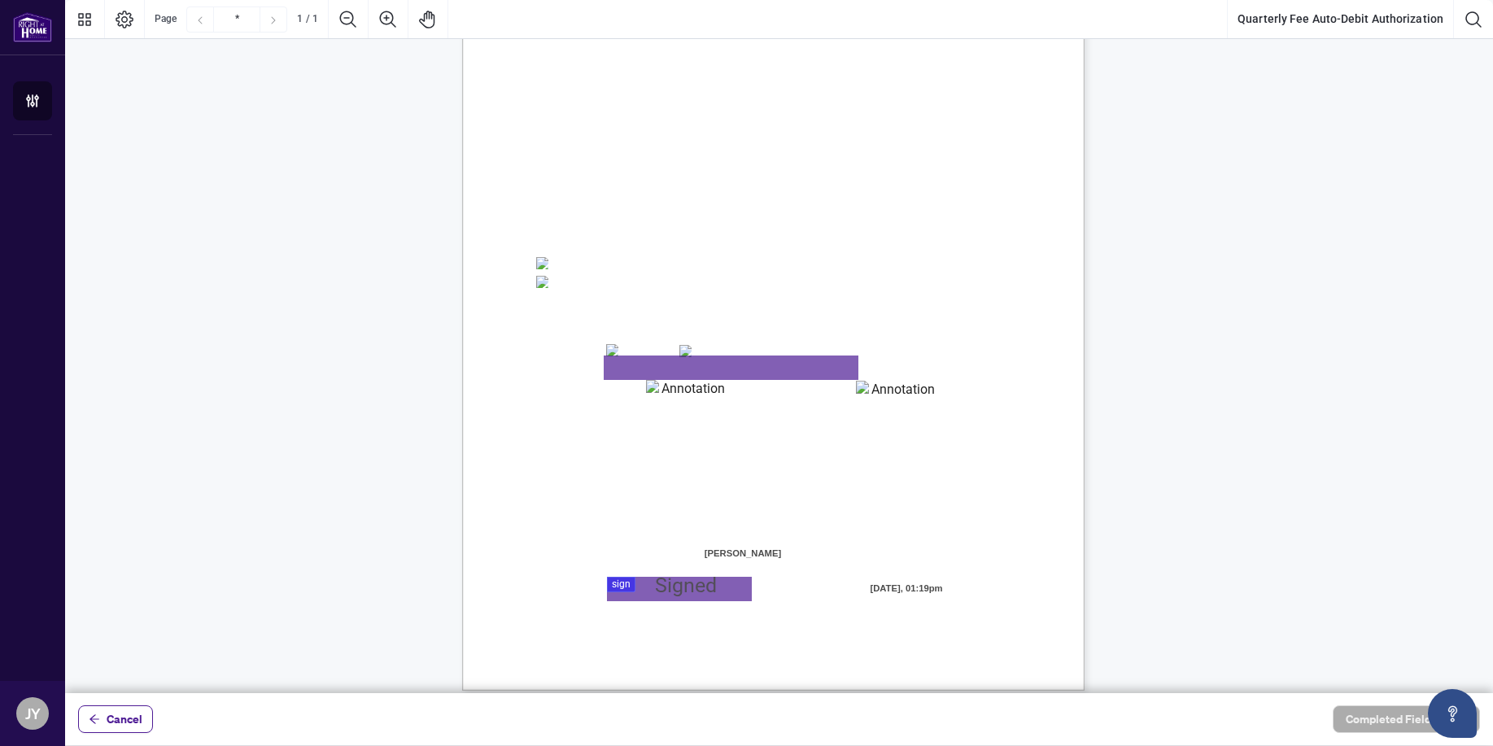
click at [623, 585] on div at bounding box center [779, 346] width 1428 height 693
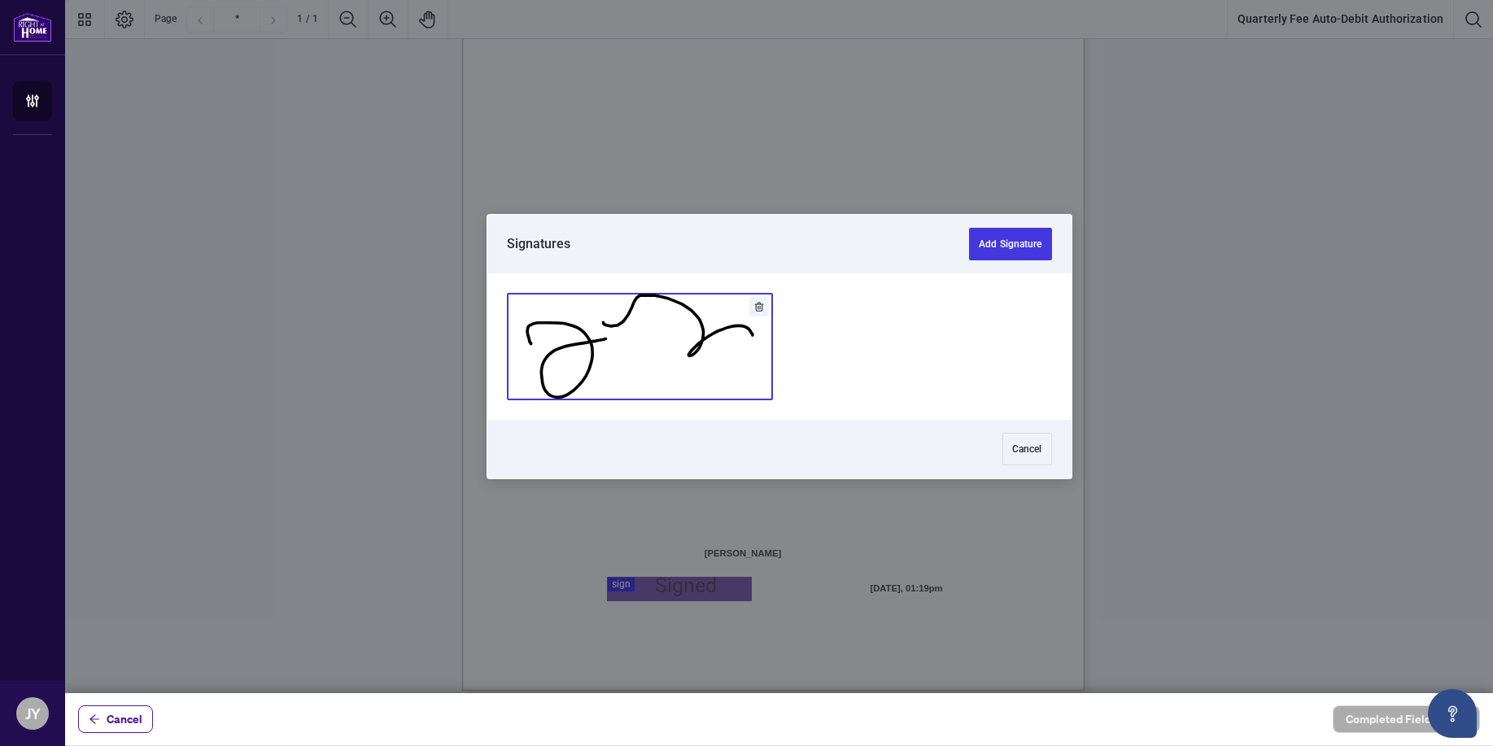
click at [693, 304] on button "Add Signature" at bounding box center [640, 347] width 264 height 106
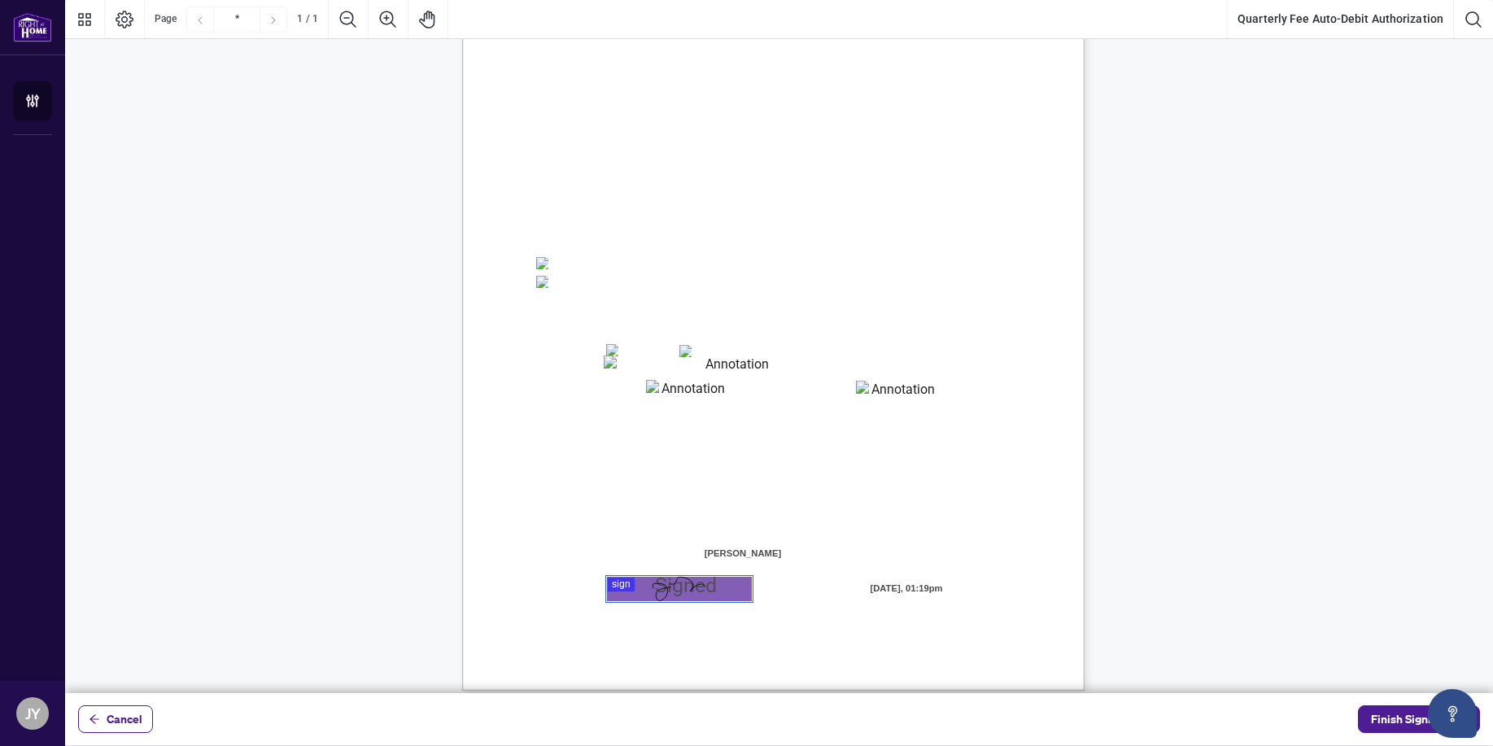
click at [623, 372] on textarea "01K375FHD4NY21E3FZTQKHVEKB" at bounding box center [731, 368] width 255 height 24
type textarea "**********"
click at [675, 398] on textarea "01K375FSQX6TGXSKCFFPD90ATB" at bounding box center [686, 392] width 81 height 24
type textarea "*******"
click at [899, 395] on textarea "01K375FQCV9XJKMDZ06ADVSP30" at bounding box center [896, 393] width 81 height 24
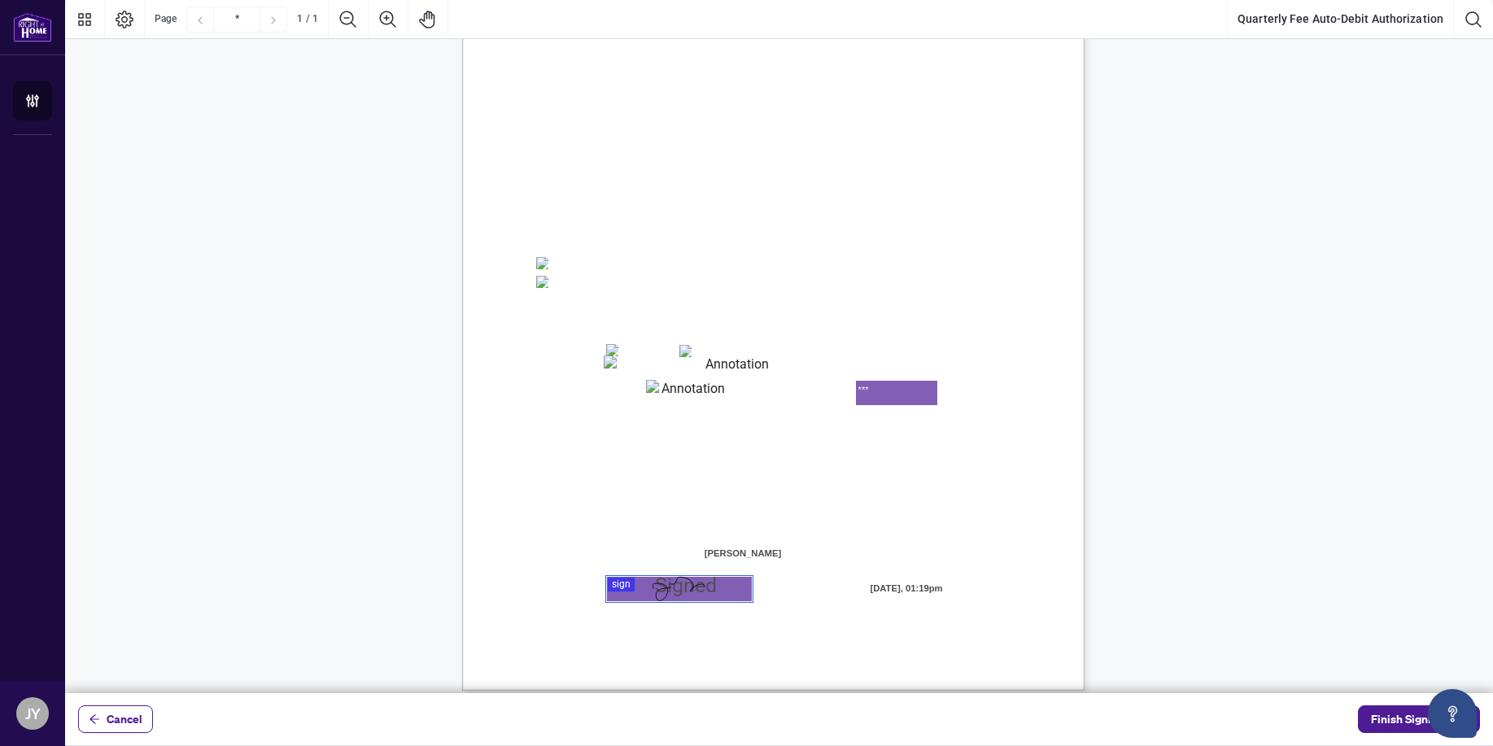
type textarea "***"
click at [929, 518] on span "Authorized Debit and the transaction is unsuccessful, I authorize Right at Home…" at bounding box center [740, 521] width 411 height 14
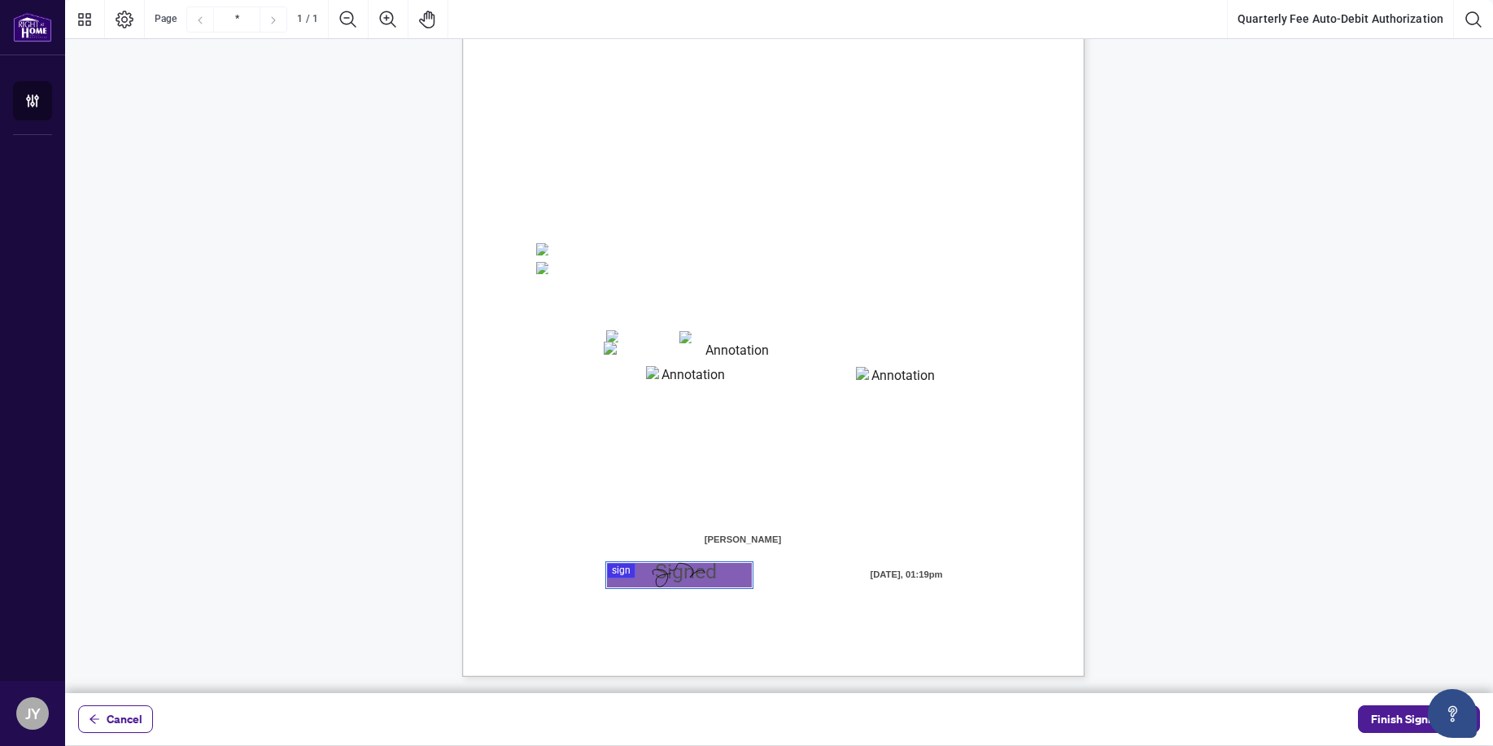
scroll to position [0, 0]
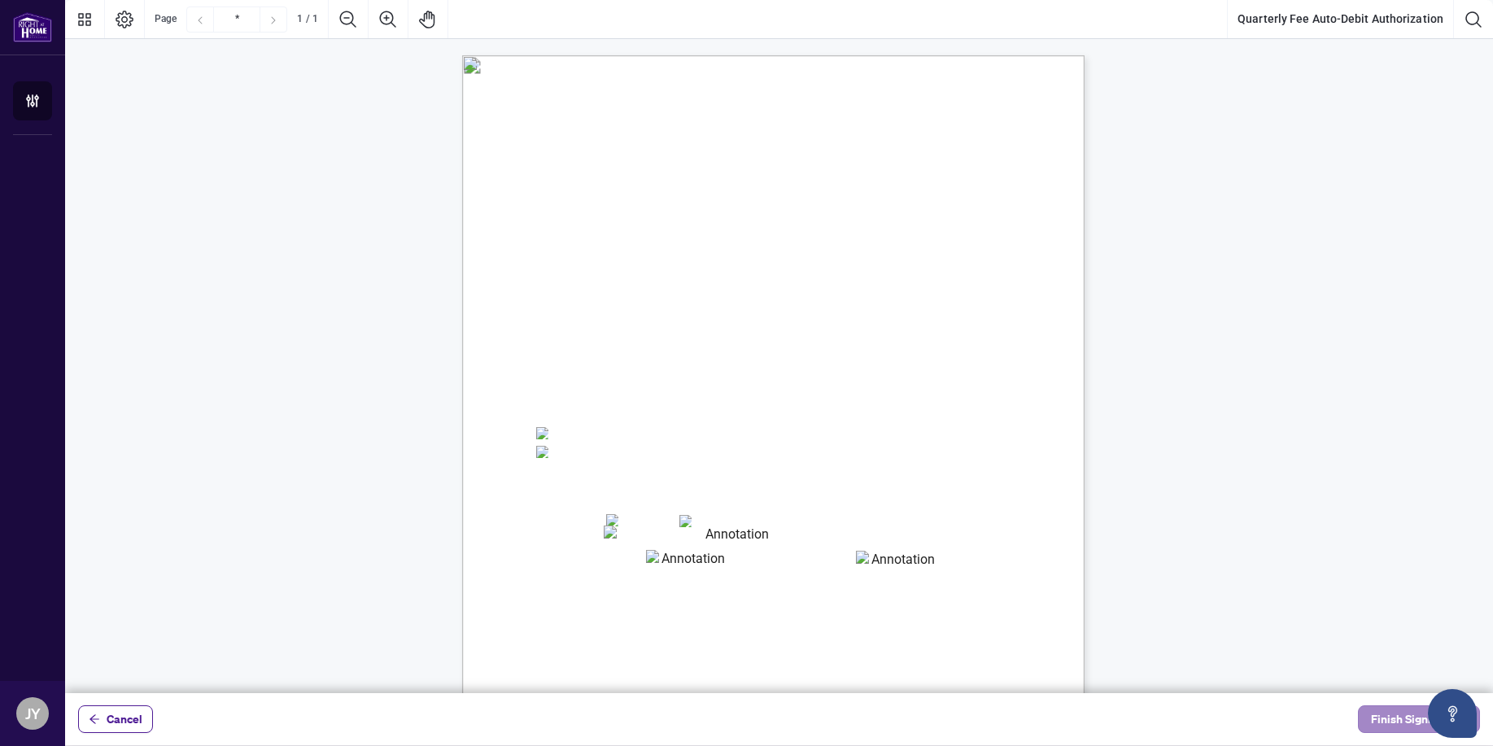
click at [1171, 599] on span "Finish Signing" at bounding box center [1407, 719] width 73 height 26
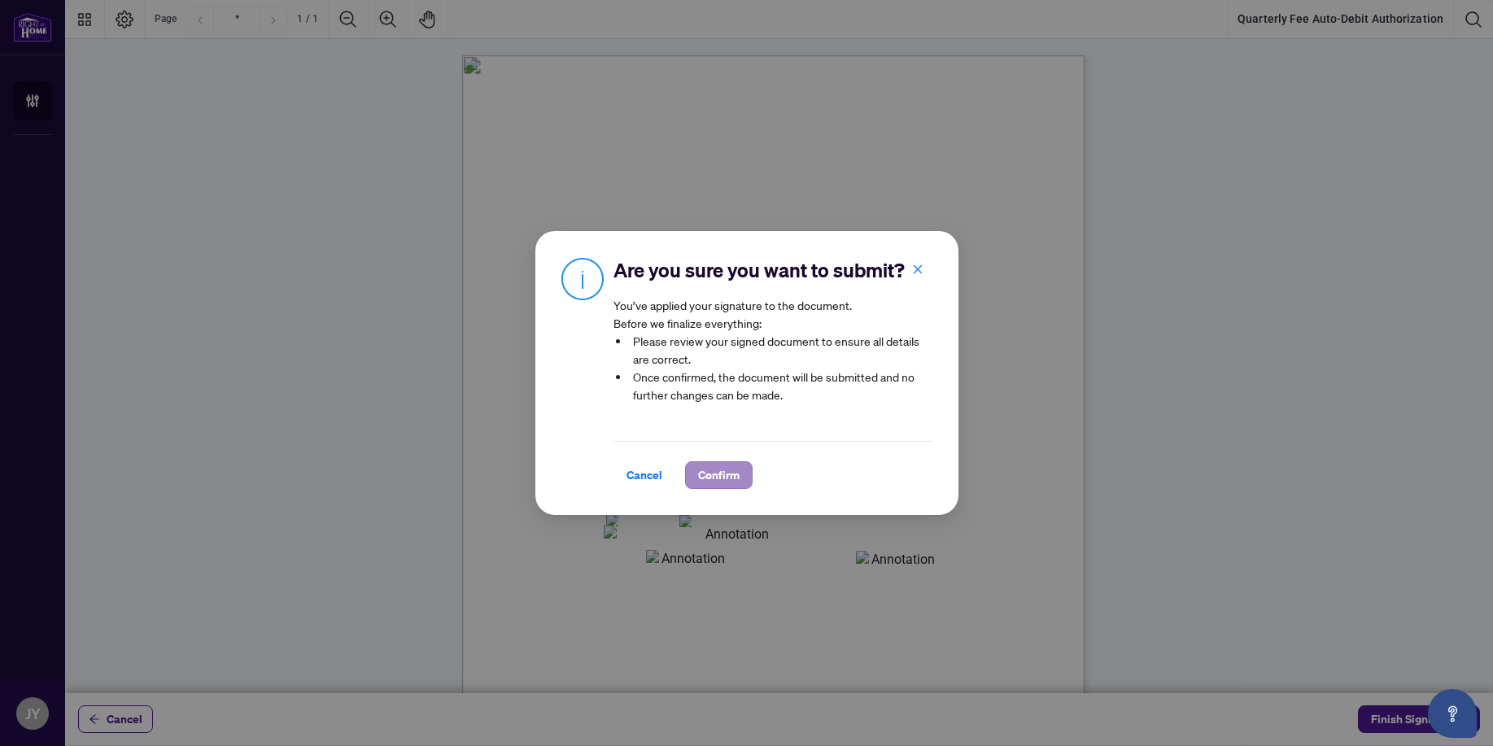
click at [705, 467] on span "Confirm" at bounding box center [719, 475] width 42 height 26
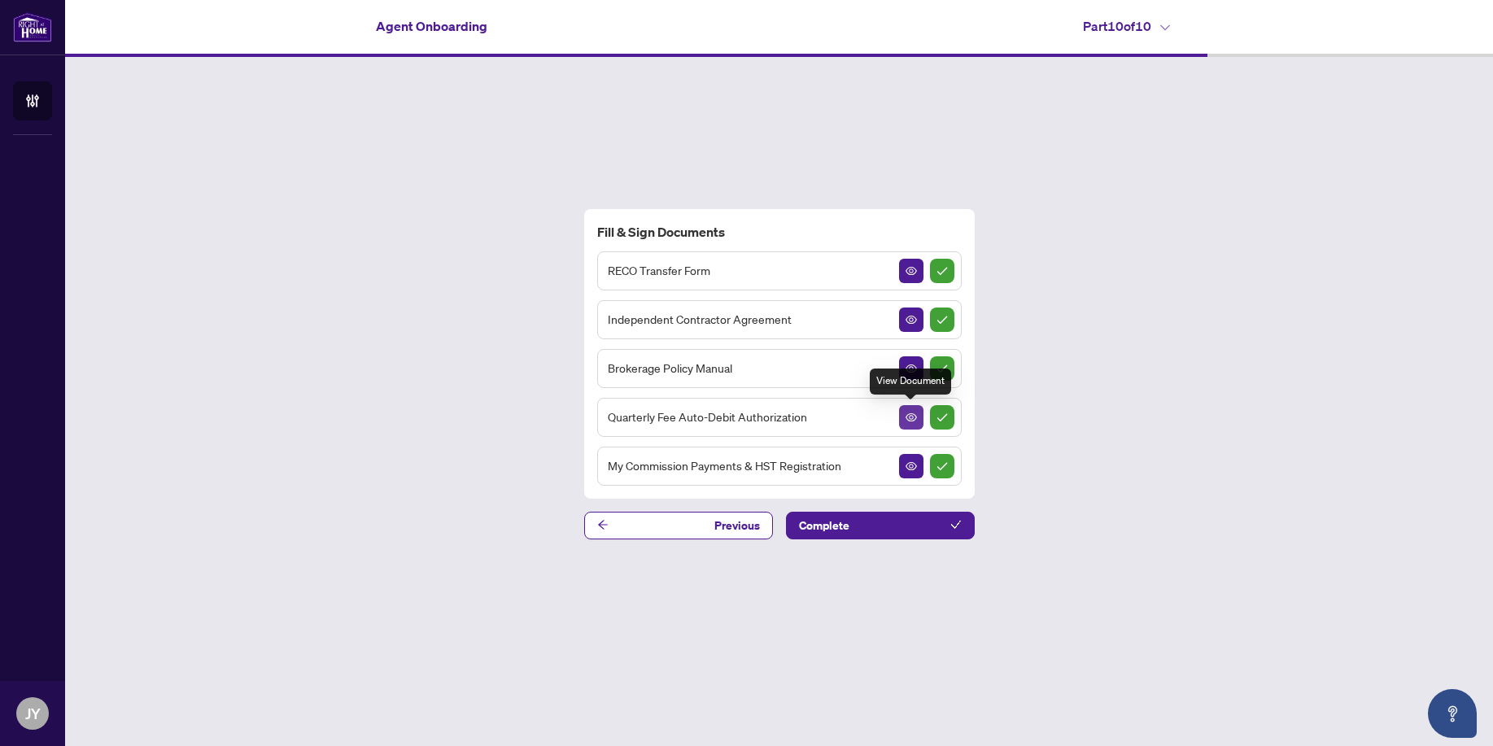
click at [910, 406] on button "button" at bounding box center [911, 417] width 24 height 24
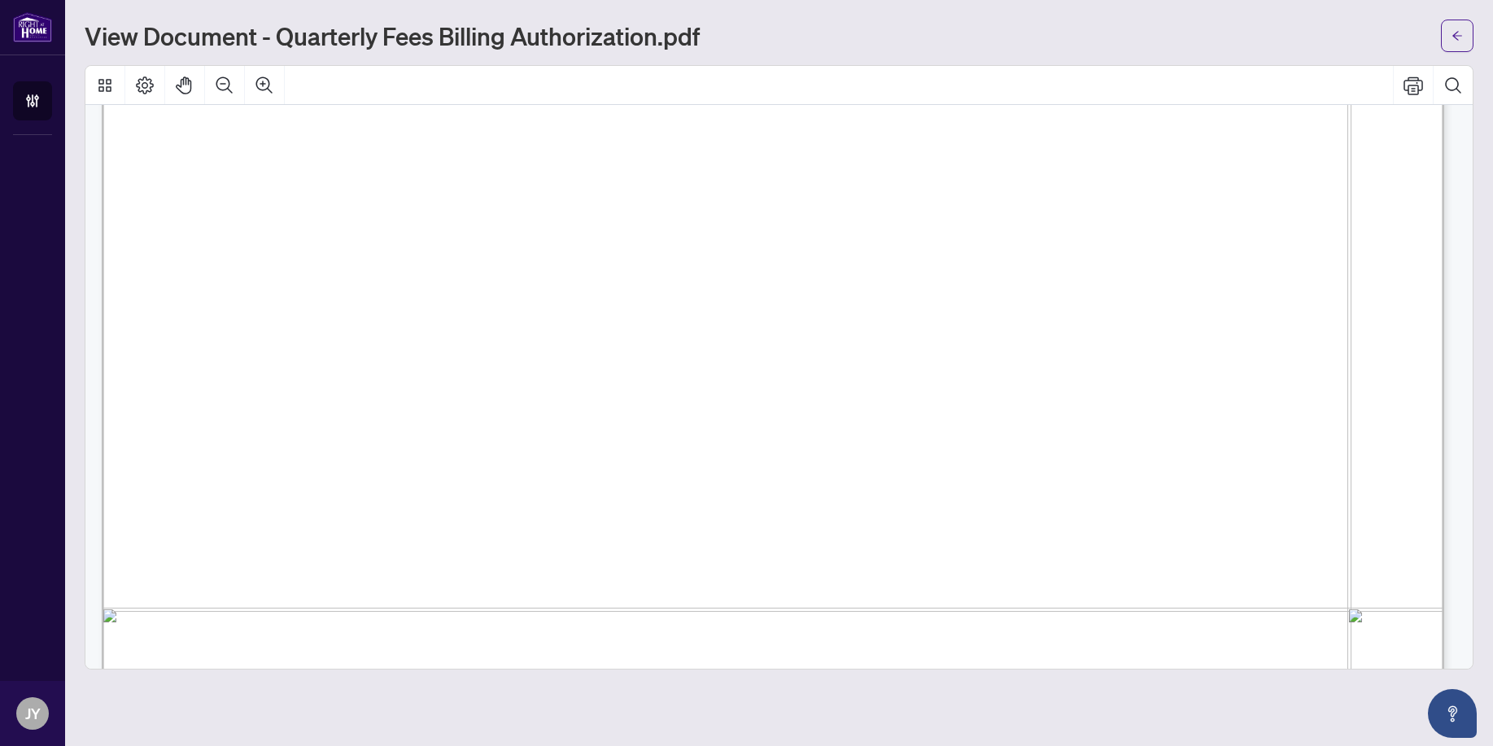
scroll to position [728, 0]
click at [1171, 22] on button "button" at bounding box center [1457, 36] width 33 height 33
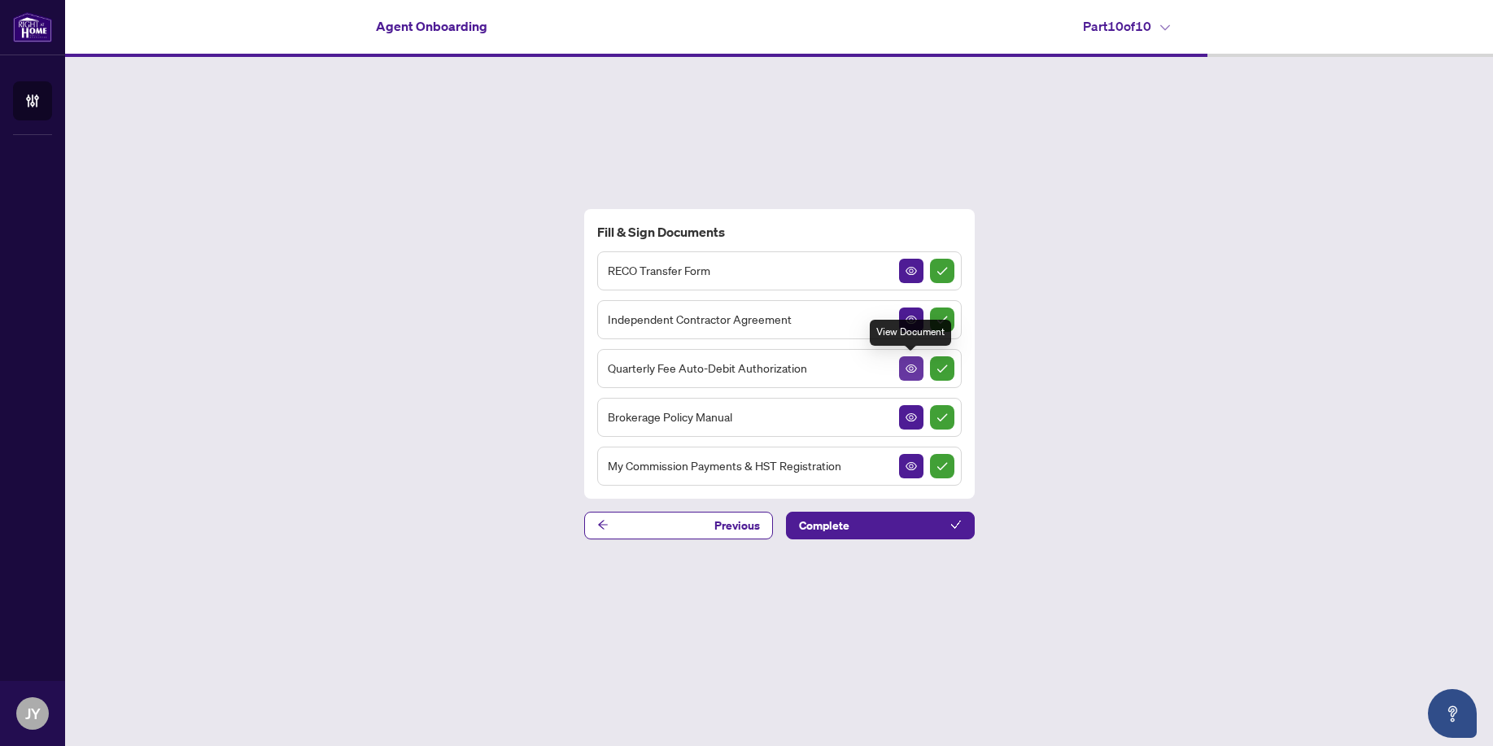
click at [919, 370] on button "button" at bounding box center [911, 368] width 24 height 24
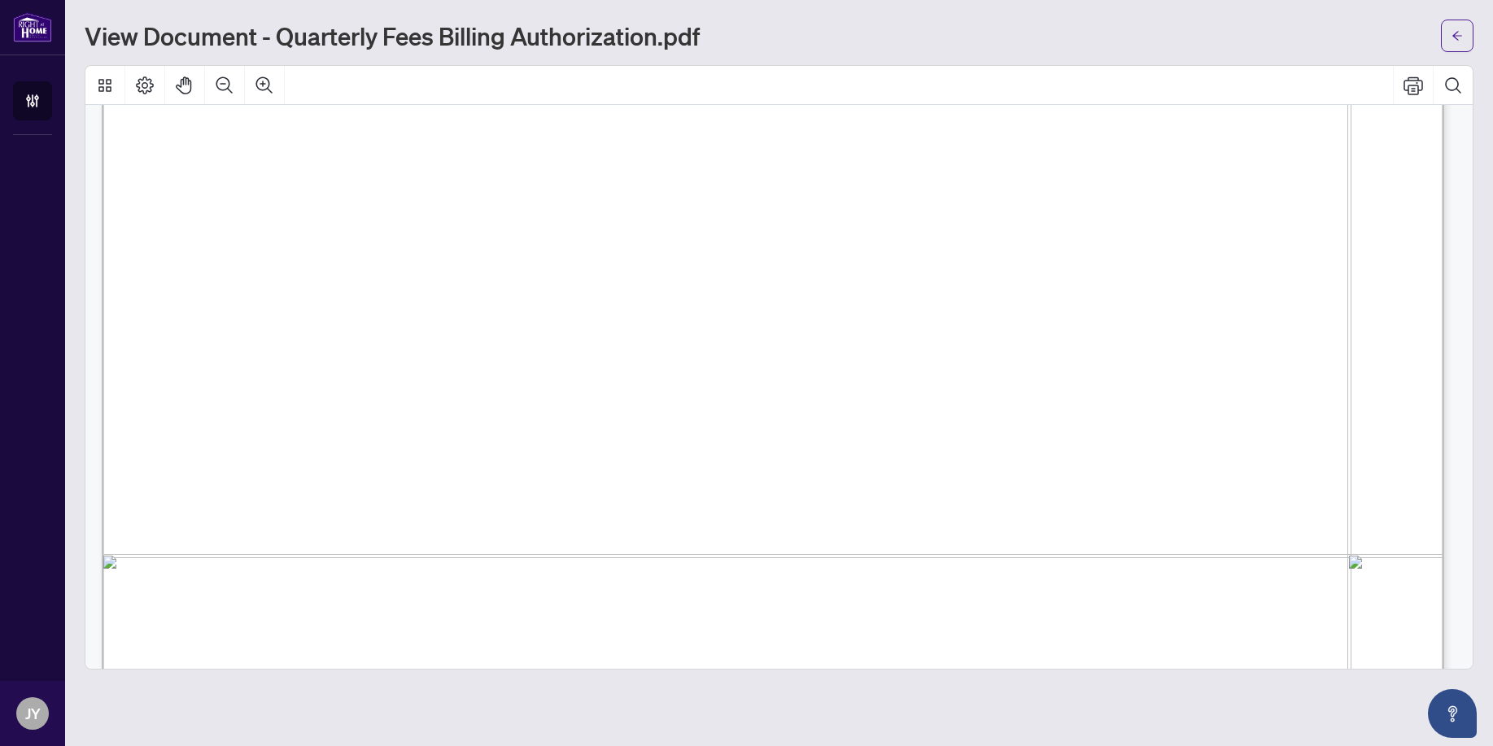
scroll to position [792, 0]
click at [1171, 25] on span "button" at bounding box center [1457, 36] width 11 height 26
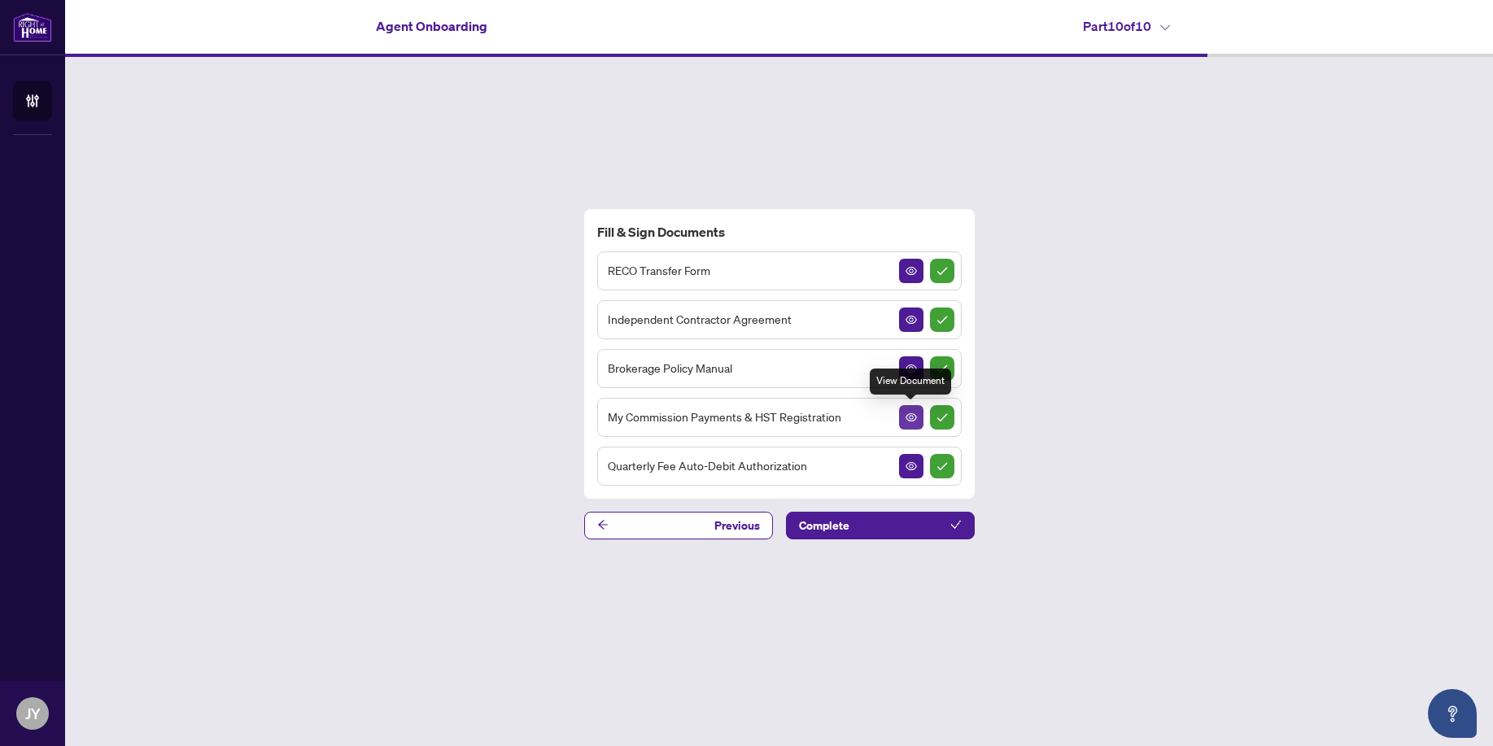
click at [909, 414] on icon "View Document" at bounding box center [911, 417] width 11 height 11
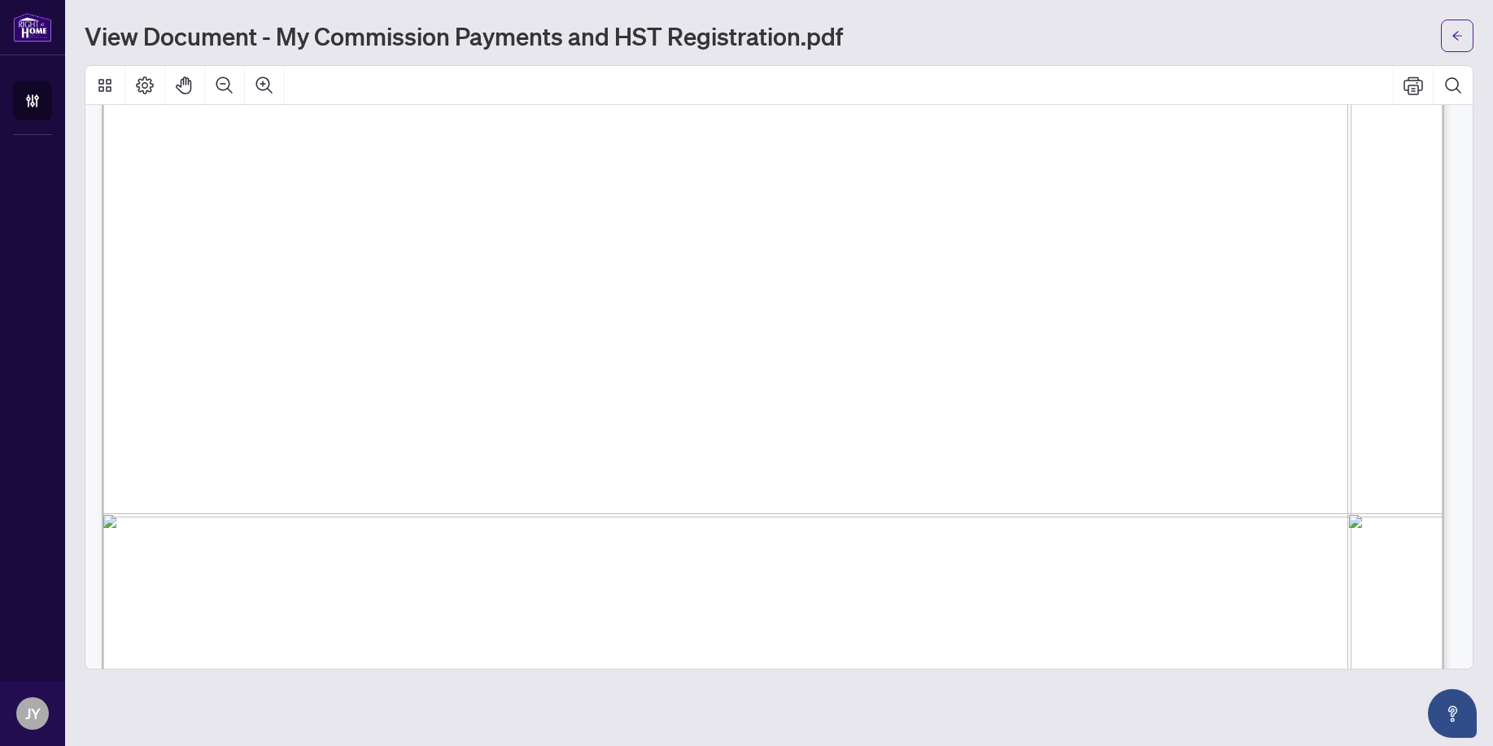
scroll to position [1206, 0]
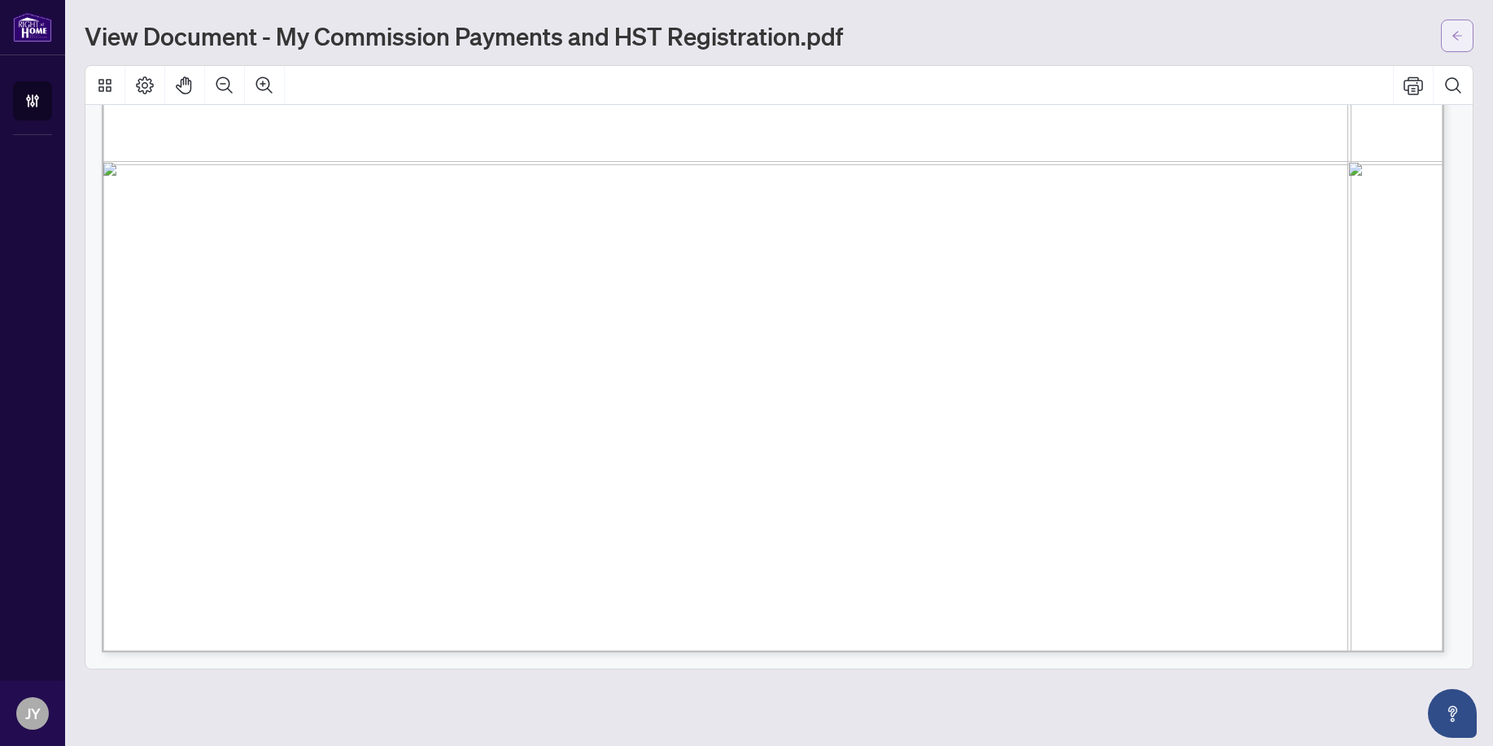
click at [1171, 24] on span "button" at bounding box center [1457, 36] width 11 height 26
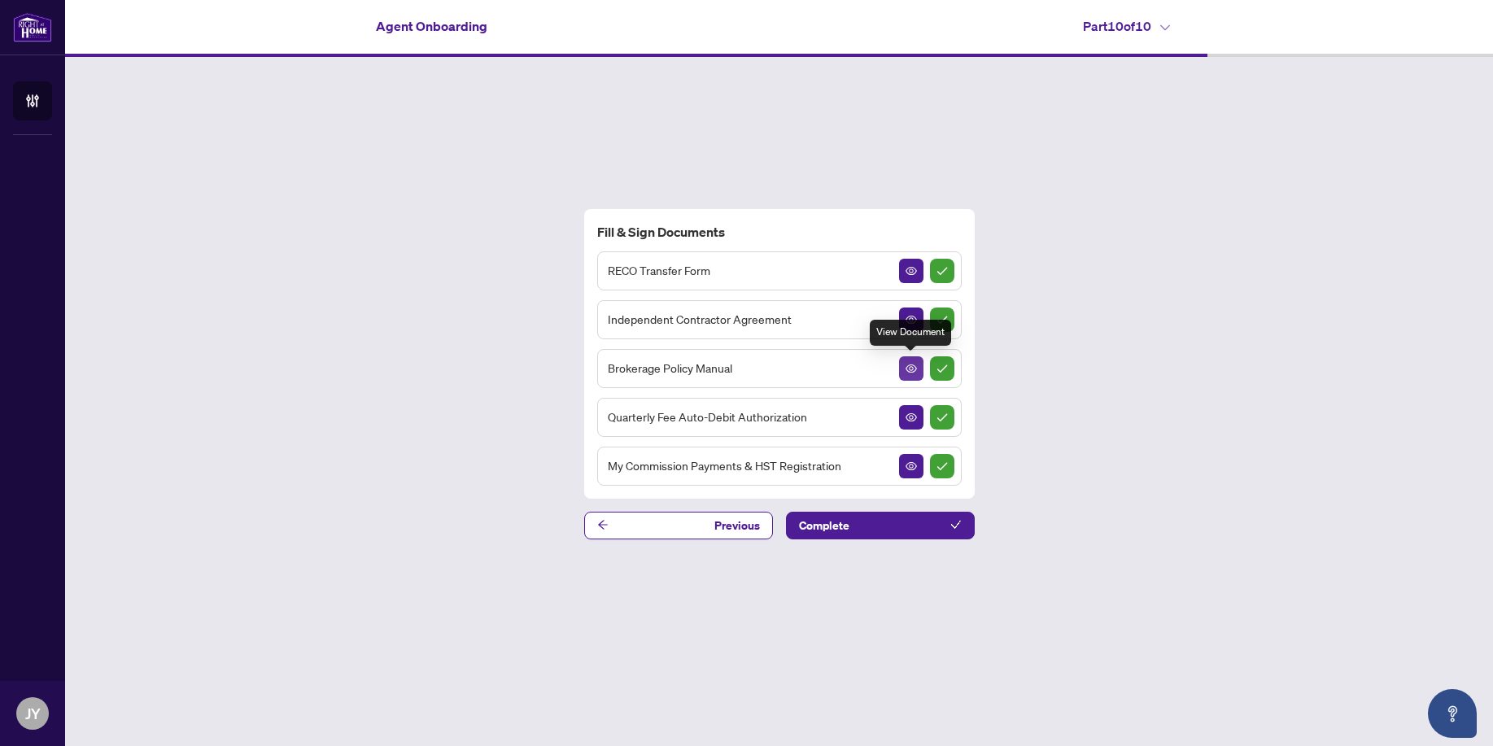
click at [914, 368] on icon "View Document" at bounding box center [911, 368] width 11 height 11
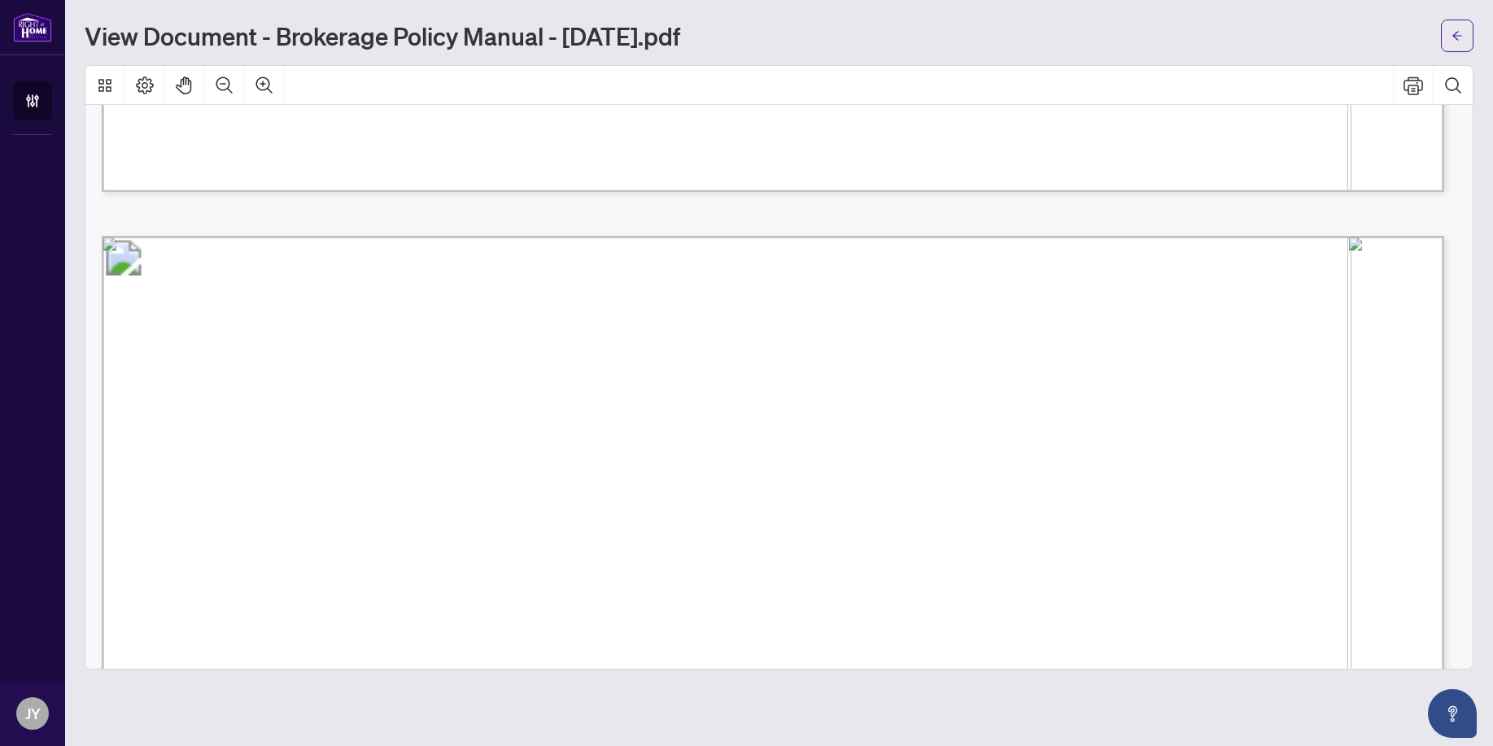
scroll to position [2048, 0]
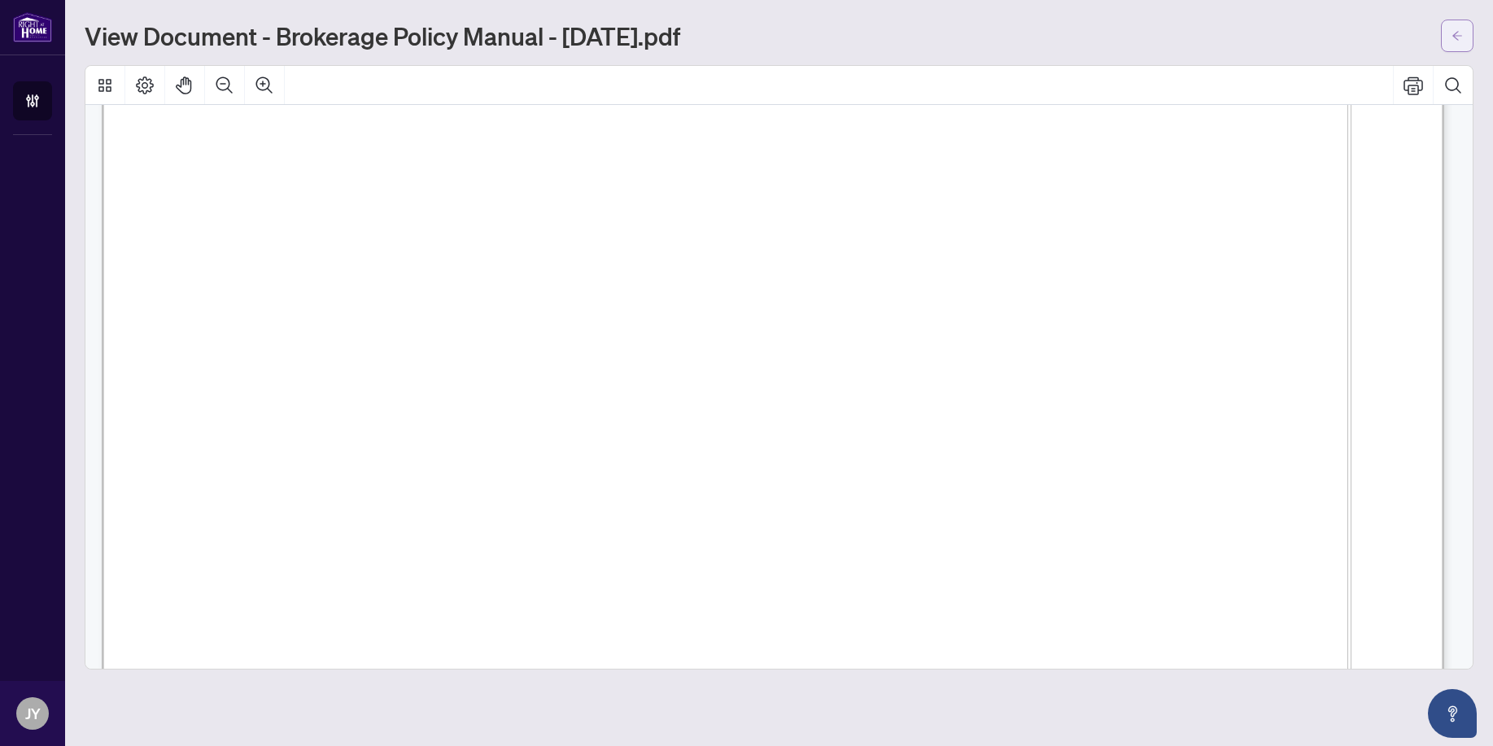
click at [1171, 42] on button "button" at bounding box center [1457, 36] width 33 height 33
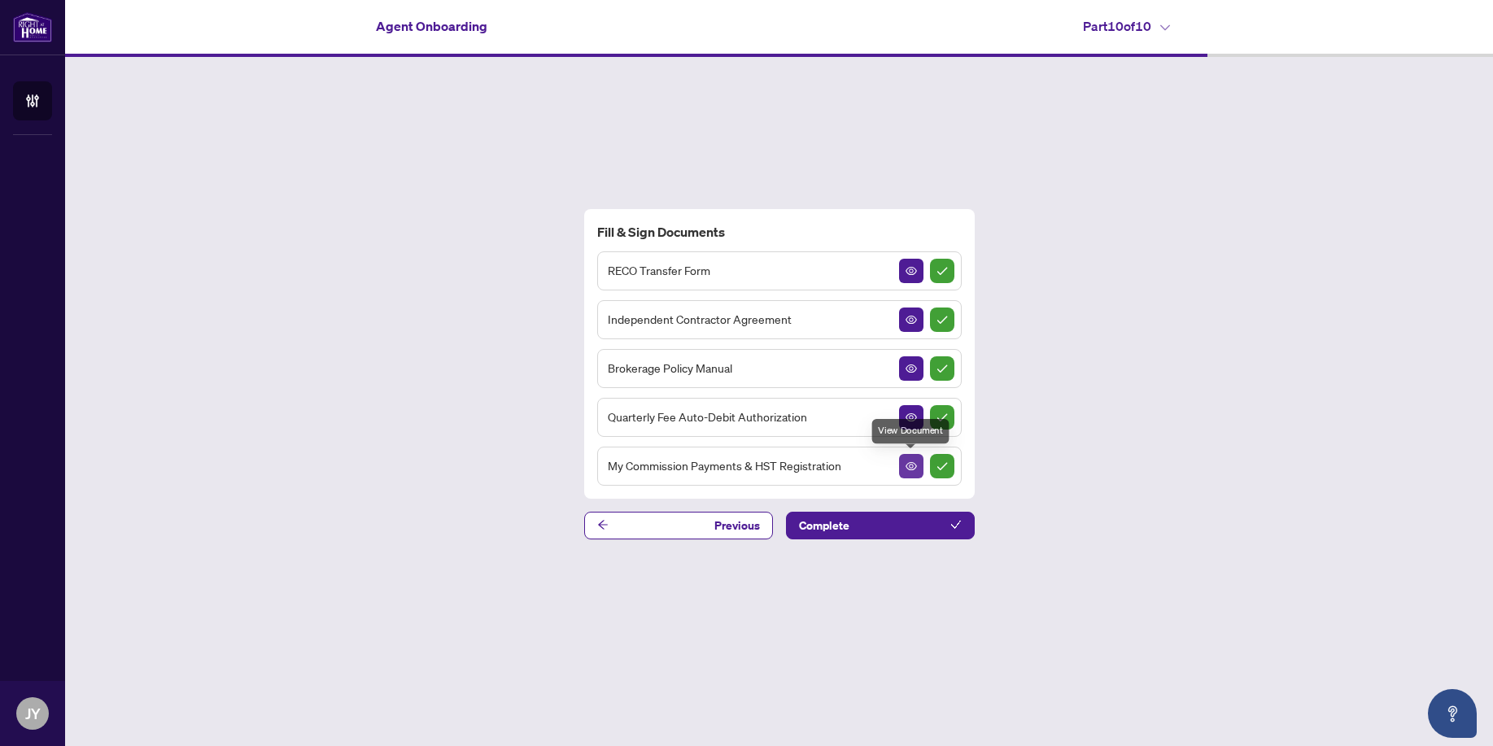
click at [916, 467] on icon "View Document" at bounding box center [911, 466] width 11 height 8
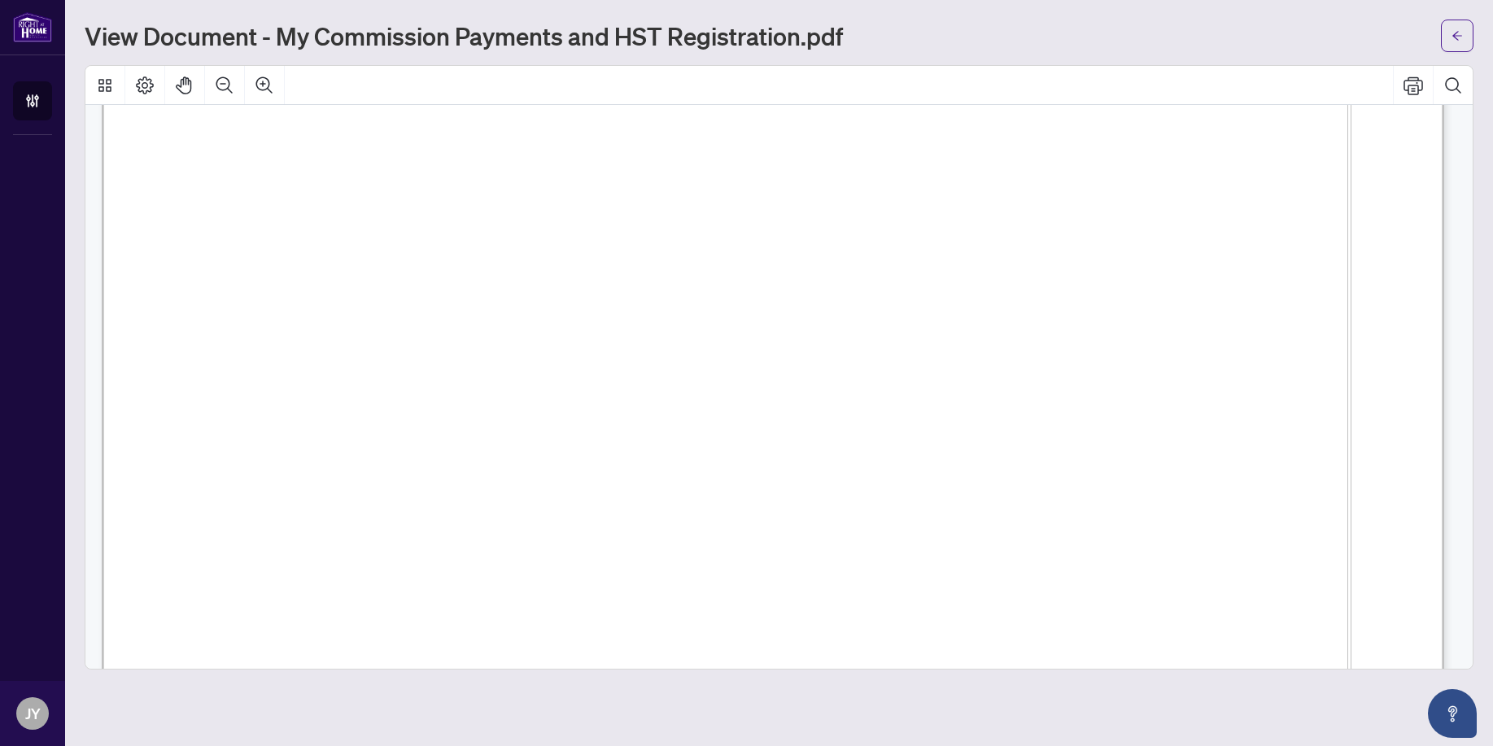
scroll to position [959, 0]
click at [255, 70] on button "Zoom In" at bounding box center [264, 85] width 39 height 39
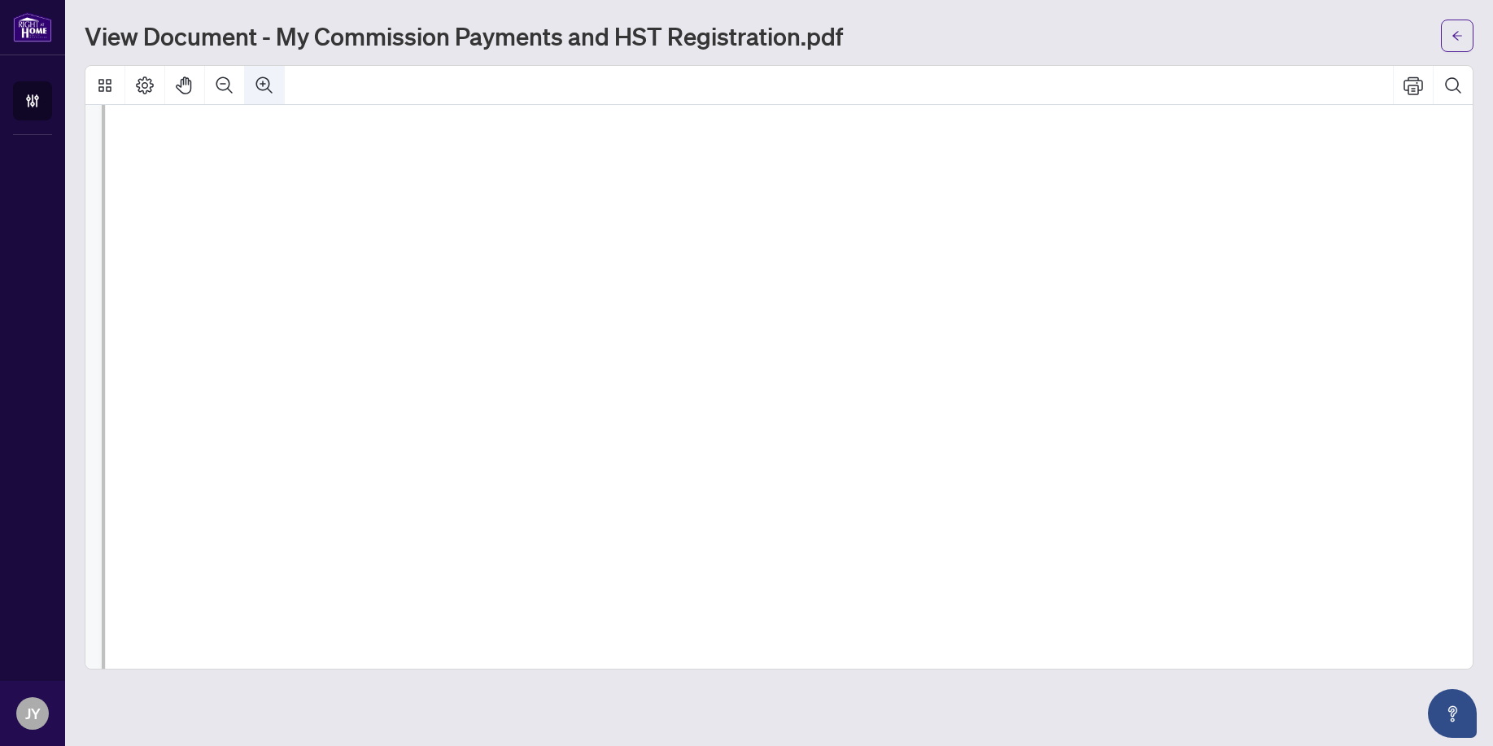
click at [255, 70] on button "Zoom In" at bounding box center [264, 85] width 39 height 39
click at [229, 86] on icon "Zoom Out" at bounding box center [224, 84] width 16 height 16
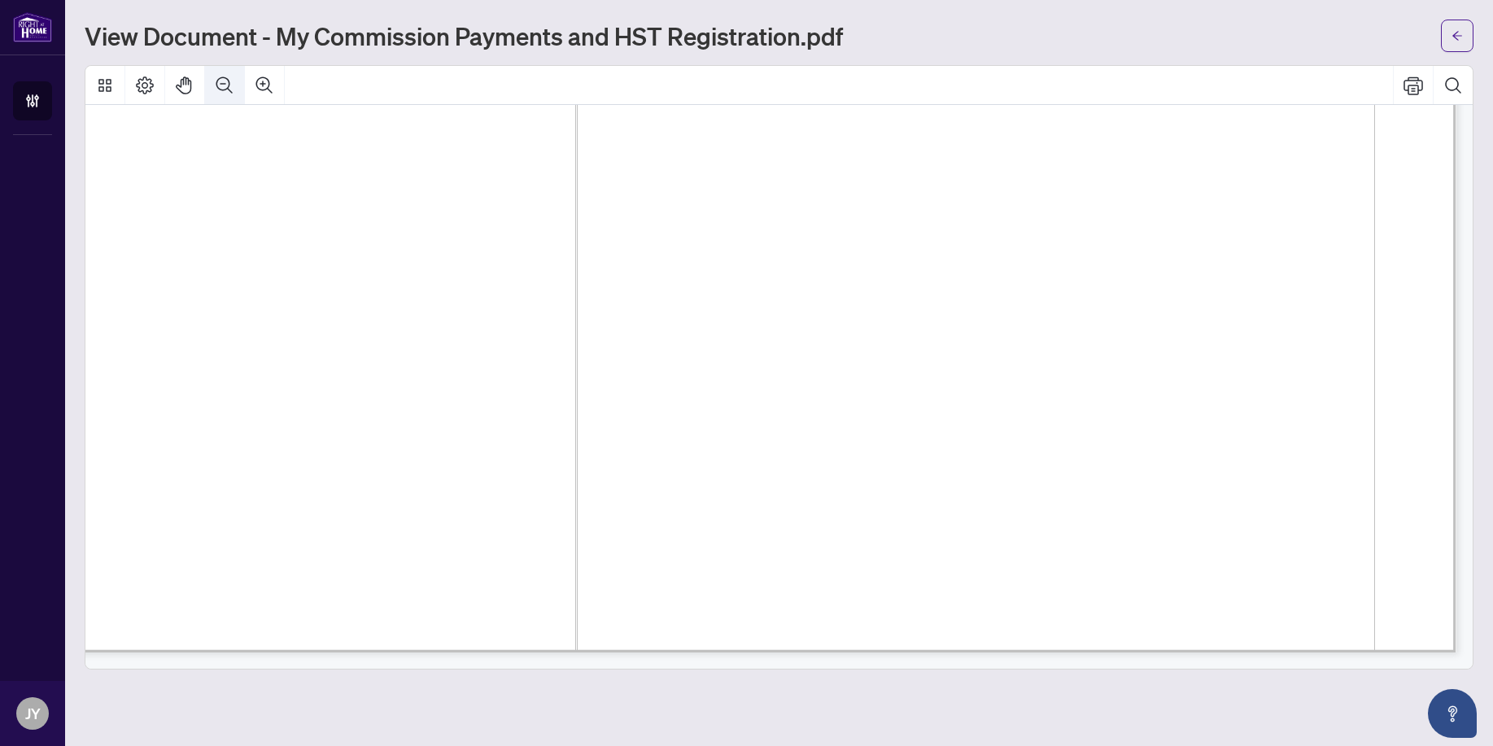
scroll to position [1209, 168]
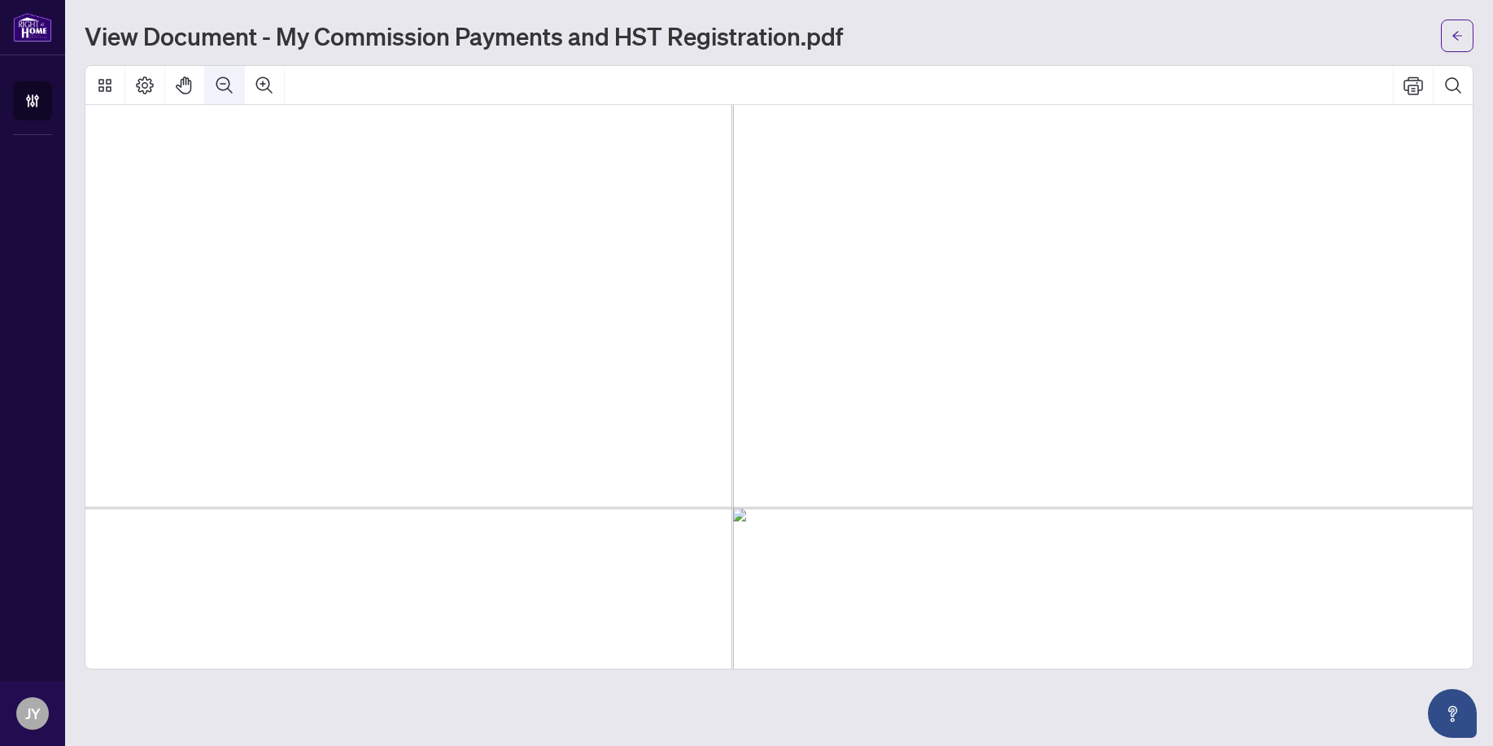
click at [228, 86] on icon "Zoom Out" at bounding box center [225, 86] width 20 height 20
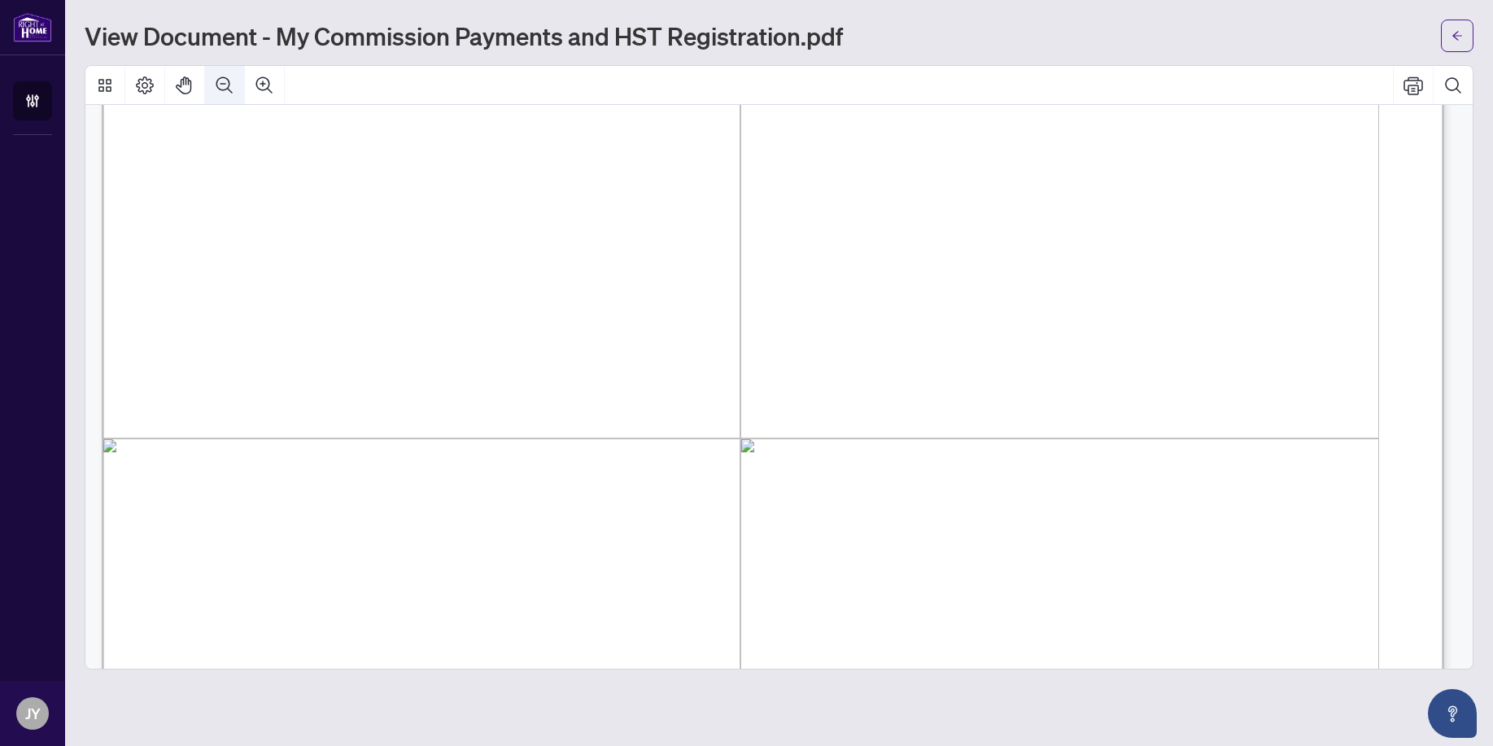
click at [228, 86] on icon "Zoom Out" at bounding box center [225, 86] width 20 height 20
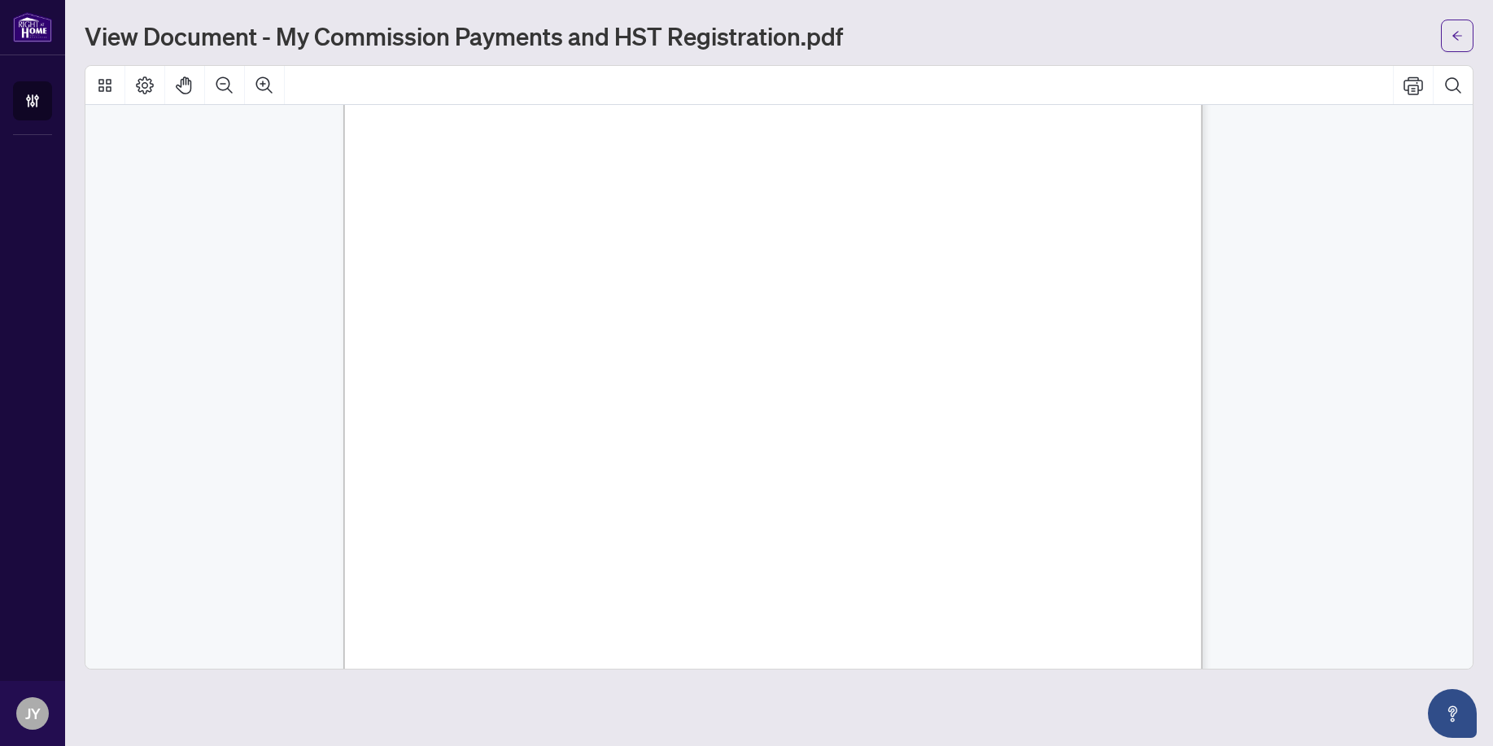
scroll to position [403, 0]
click at [222, 79] on icon "Zoom Out" at bounding box center [225, 86] width 20 height 20
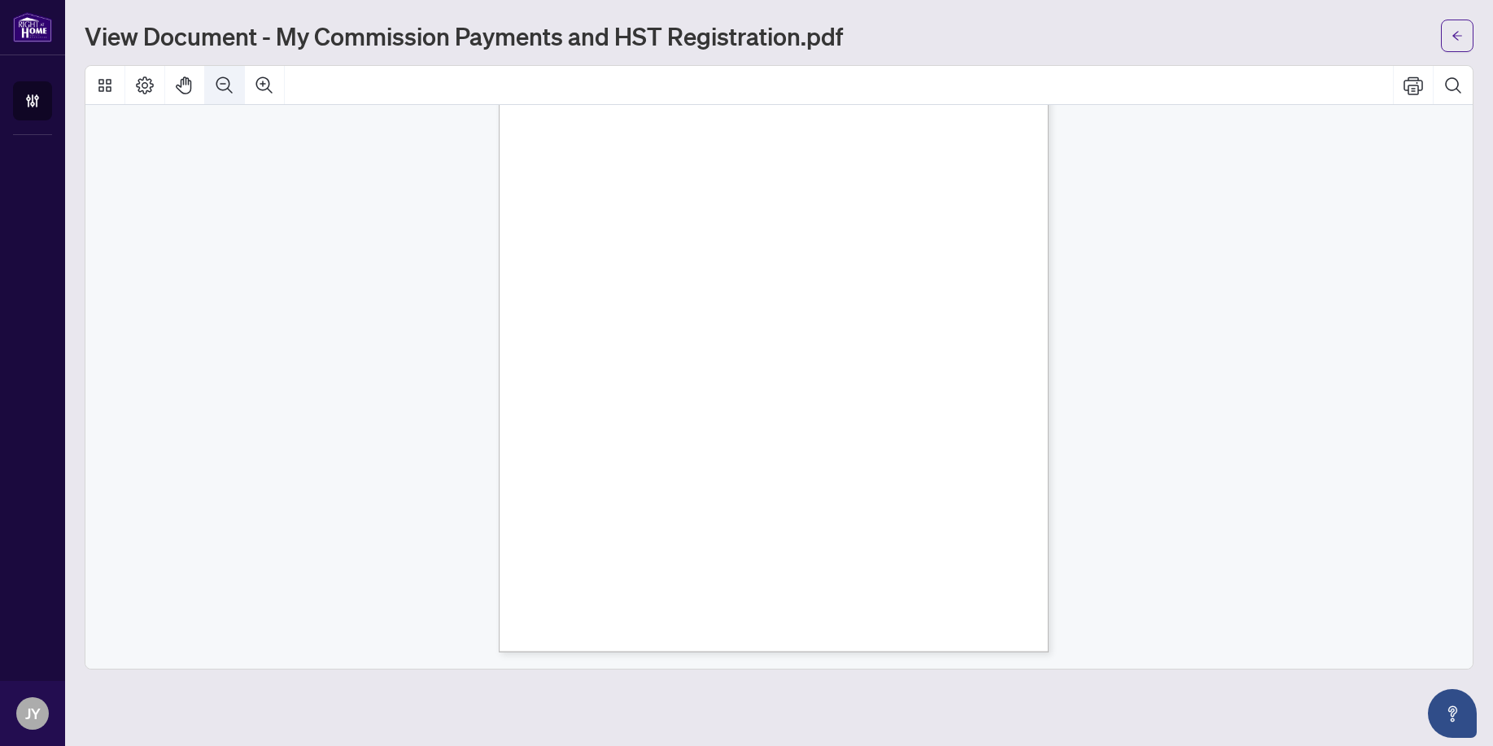
click at [222, 79] on icon "Zoom Out" at bounding box center [225, 86] width 20 height 20
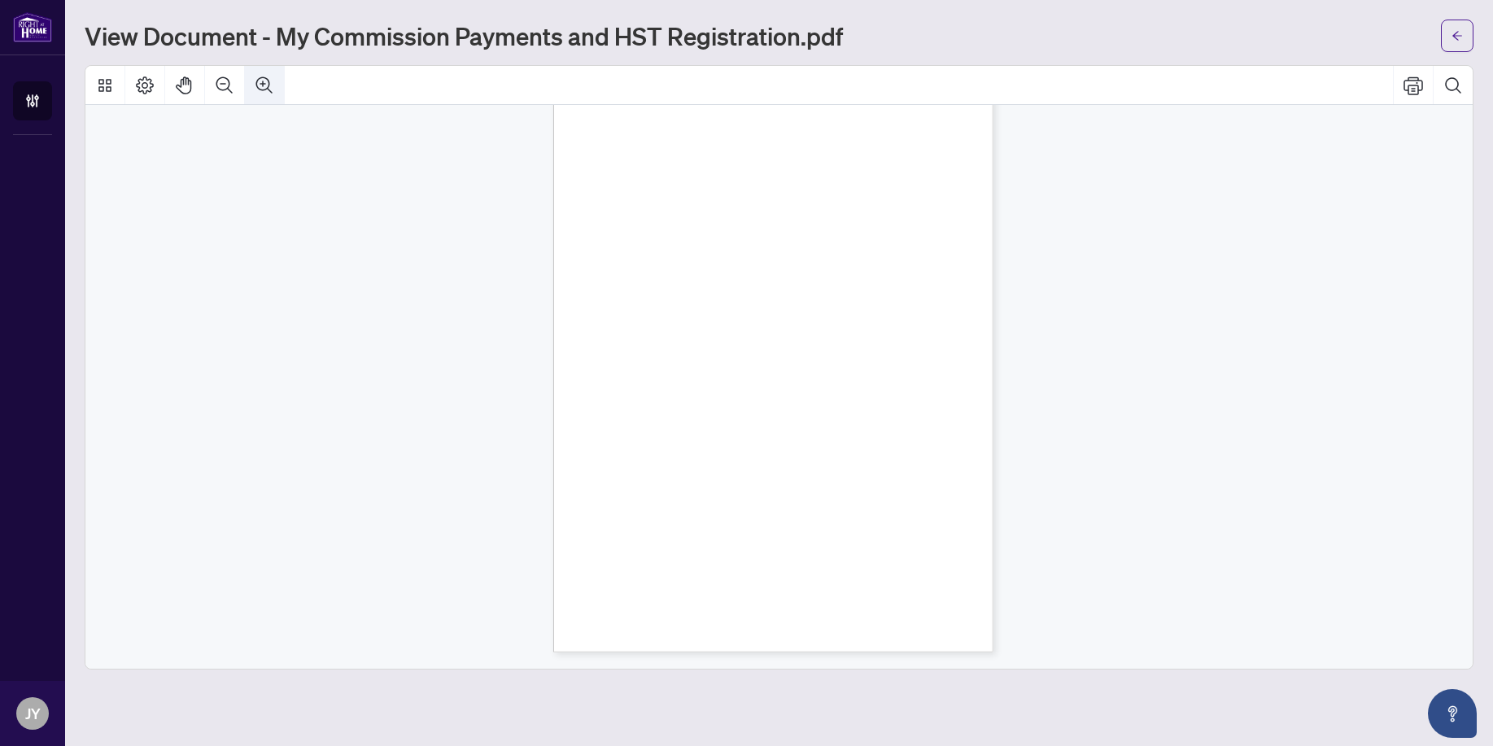
click at [269, 96] on button "Zoom In" at bounding box center [264, 85] width 39 height 39
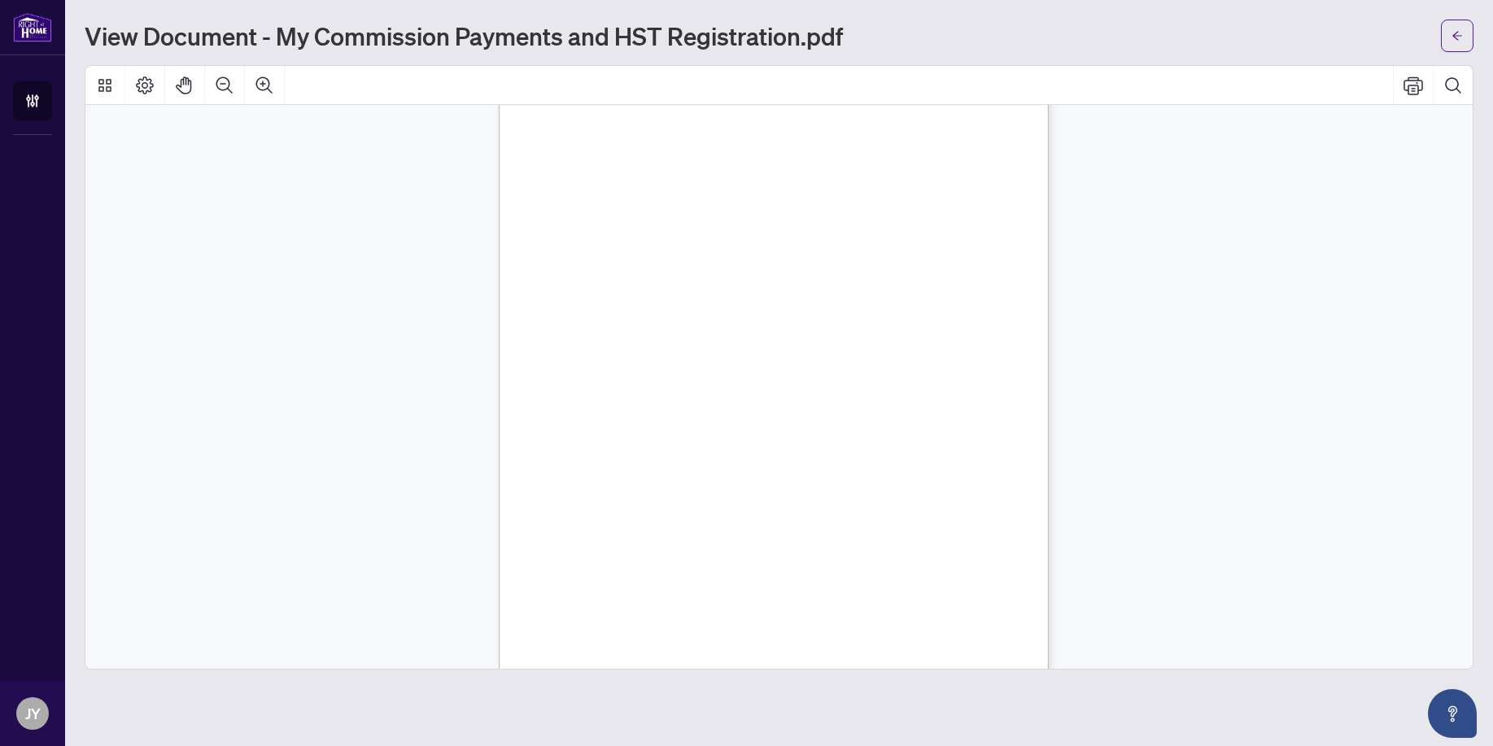
scroll to position [27, 0]
click at [234, 98] on button "Zoom Out" at bounding box center [224, 85] width 39 height 39
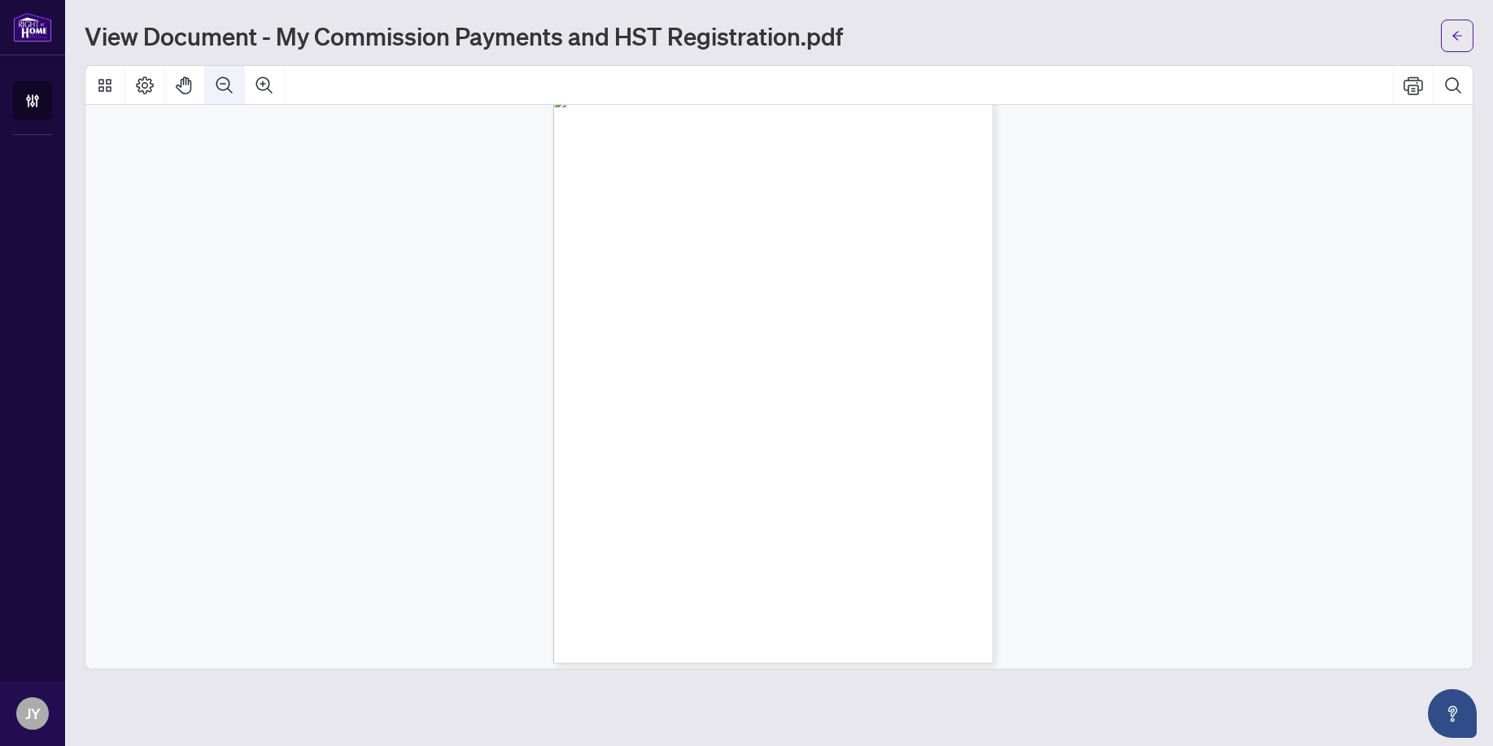
scroll to position [14, 0]
click at [260, 87] on icon "Zoom In" at bounding box center [265, 86] width 20 height 20
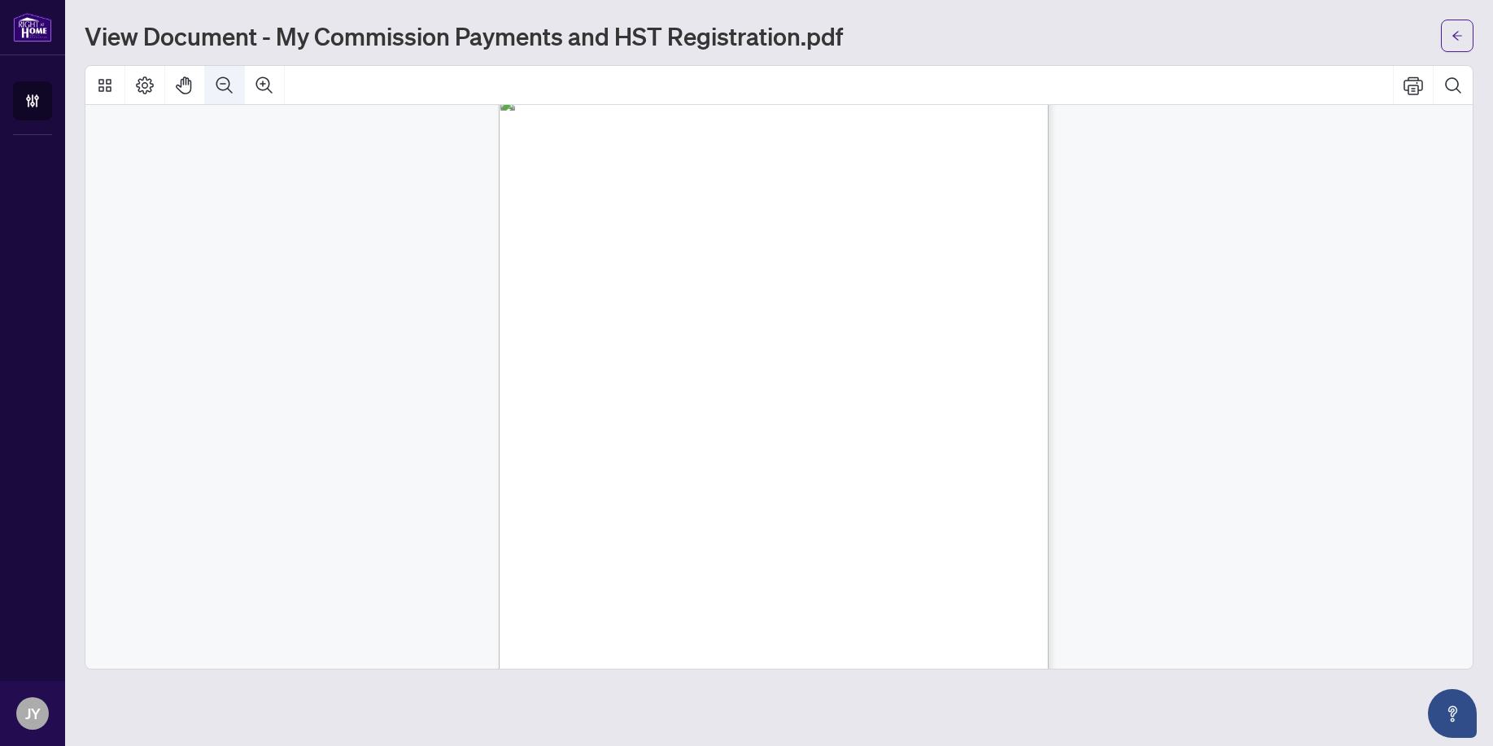
click at [225, 84] on icon "Zoom Out" at bounding box center [224, 84] width 16 height 16
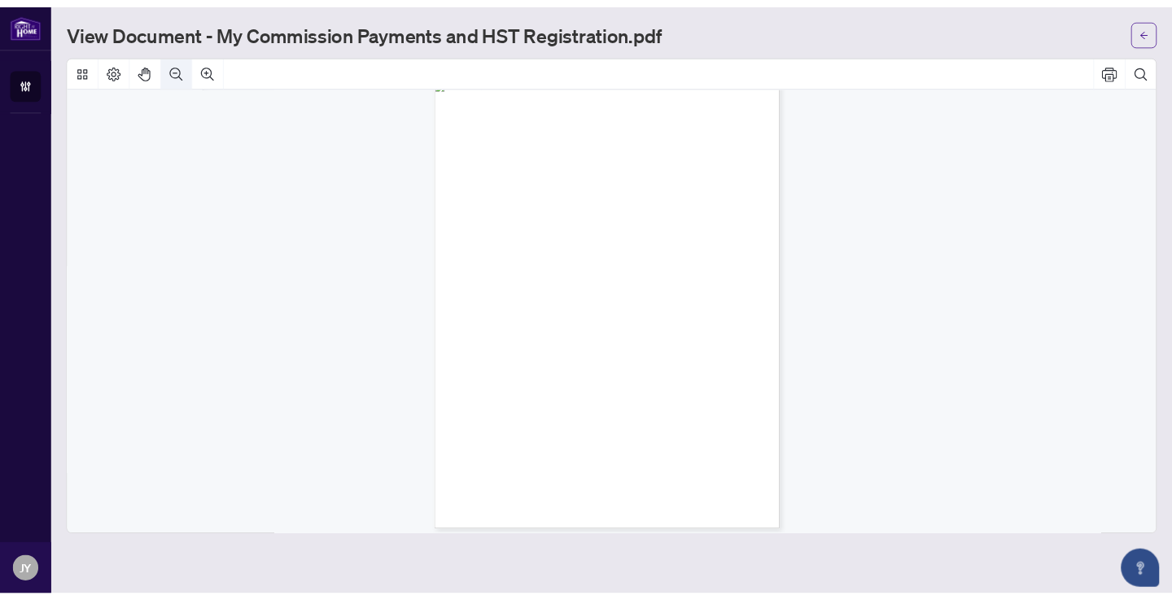
scroll to position [14, 0]
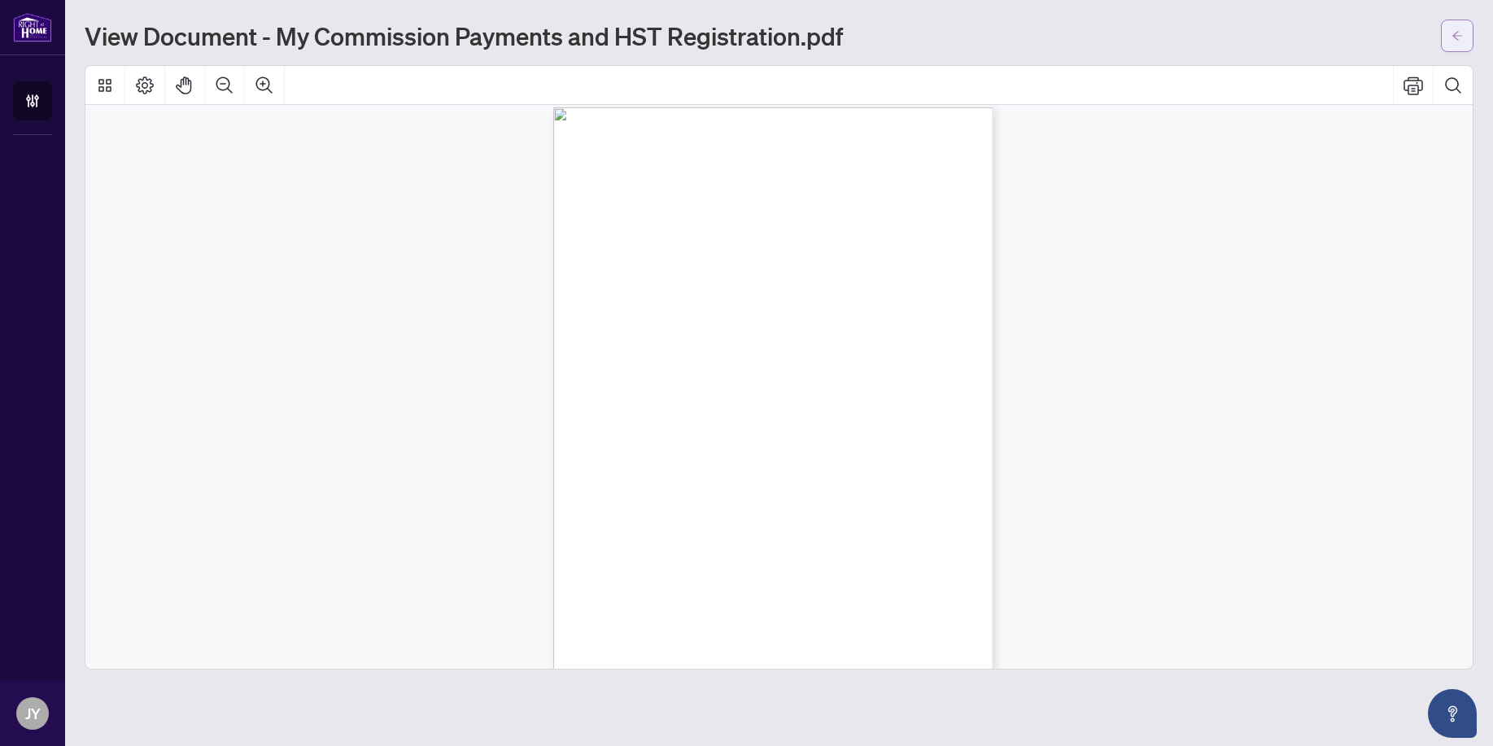
click at [1171, 33] on button "button" at bounding box center [1457, 36] width 33 height 33
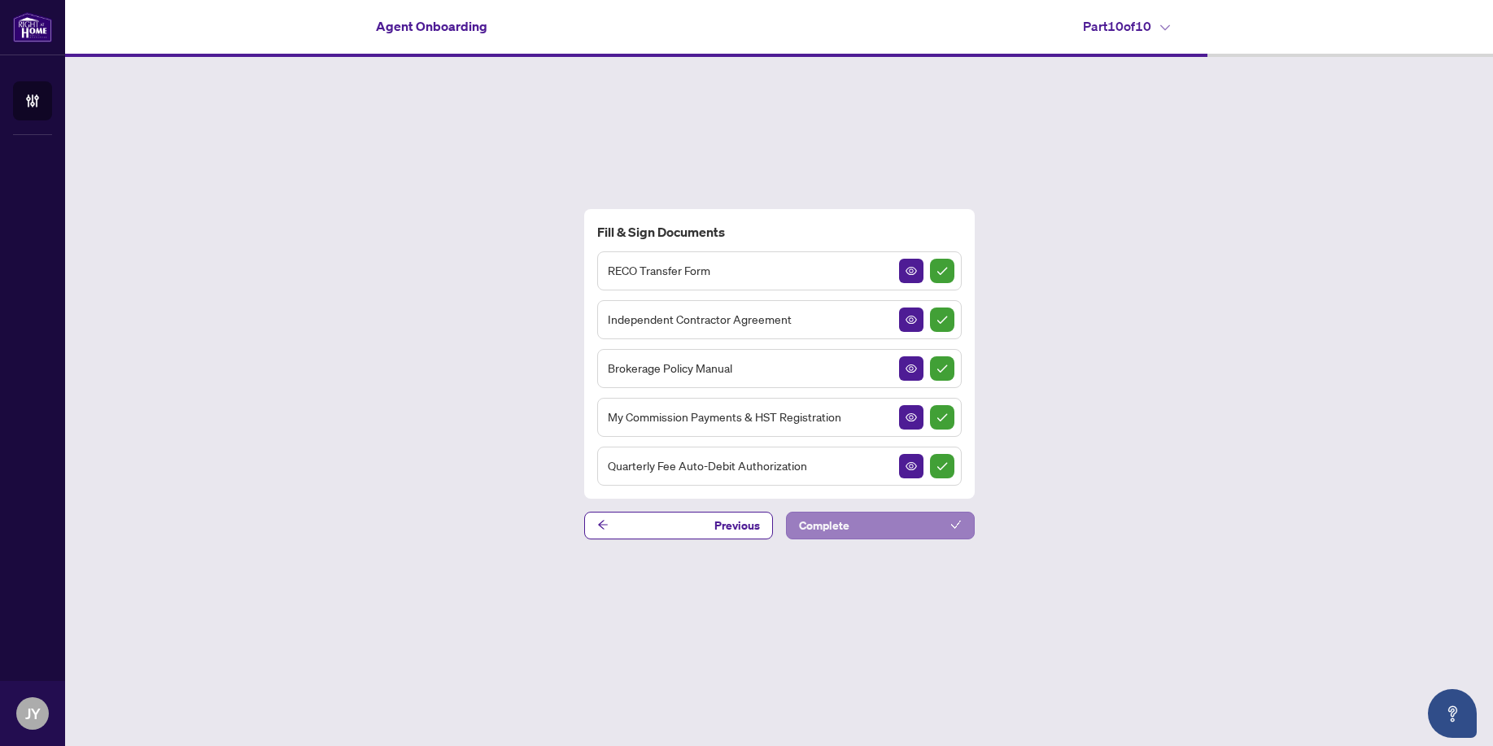
click at [847, 533] on span "Complete" at bounding box center [824, 526] width 50 height 26
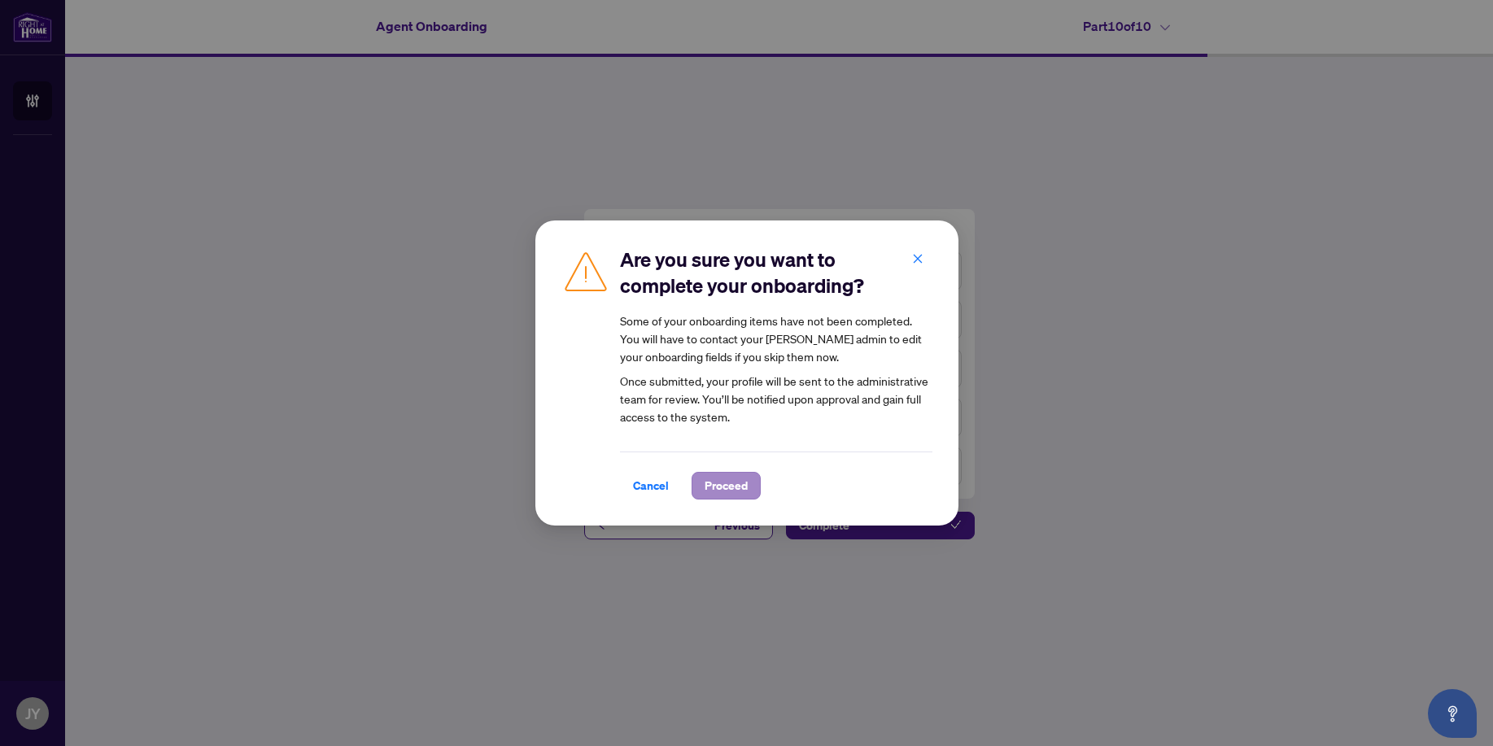
click at [741, 481] on span "Proceed" at bounding box center [726, 486] width 43 height 26
